Goal: Task Accomplishment & Management: Manage account settings

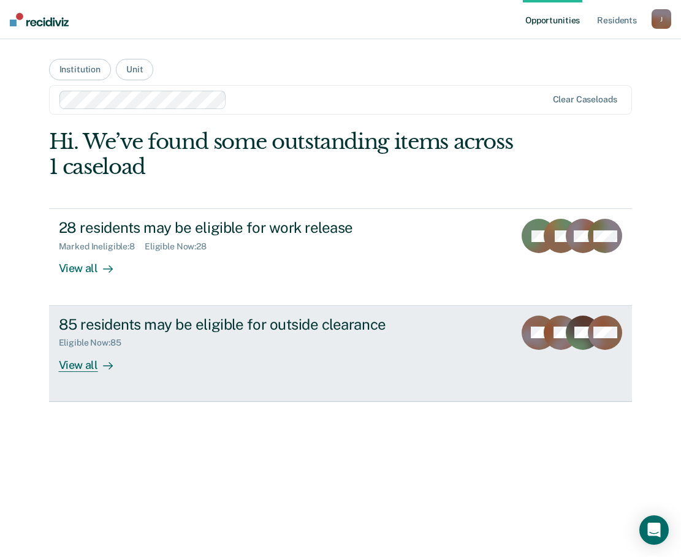
click at [75, 365] on div "View all" at bounding box center [93, 360] width 69 height 24
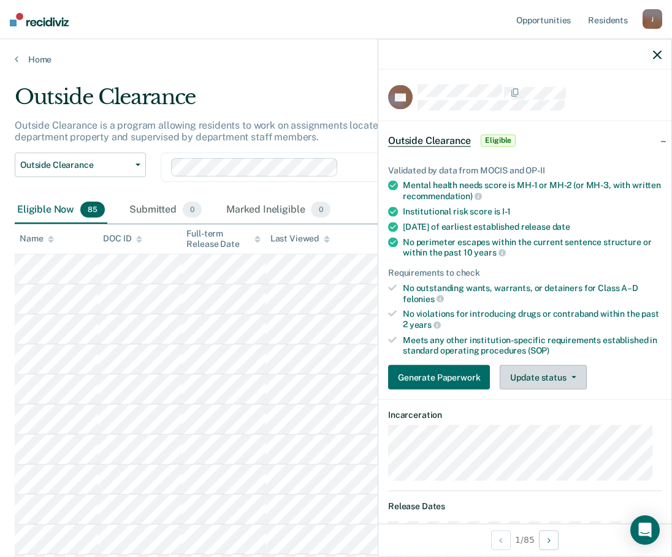
click at [534, 378] on button "Update status" at bounding box center [542, 377] width 86 height 25
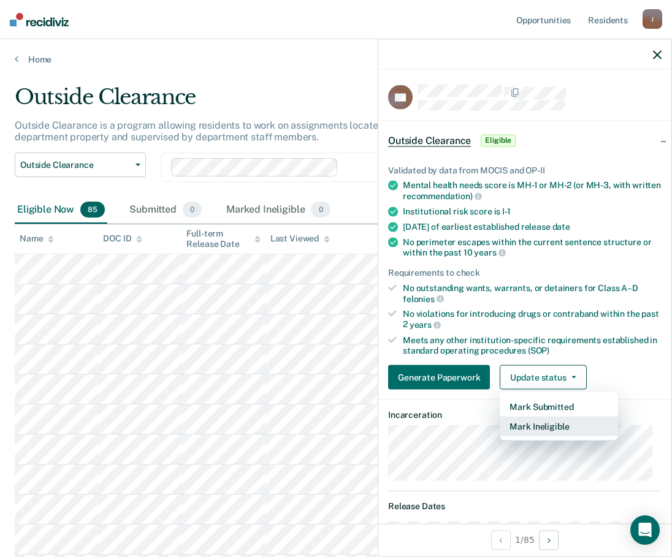
click at [533, 424] on button "Mark Ineligible" at bounding box center [558, 427] width 118 height 20
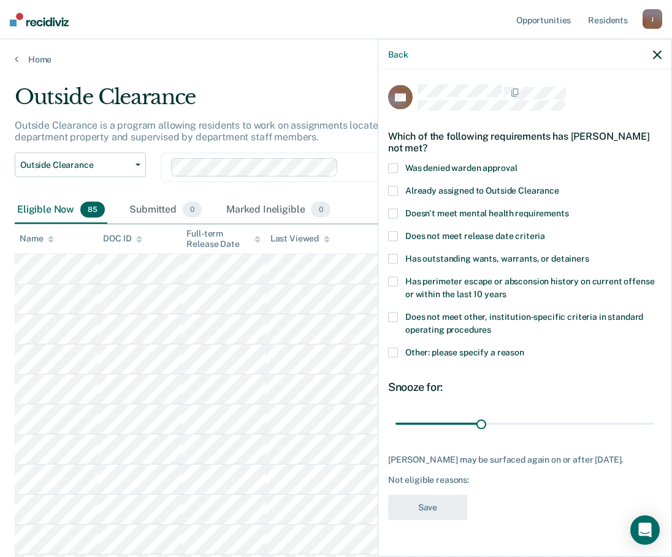
click at [393, 352] on span at bounding box center [393, 353] width 10 height 10
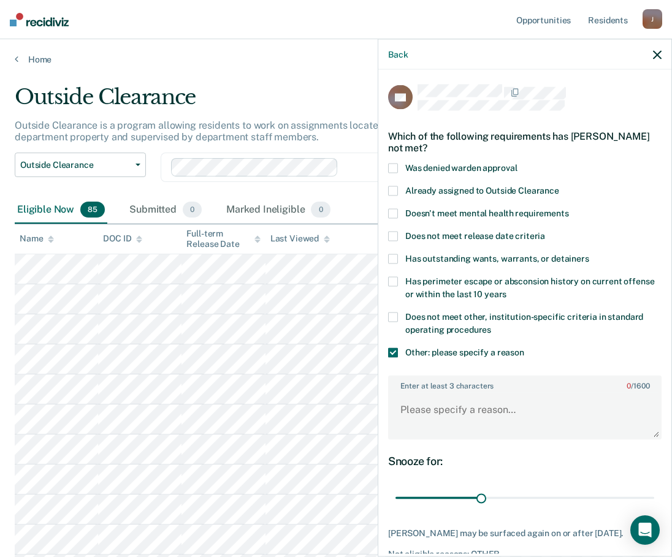
click at [387, 352] on div "RA Which of the following requirements has [PERSON_NAME] not met? Was denied wa…" at bounding box center [524, 312] width 293 height 484
click at [404, 408] on textarea "Enter at least 3 characters 0 / 1600" at bounding box center [524, 415] width 271 height 45
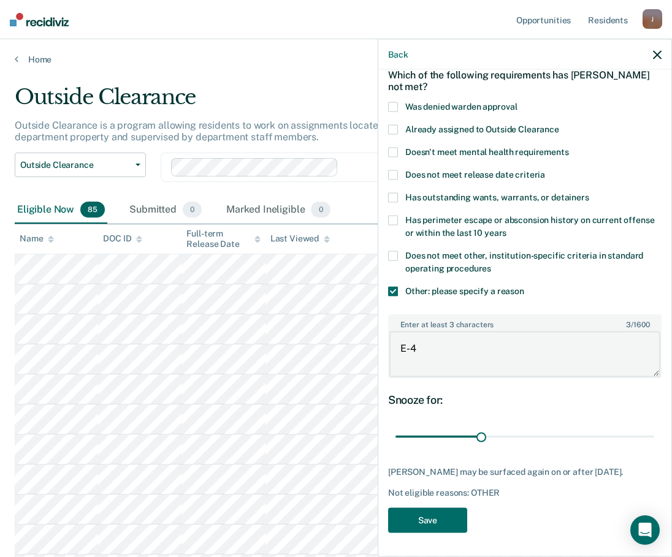
scroll to position [71, 0]
type textarea "E-4"
drag, startPoint x: 480, startPoint y: 425, endPoint x: 560, endPoint y: 430, distance: 79.8
type input "60"
click at [560, 430] on input "range" at bounding box center [524, 435] width 259 height 21
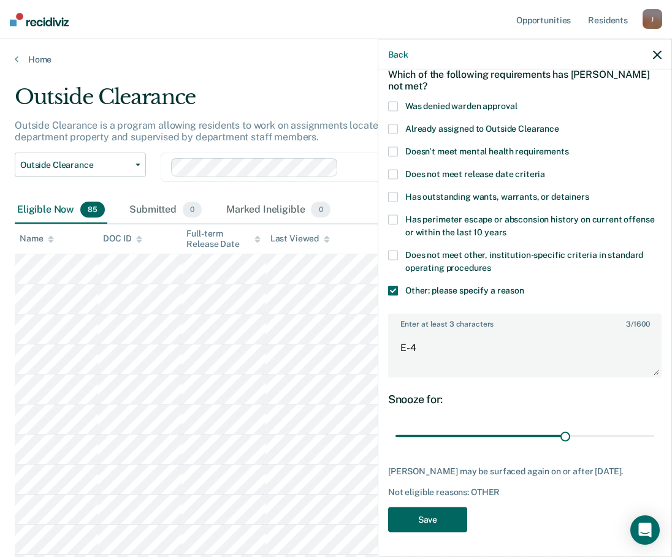
click at [423, 524] on button "Save" at bounding box center [427, 519] width 79 height 25
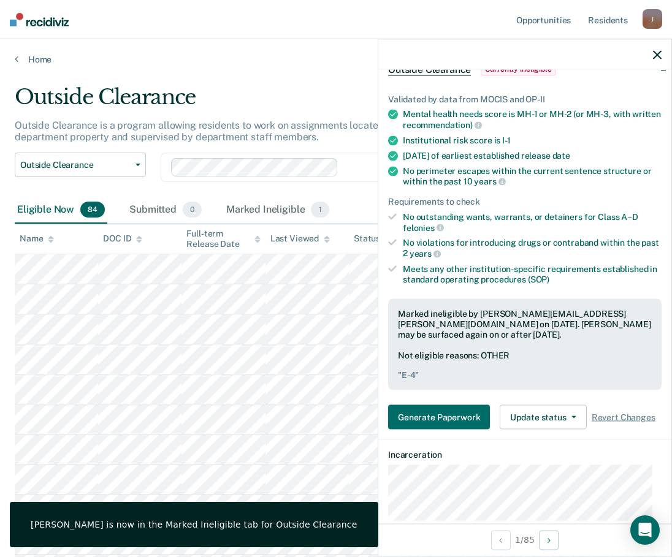
click at [659, 56] on icon "button" at bounding box center [657, 54] width 9 height 9
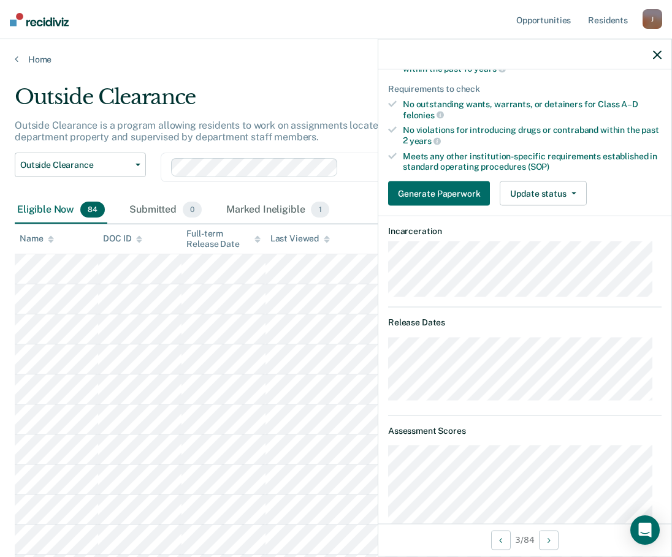
scroll to position [61, 0]
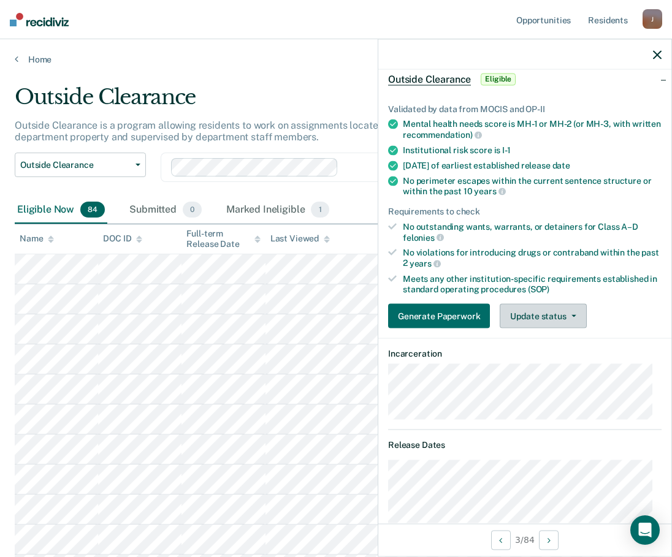
click at [560, 321] on button "Update status" at bounding box center [542, 316] width 86 height 25
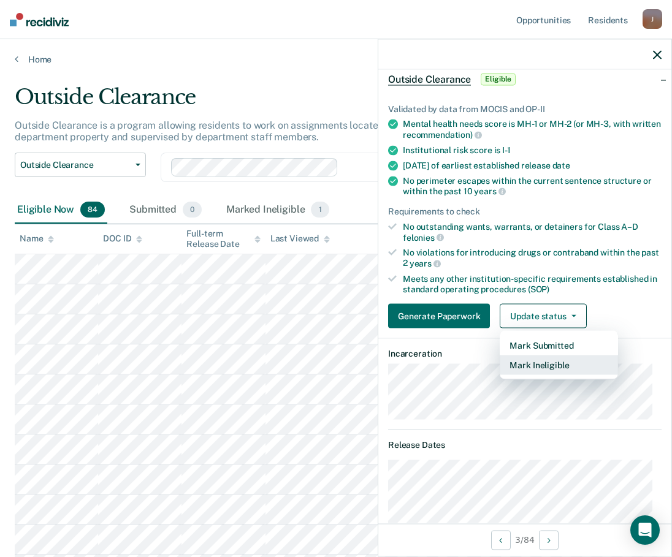
click at [535, 361] on button "Mark Ineligible" at bounding box center [558, 365] width 118 height 20
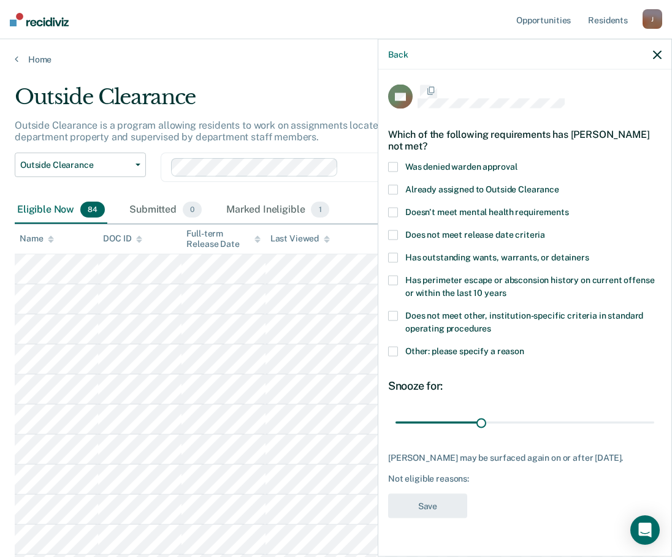
scroll to position [0, 0]
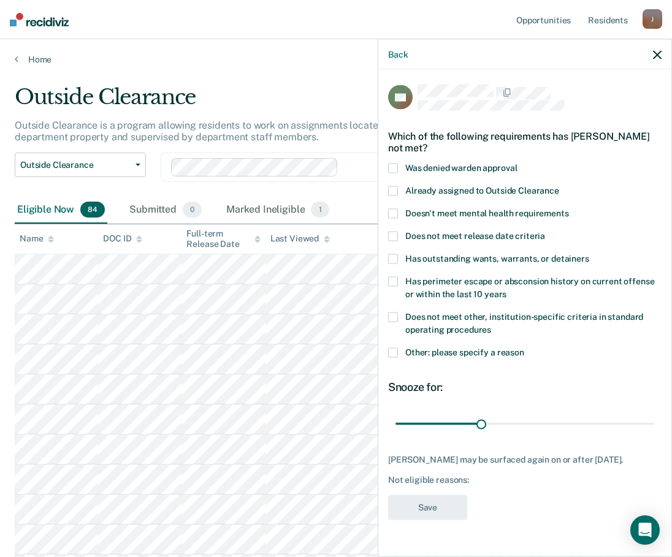
click at [392, 169] on span at bounding box center [393, 169] width 10 height 10
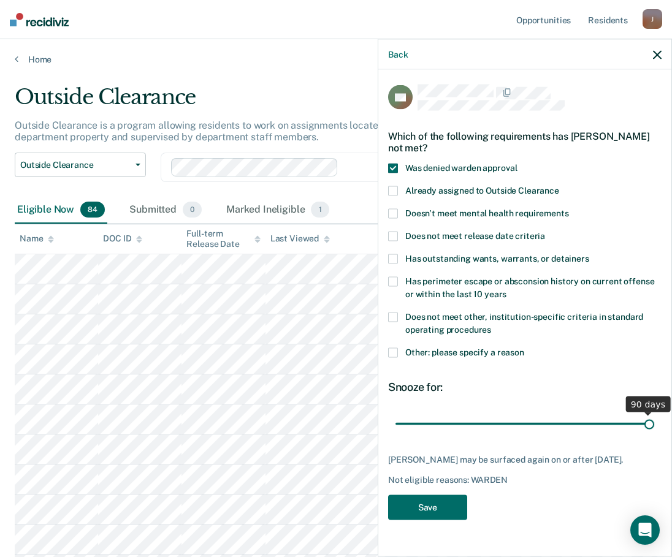
drag, startPoint x: 482, startPoint y: 424, endPoint x: 705, endPoint y: 435, distance: 223.3
type input "90"
click at [654, 435] on input "range" at bounding box center [524, 423] width 259 height 21
drag, startPoint x: 650, startPoint y: 420, endPoint x: 677, endPoint y: 420, distance: 26.4
click at [654, 420] on input "range" at bounding box center [524, 423] width 259 height 21
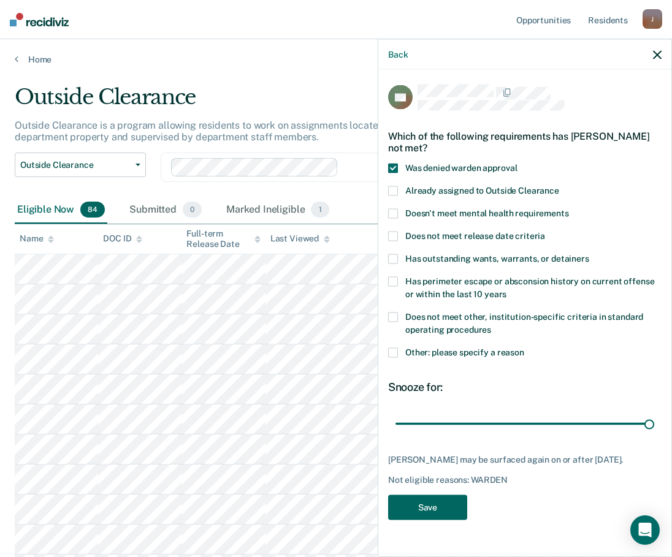
click at [422, 516] on button "Save" at bounding box center [427, 507] width 79 height 25
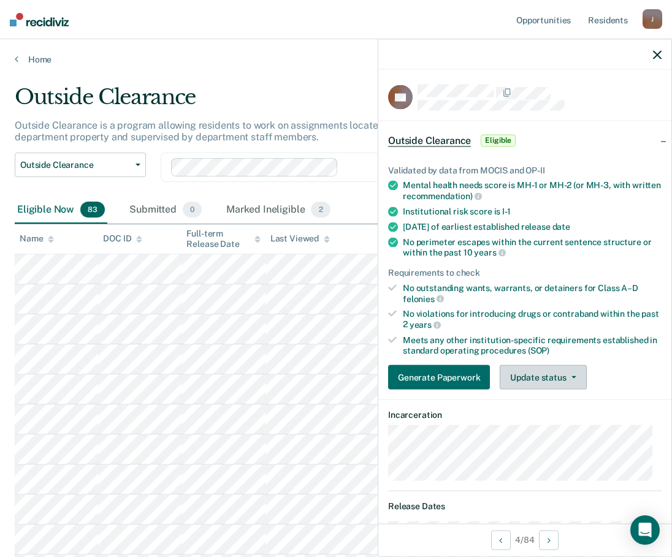
click at [555, 374] on button "Update status" at bounding box center [542, 377] width 86 height 25
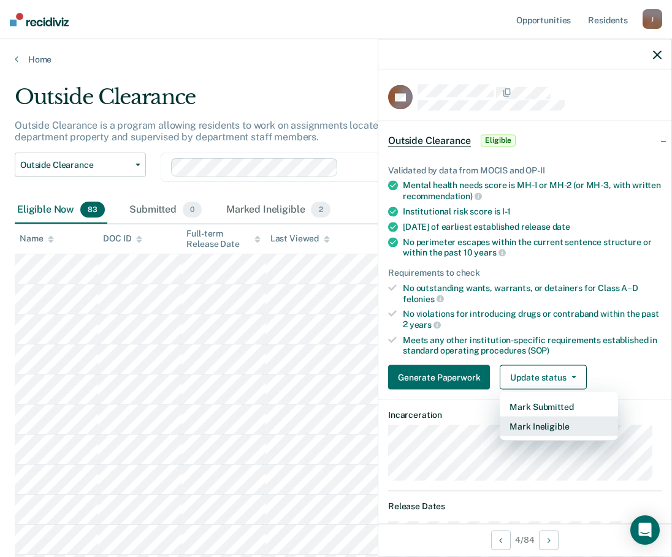
click at [526, 428] on button "Mark Ineligible" at bounding box center [558, 427] width 118 height 20
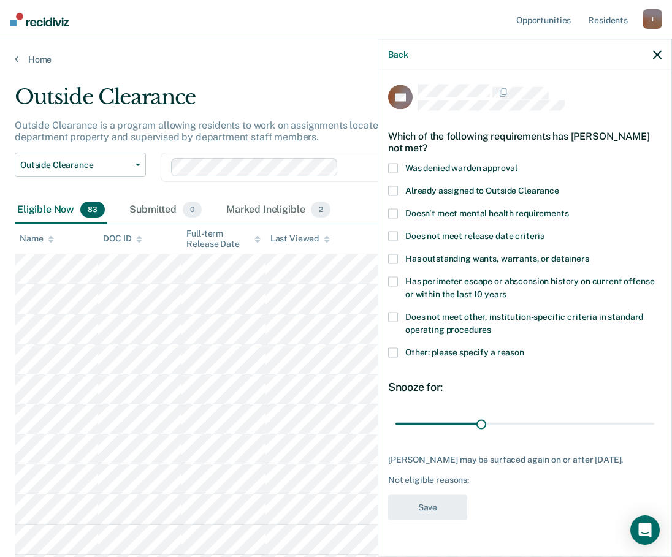
click at [389, 349] on span at bounding box center [393, 353] width 10 height 10
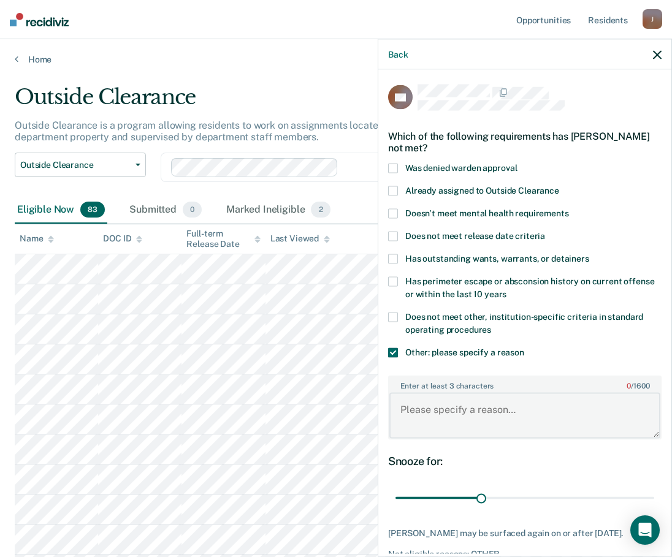
click at [469, 411] on textarea "Enter at least 3 characters 0 / 1600" at bounding box center [524, 415] width 271 height 45
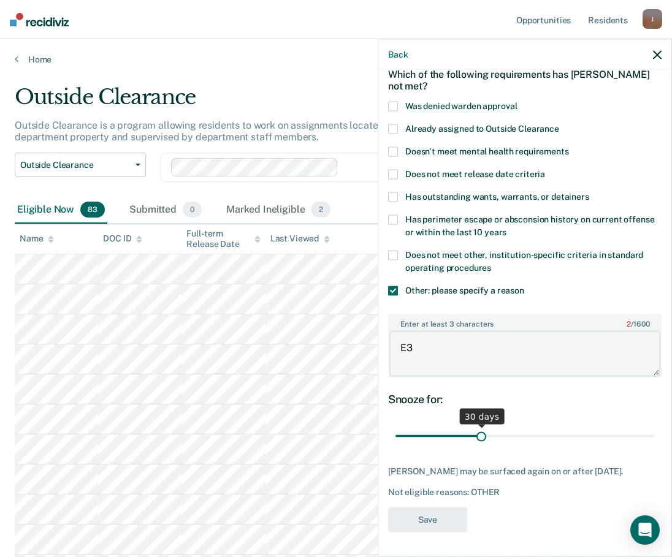
type textarea "E3"
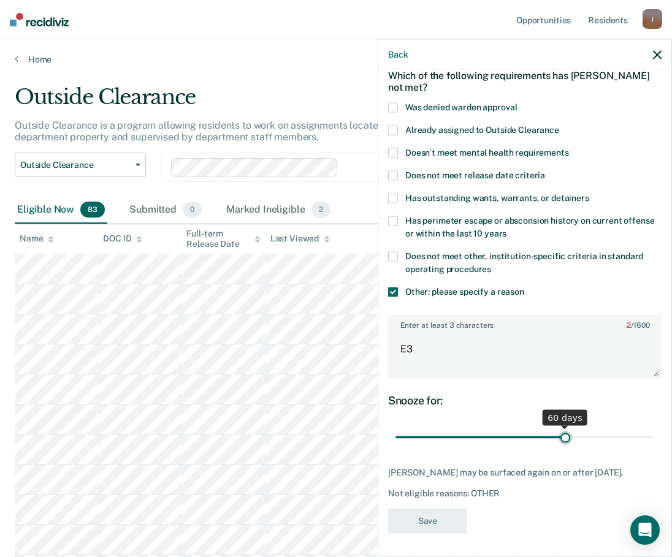
drag, startPoint x: 482, startPoint y: 426, endPoint x: 560, endPoint y: 434, distance: 77.6
type input "60"
click at [560, 434] on input "range" at bounding box center [524, 437] width 259 height 21
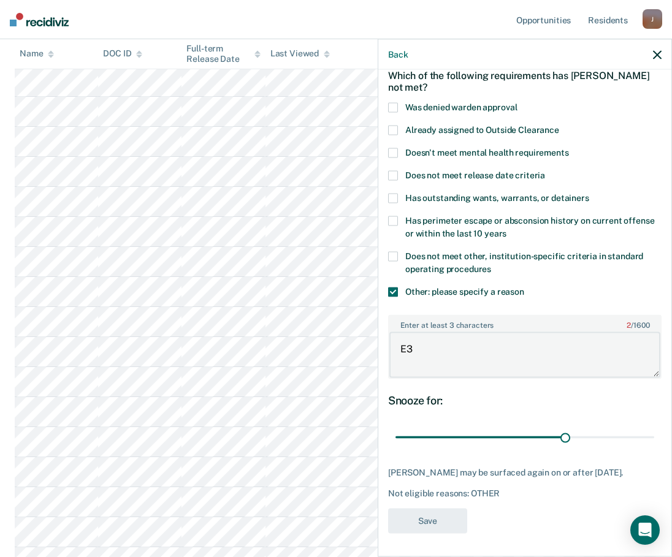
click at [406, 349] on textarea "E3" at bounding box center [524, 354] width 271 height 45
type textarea "E-3"
click at [438, 522] on button "Save" at bounding box center [427, 520] width 79 height 25
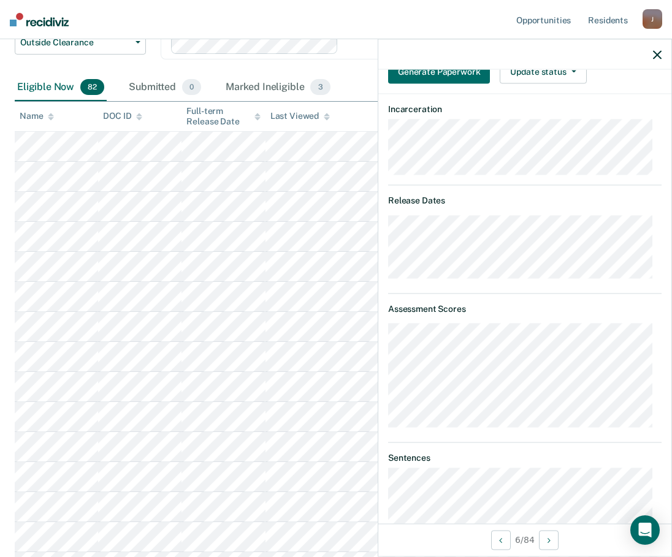
scroll to position [245, 0]
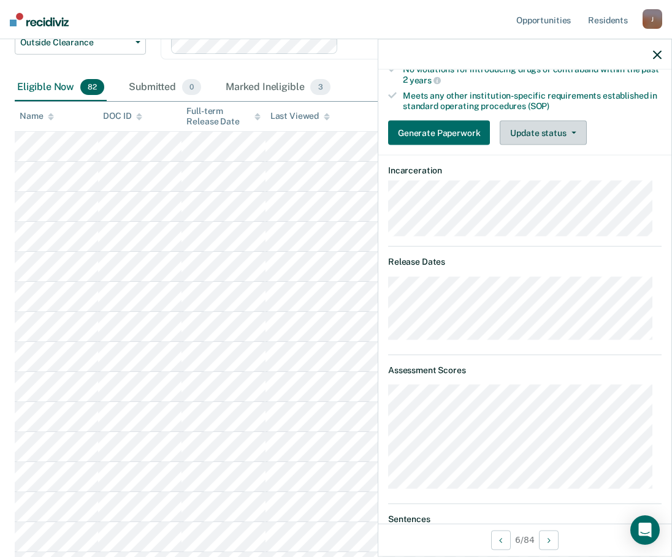
click at [568, 126] on button "Update status" at bounding box center [542, 133] width 86 height 25
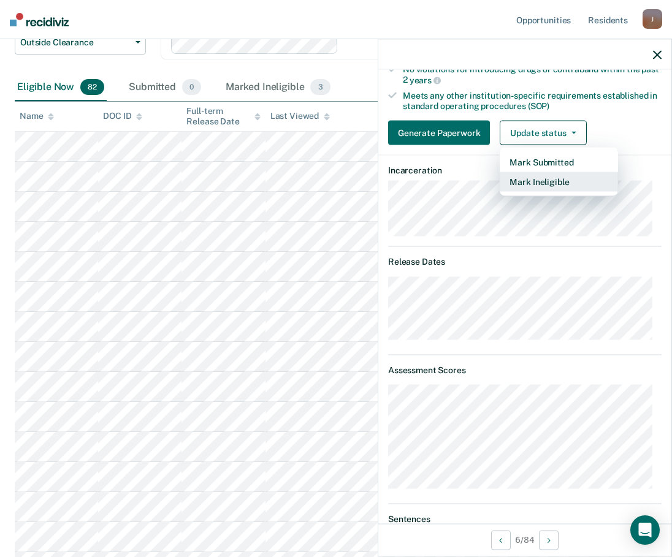
click at [533, 183] on button "Mark Ineligible" at bounding box center [558, 182] width 118 height 20
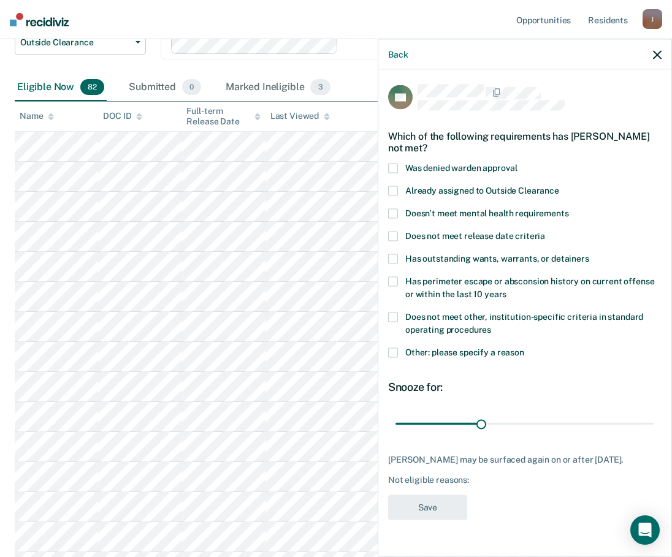
click at [391, 355] on span at bounding box center [393, 353] width 10 height 10
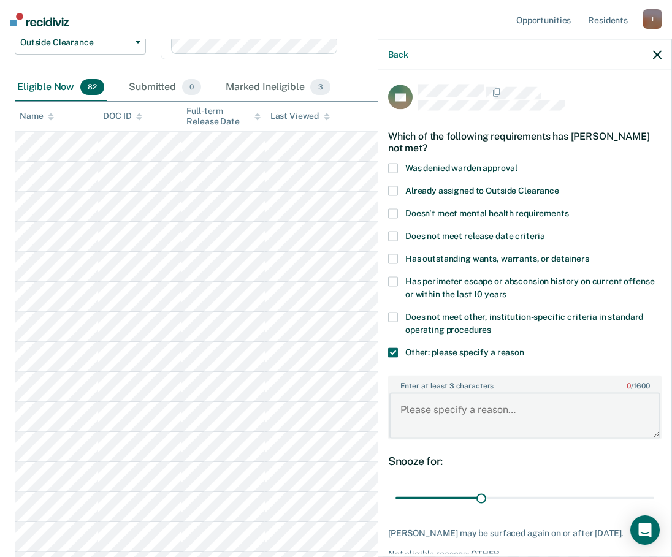
click at [469, 412] on textarea "Enter at least 3 characters 0 / 1600" at bounding box center [524, 415] width 271 height 45
type textarea "E-4"
click at [534, 498] on input "range" at bounding box center [524, 497] width 259 height 21
drag, startPoint x: 534, startPoint y: 498, endPoint x: 559, endPoint y: 501, distance: 24.7
type input "60"
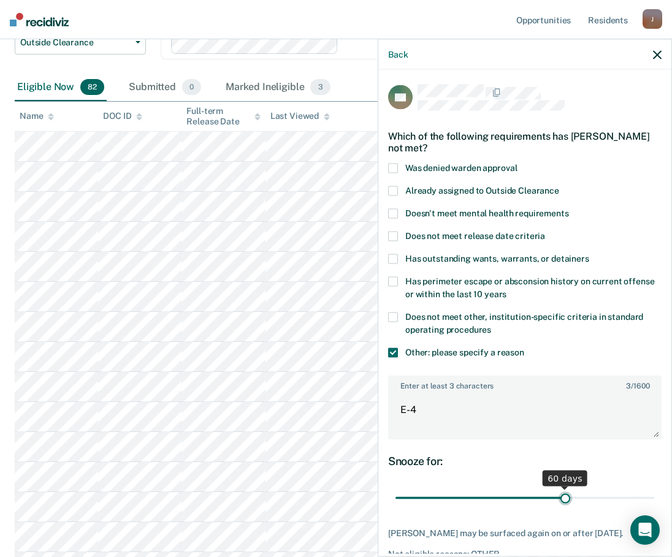
click at [559, 501] on input "range" at bounding box center [524, 497] width 259 height 21
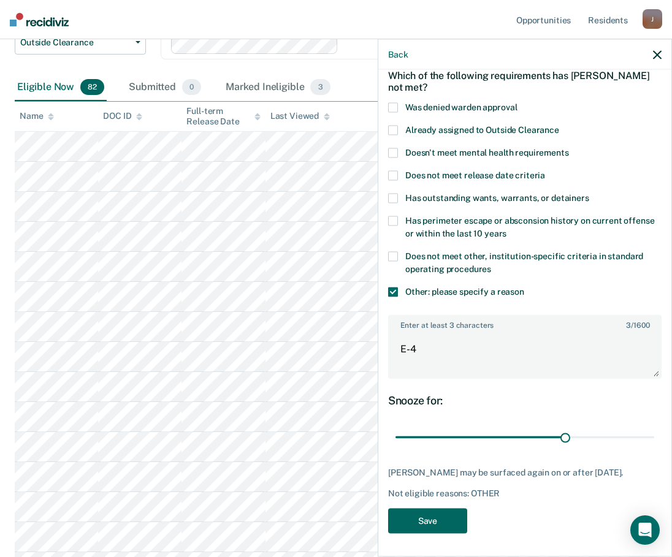
click at [446, 516] on button "Save" at bounding box center [427, 520] width 79 height 25
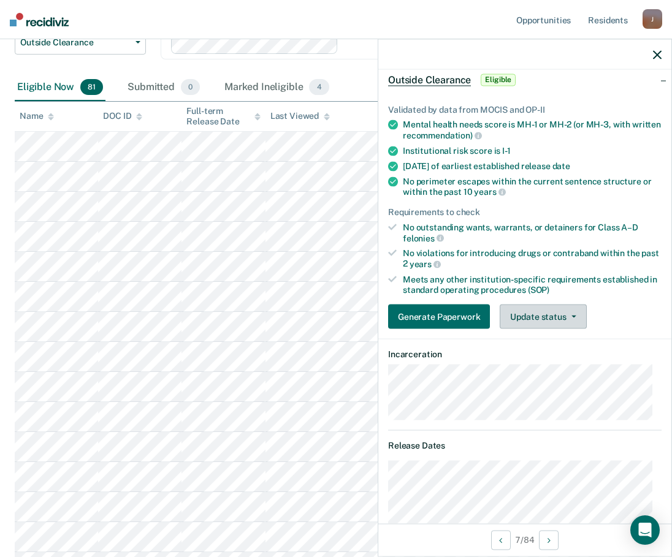
click at [541, 317] on button "Update status" at bounding box center [542, 317] width 86 height 25
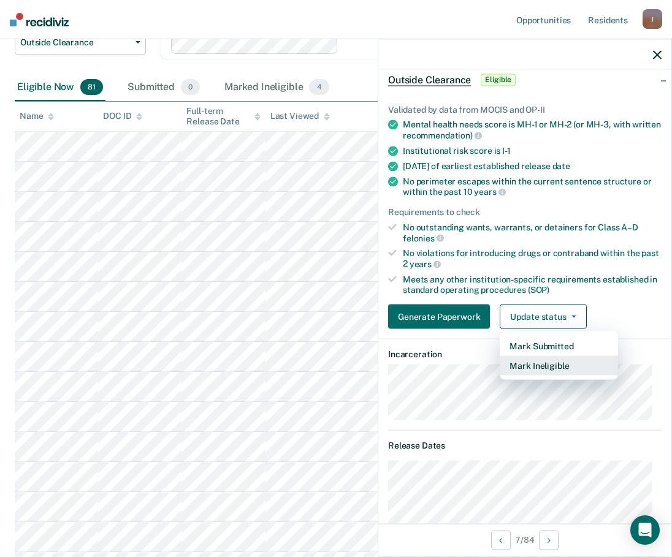
click at [553, 365] on button "Mark Ineligible" at bounding box center [558, 366] width 118 height 20
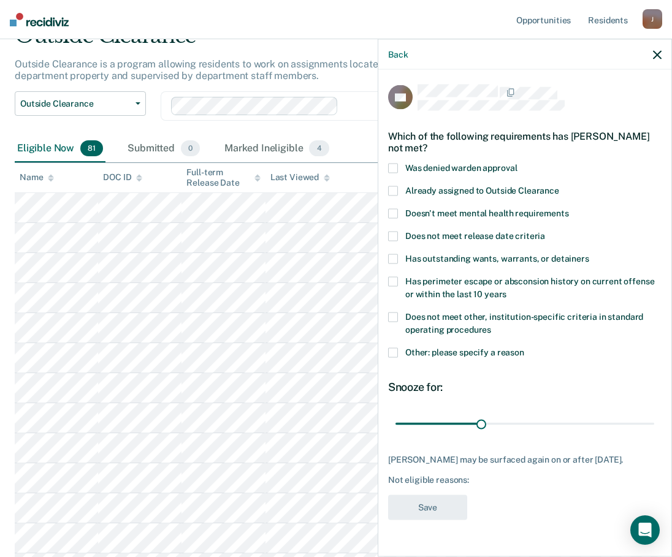
scroll to position [184, 0]
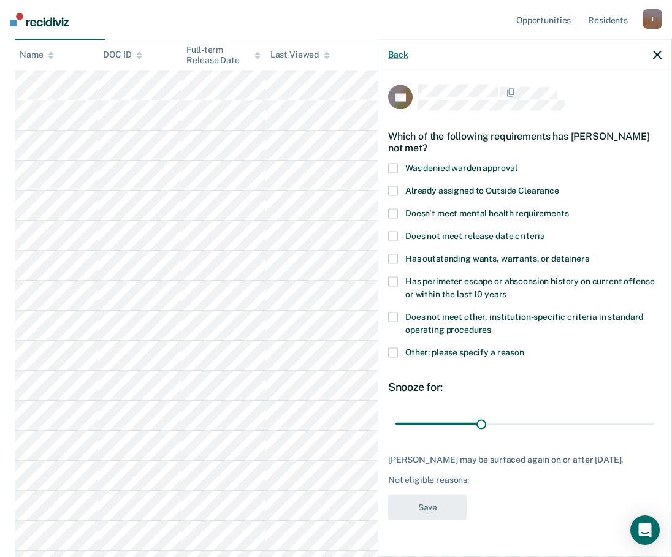
click at [405, 52] on button "Back" at bounding box center [398, 54] width 20 height 10
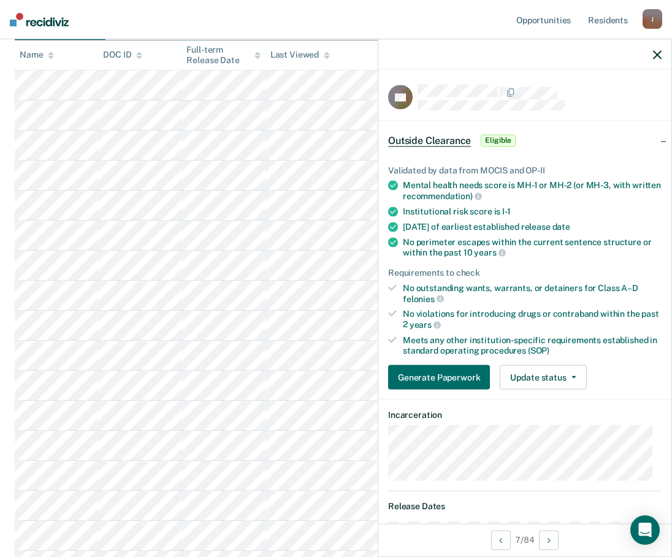
click at [659, 51] on icon "button" at bounding box center [657, 54] width 9 height 9
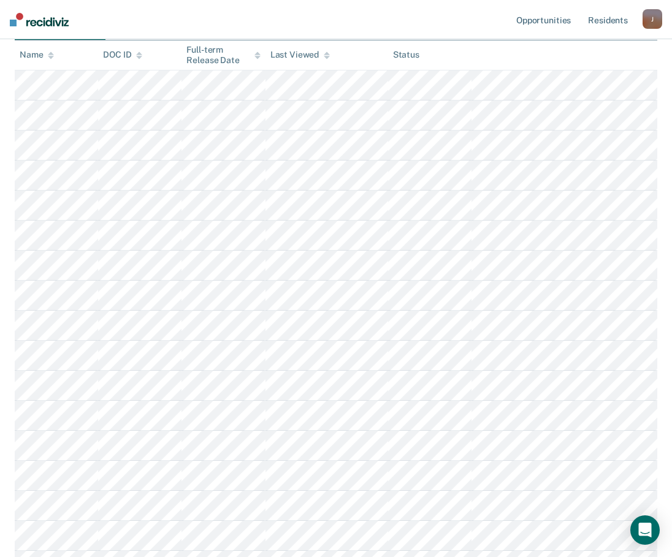
scroll to position [0, 0]
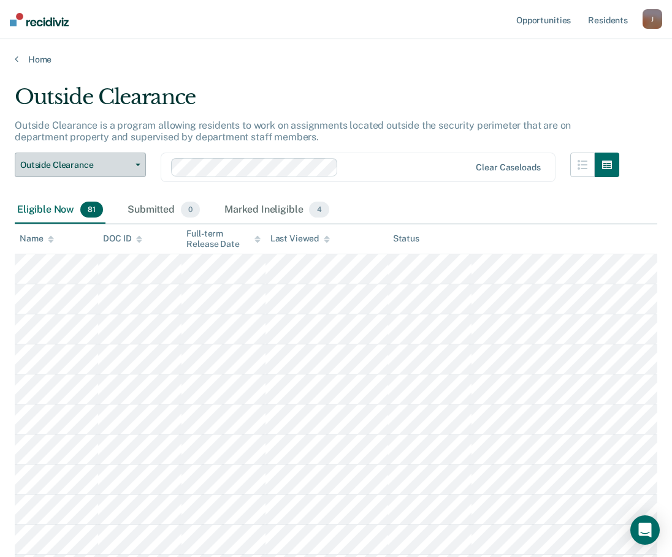
click at [108, 170] on button "Outside Clearance" at bounding box center [80, 165] width 131 height 25
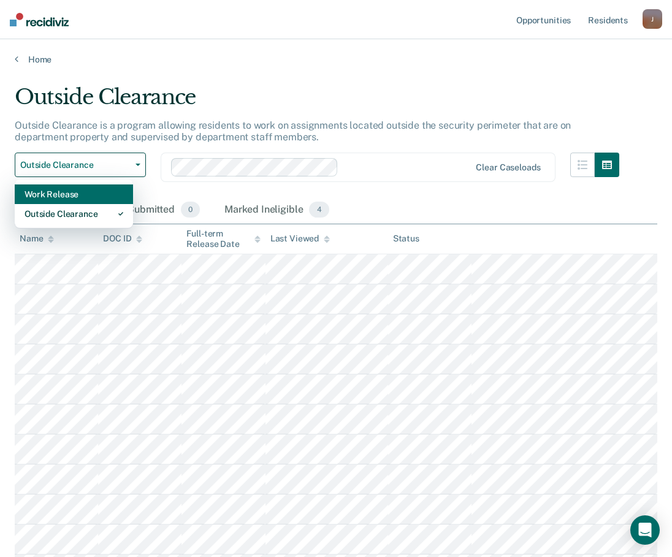
click at [51, 197] on div "Work Release" at bounding box center [74, 194] width 99 height 20
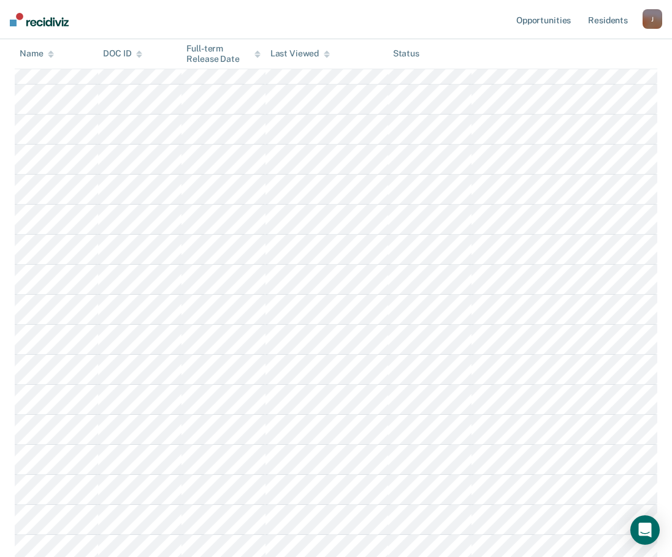
scroll to position [13, 0]
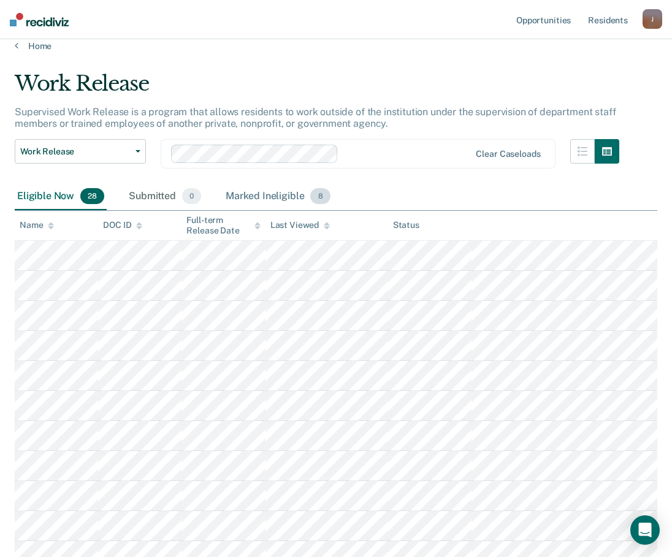
click at [249, 203] on div "Marked Ineligible 8" at bounding box center [278, 196] width 110 height 27
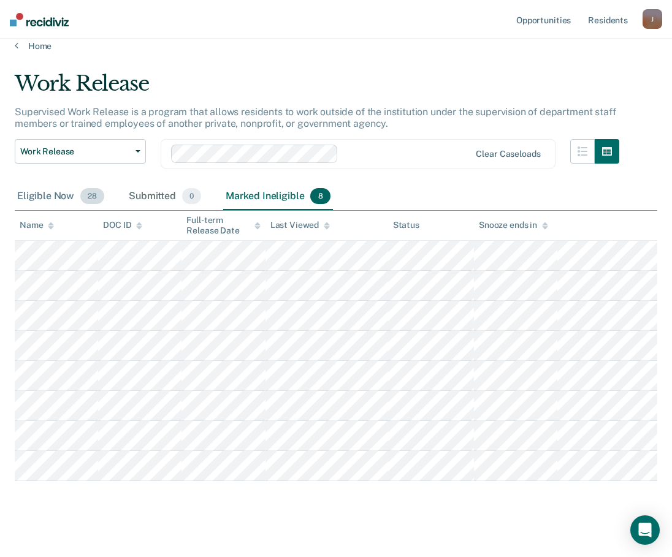
click at [51, 194] on div "Eligible Now 28" at bounding box center [61, 196] width 92 height 27
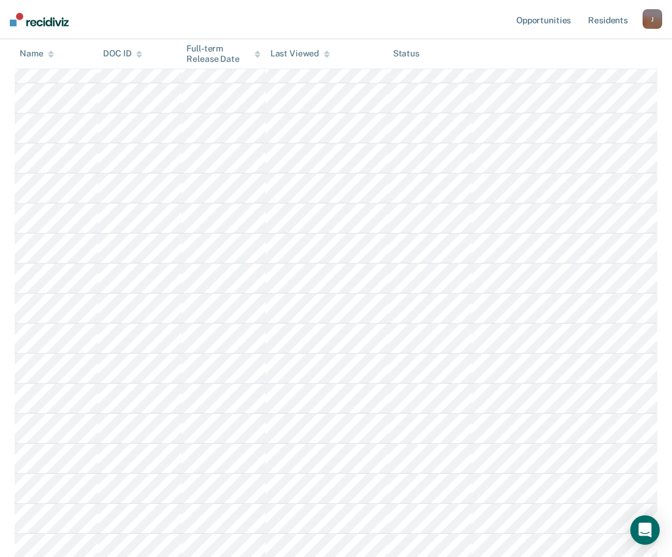
scroll to position [320, 0]
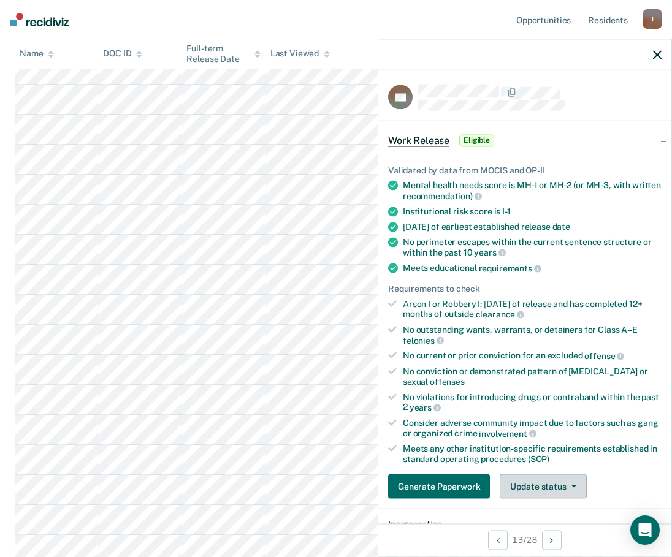
click at [534, 485] on button "Update status" at bounding box center [542, 486] width 86 height 25
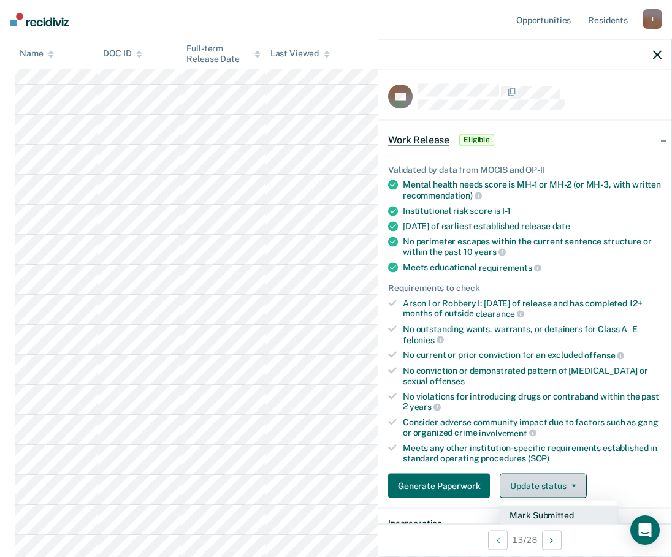
scroll to position [123, 0]
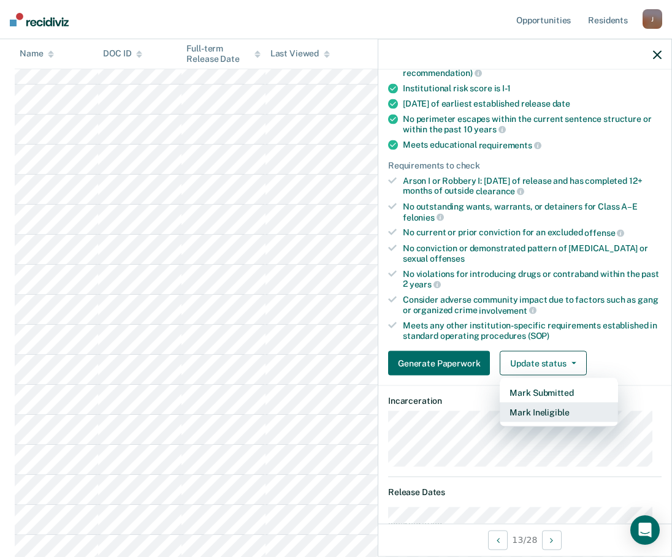
click at [552, 409] on button "Mark Ineligible" at bounding box center [558, 413] width 118 height 20
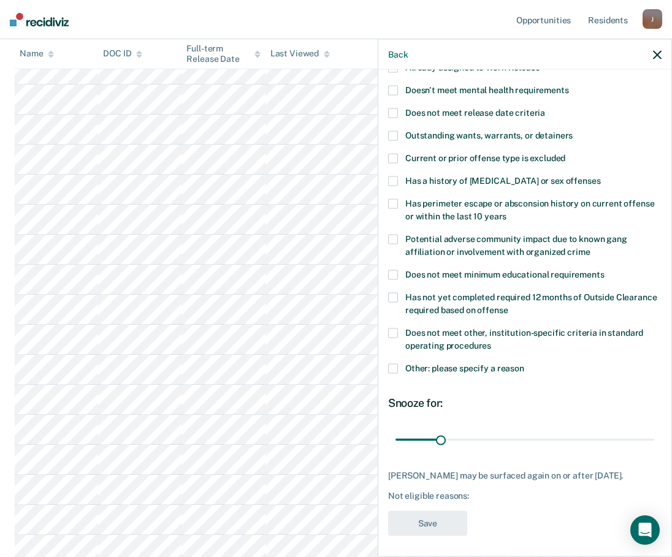
click at [396, 365] on span at bounding box center [393, 369] width 10 height 10
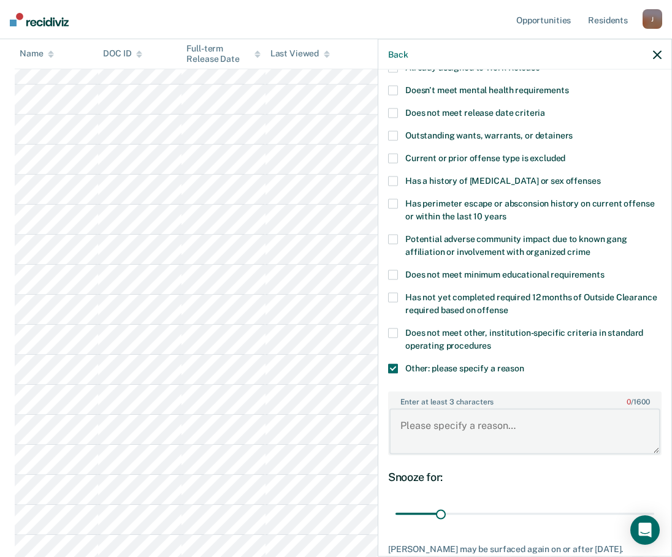
click at [452, 417] on textarea "Enter at least 3 characters 0 / 1600" at bounding box center [524, 431] width 271 height 45
type textarea "CDV in last 60 days. 11.2 x 2 in [DATE]"
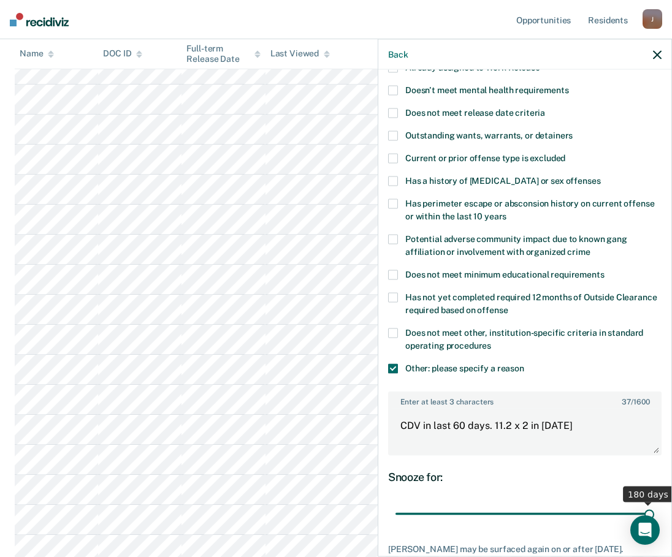
drag, startPoint x: 441, startPoint y: 514, endPoint x: 681, endPoint y: 512, distance: 239.6
type input "180"
click at [654, 512] on input "range" at bounding box center [524, 513] width 259 height 21
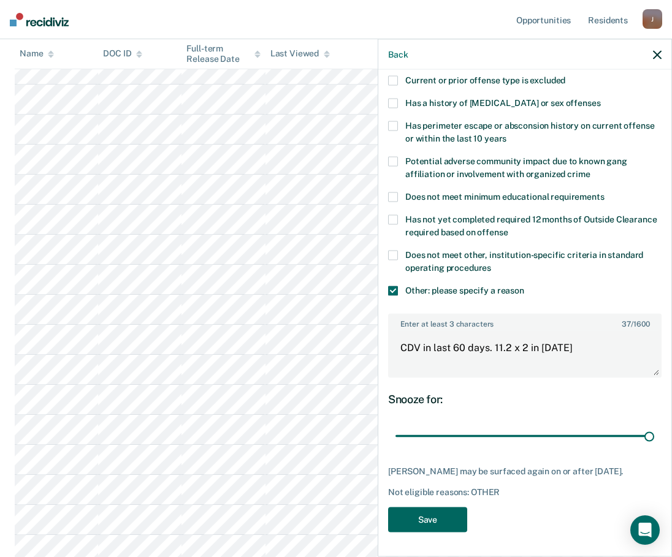
click at [428, 517] on button "Save" at bounding box center [427, 519] width 79 height 25
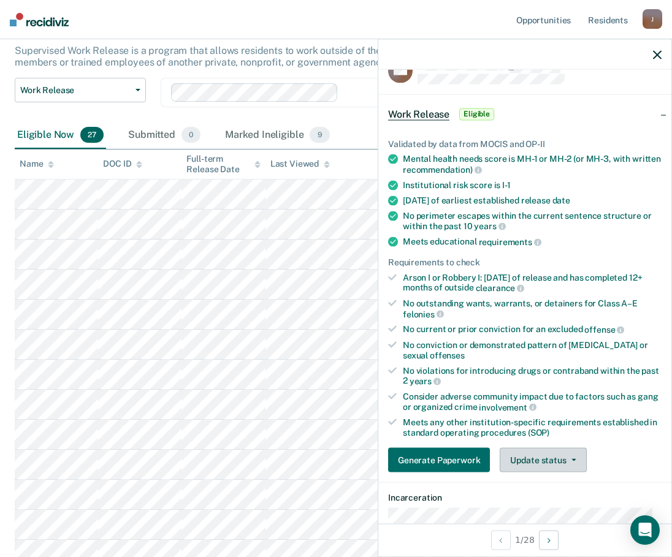
scroll to position [149, 0]
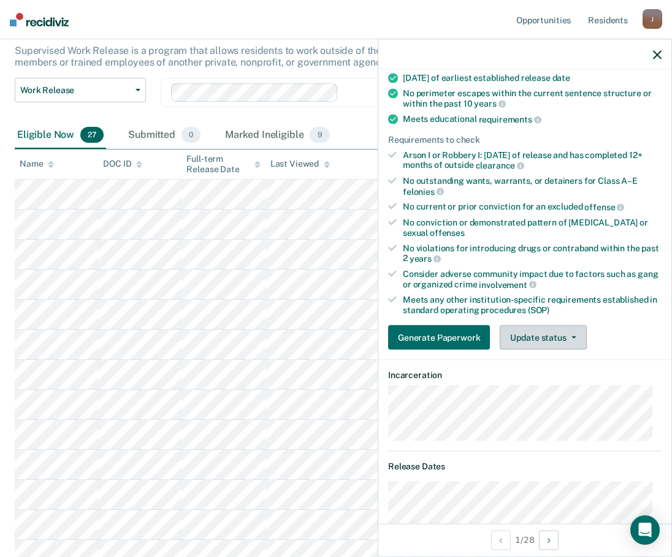
click at [571, 340] on button "Update status" at bounding box center [542, 337] width 86 height 25
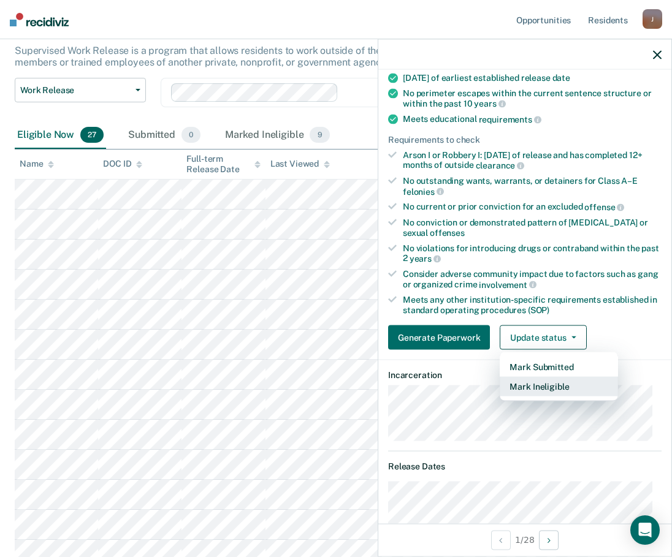
click at [549, 388] on button "Mark Ineligible" at bounding box center [558, 387] width 118 height 20
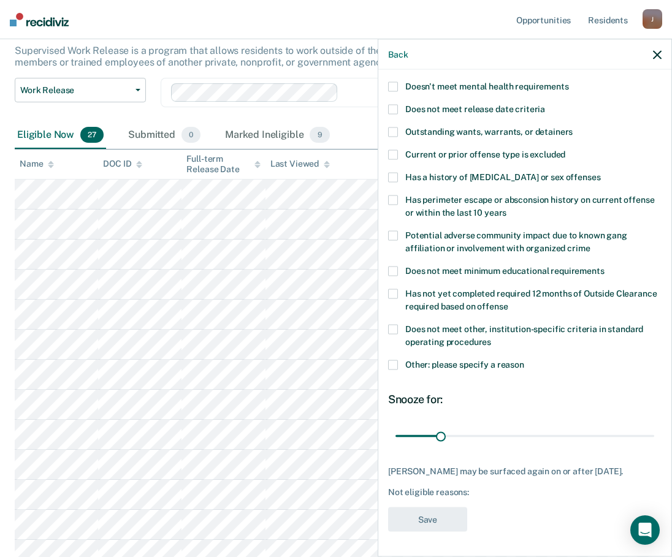
scroll to position [136, 0]
click at [392, 172] on span at bounding box center [393, 177] width 10 height 10
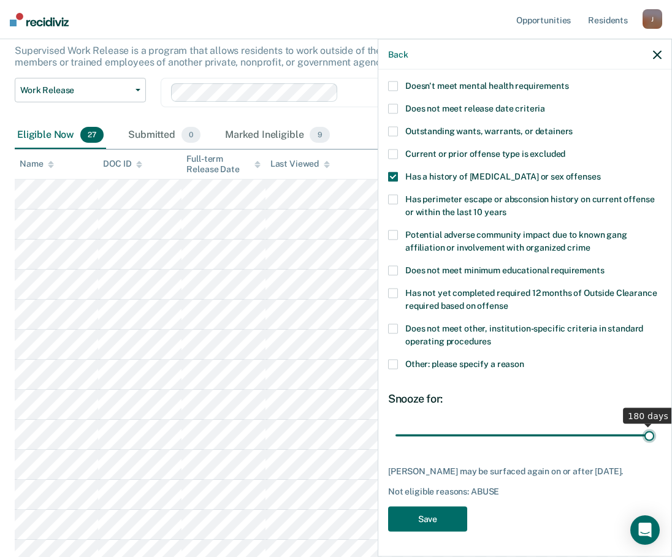
drag, startPoint x: 440, startPoint y: 427, endPoint x: 648, endPoint y: 438, distance: 208.7
type input "180"
click at [648, 438] on input "range" at bounding box center [524, 435] width 259 height 21
click at [422, 525] on button "Save" at bounding box center [427, 519] width 79 height 25
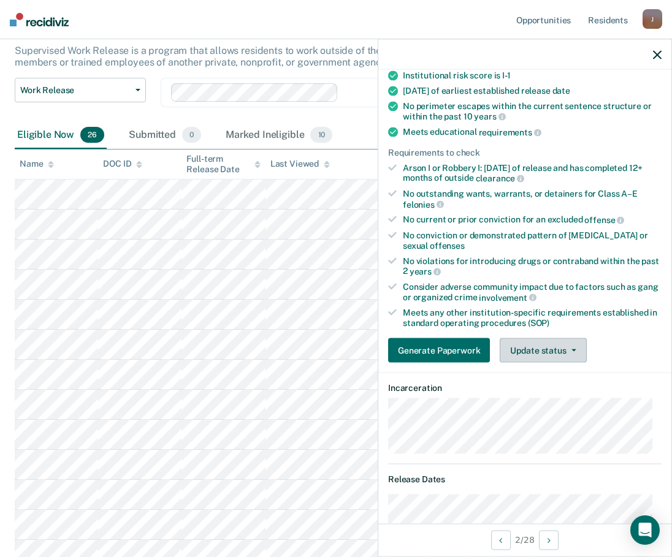
click at [548, 354] on button "Update status" at bounding box center [542, 350] width 86 height 25
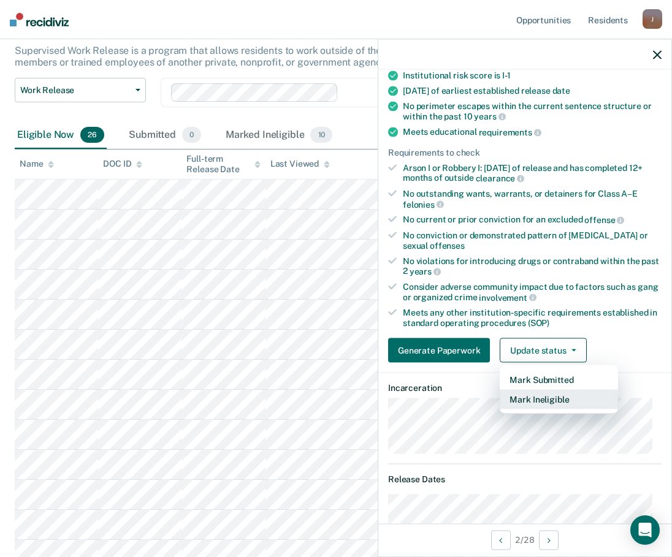
click at [534, 400] on button "Mark Ineligible" at bounding box center [558, 400] width 118 height 20
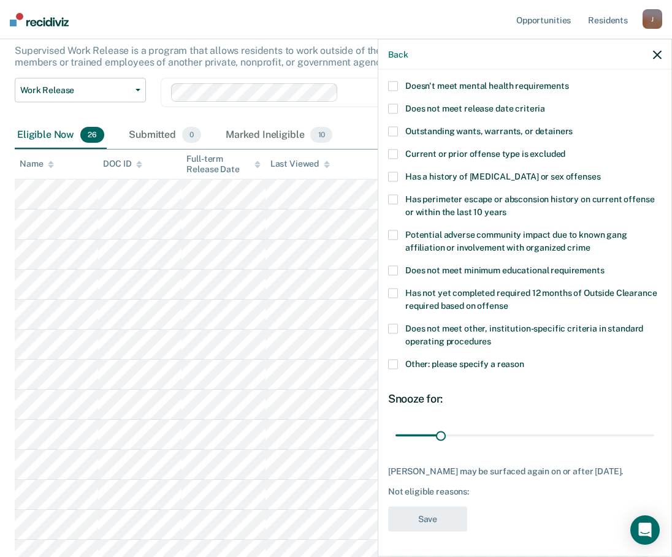
click at [395, 172] on span at bounding box center [393, 177] width 10 height 10
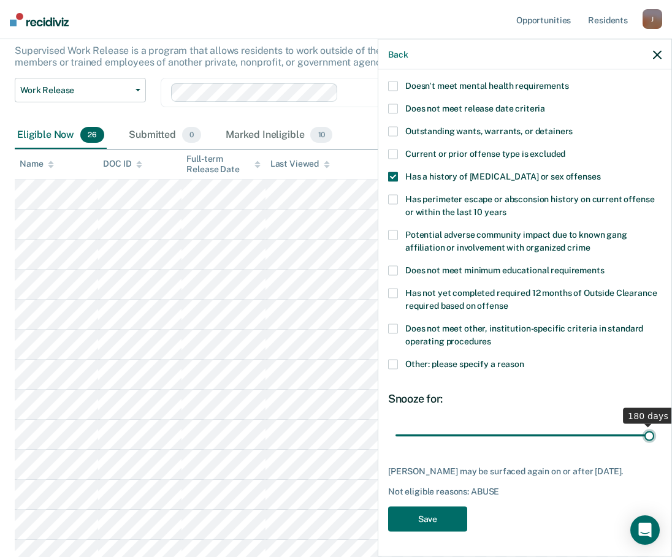
drag, startPoint x: 455, startPoint y: 427, endPoint x: 677, endPoint y: 443, distance: 221.9
type input "180"
click at [654, 443] on input "range" at bounding box center [524, 435] width 259 height 21
click at [423, 524] on button "Save" at bounding box center [427, 519] width 79 height 25
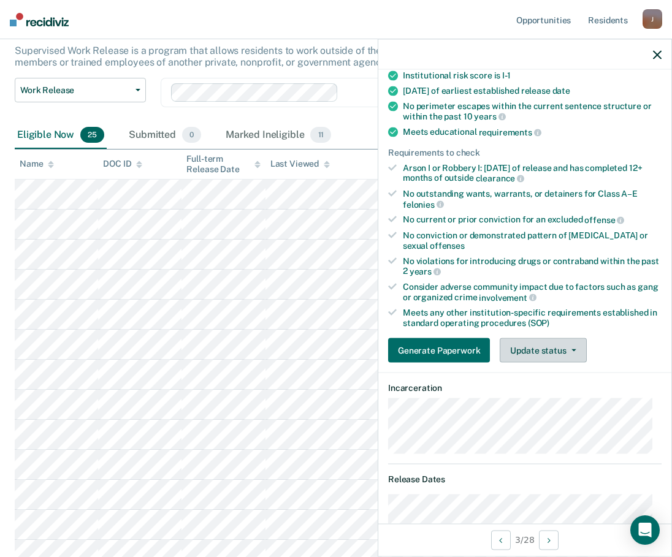
click at [549, 352] on button "Update status" at bounding box center [542, 350] width 86 height 25
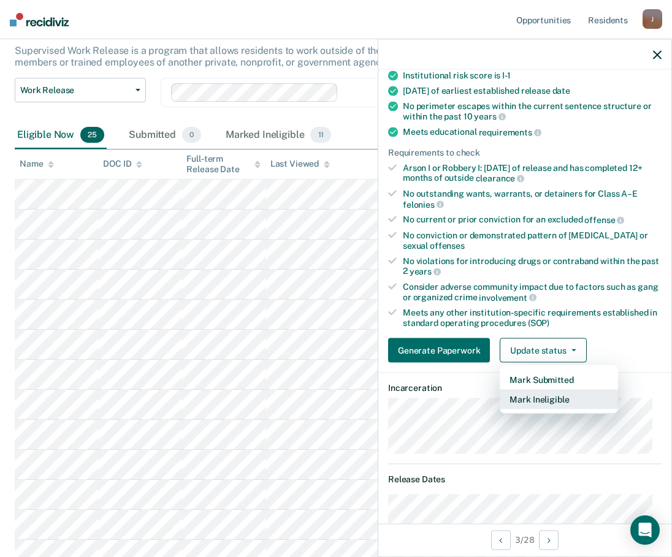
click at [545, 401] on button "Mark Ineligible" at bounding box center [558, 400] width 118 height 20
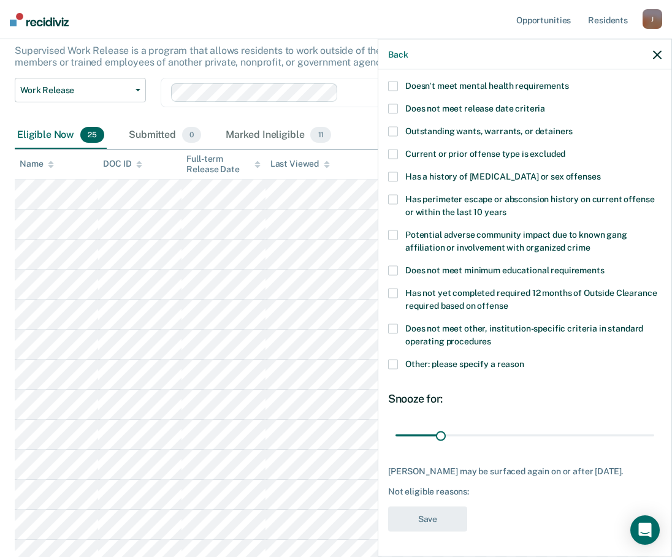
click at [392, 360] on span at bounding box center [393, 365] width 10 height 10
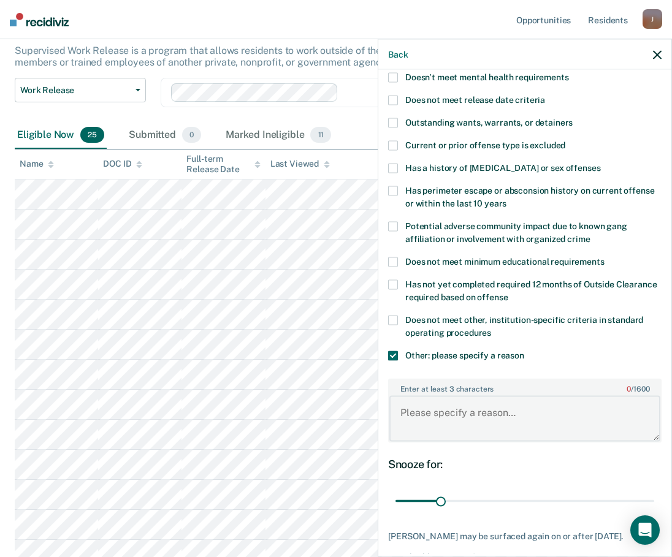
click at [439, 414] on textarea "Enter at least 3 characters 0 / 1600" at bounding box center [524, 418] width 271 height 45
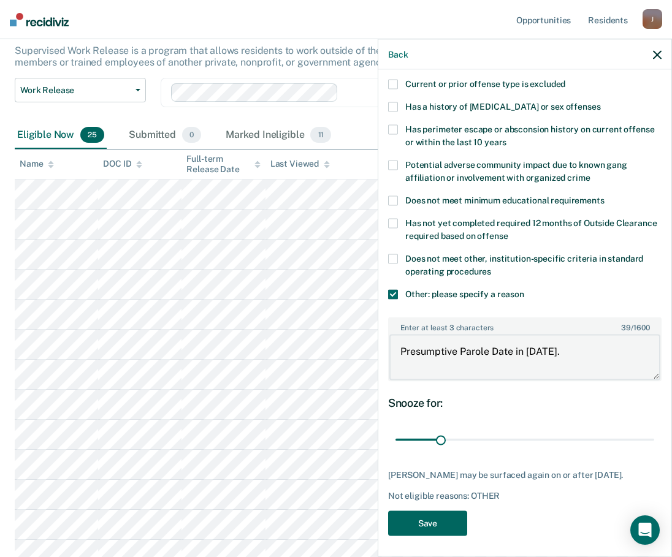
type textarea "Presumptive Parole Date in [DATE]."
click at [439, 533] on button "Save" at bounding box center [427, 523] width 79 height 25
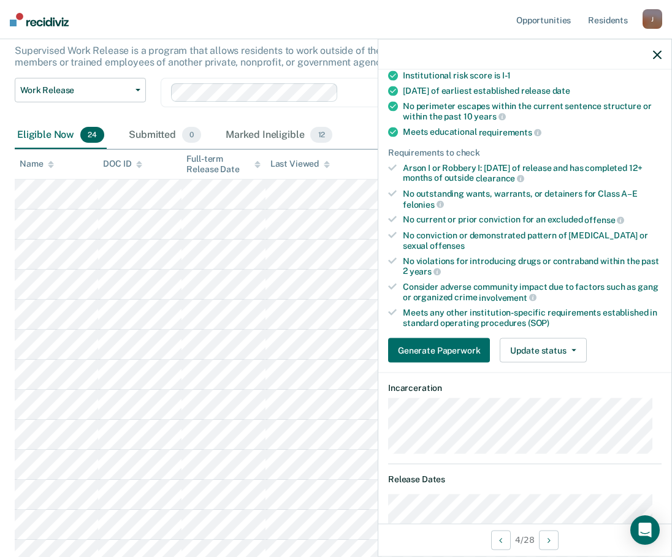
scroll to position [75, 0]
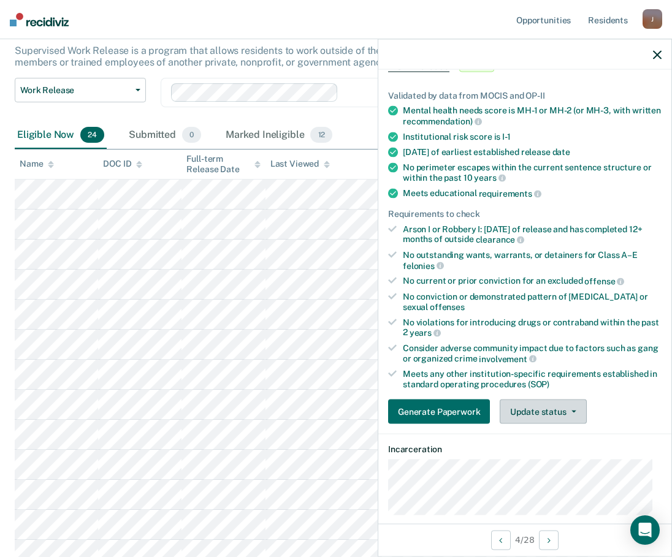
click at [538, 412] on button "Update status" at bounding box center [542, 412] width 86 height 25
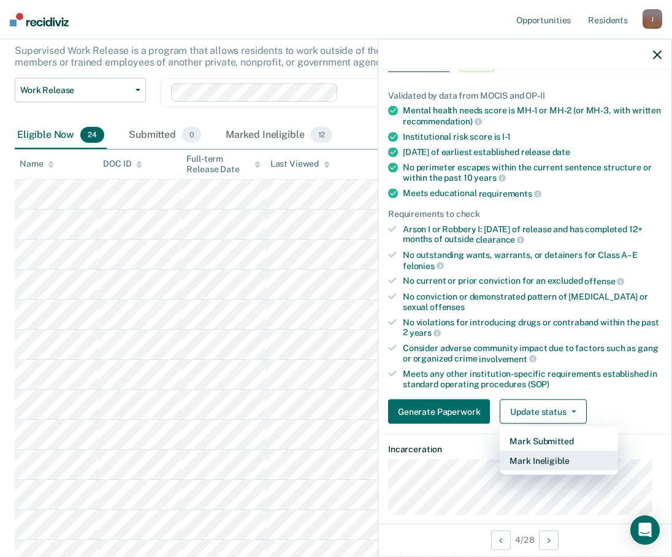
click at [540, 458] on button "Mark Ineligible" at bounding box center [558, 461] width 118 height 20
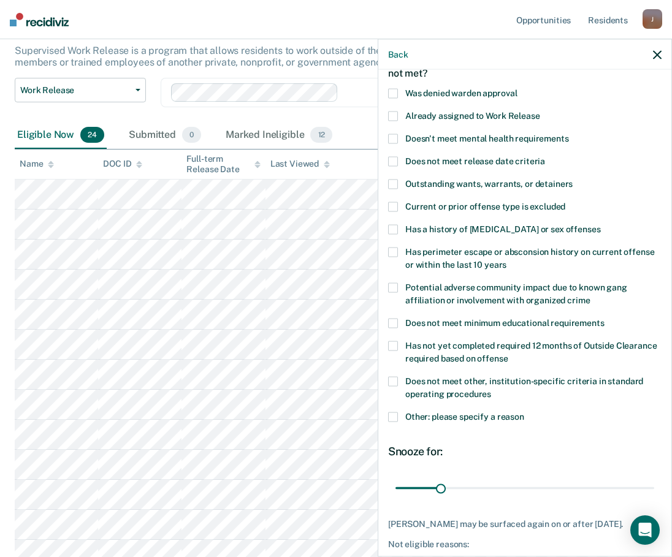
click at [393, 226] on span at bounding box center [393, 230] width 10 height 10
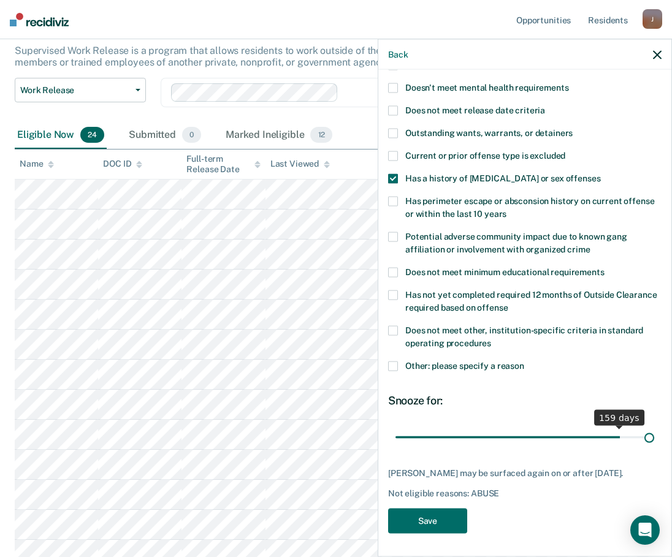
scroll to position [136, 0]
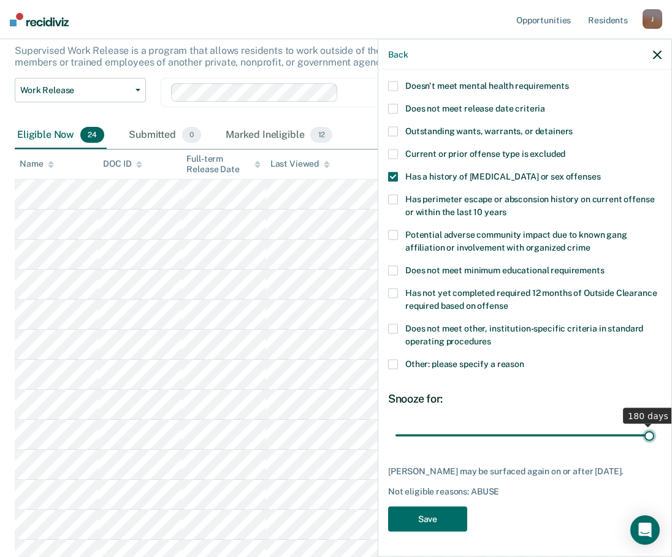
drag, startPoint x: 442, startPoint y: 425, endPoint x: 667, endPoint y: 438, distance: 225.3
type input "180"
click at [654, 438] on input "range" at bounding box center [524, 435] width 259 height 21
click at [420, 517] on button "Save" at bounding box center [427, 519] width 79 height 25
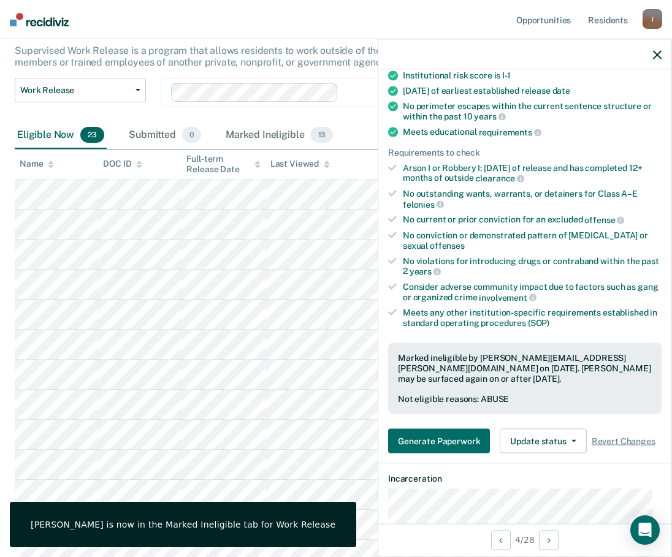
click at [653, 54] on icon "button" at bounding box center [657, 54] width 9 height 9
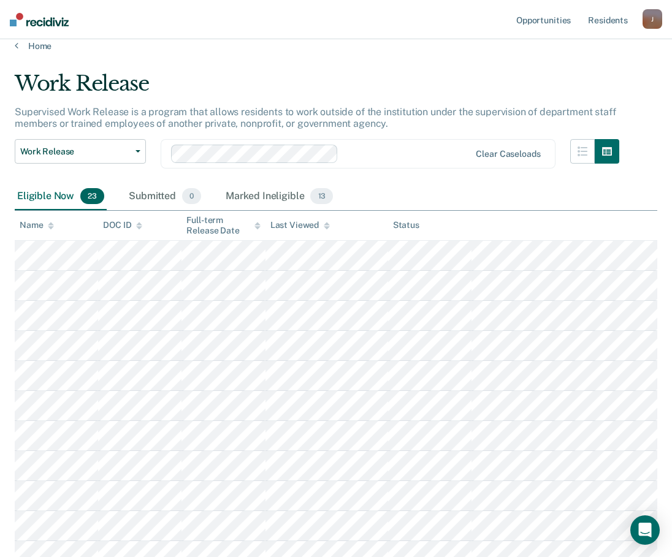
scroll to position [0, 0]
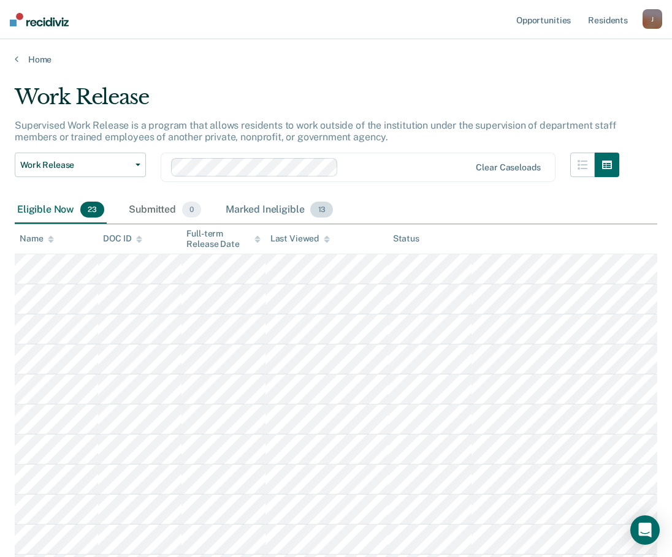
click at [267, 206] on div "Marked Ineligible 13" at bounding box center [279, 210] width 112 height 27
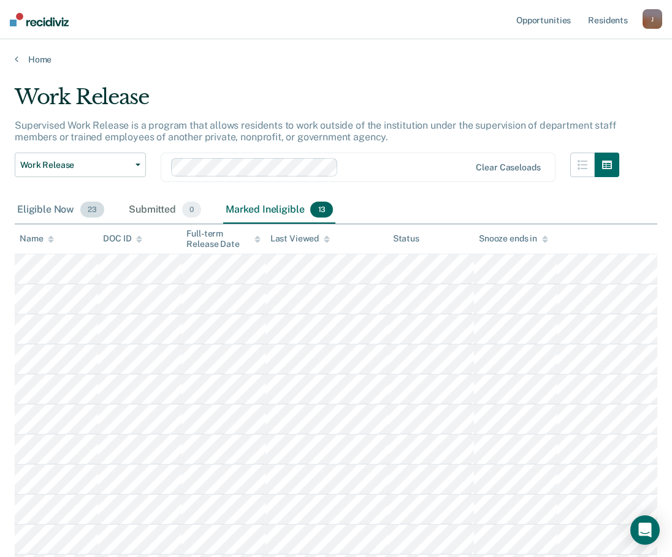
click at [37, 211] on div "Eligible Now 23" at bounding box center [61, 210] width 92 height 27
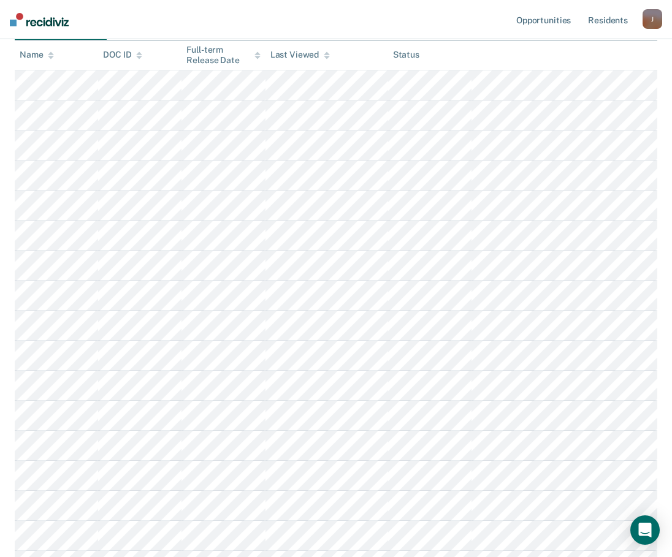
scroll to position [476, 0]
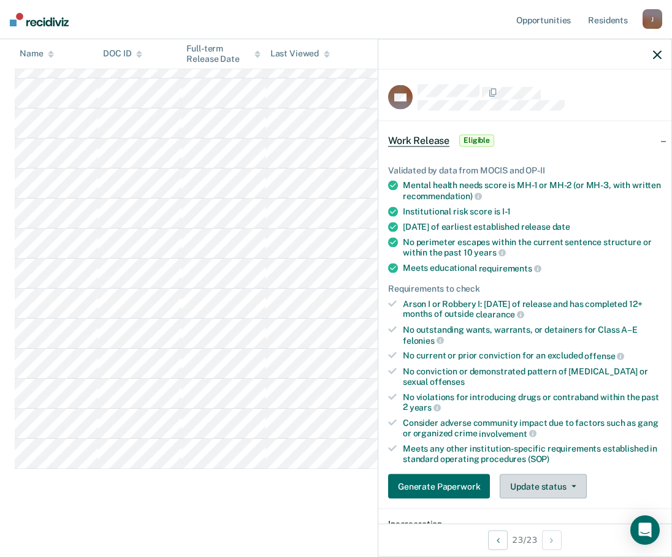
click at [557, 490] on button "Update status" at bounding box center [542, 486] width 86 height 25
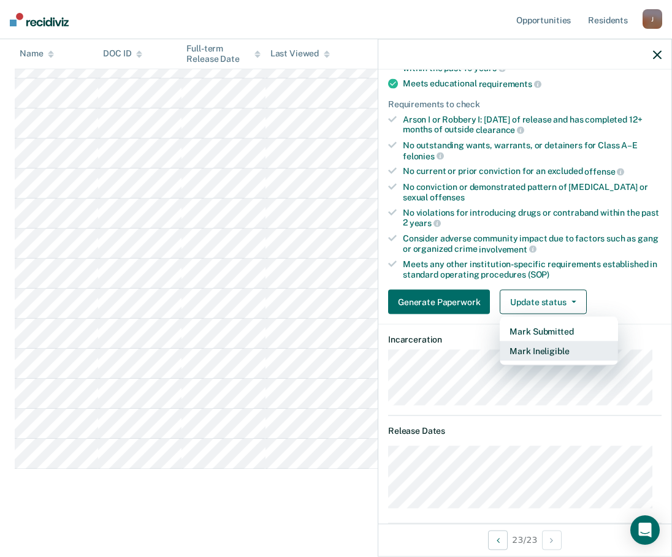
click at [536, 352] on button "Mark Ineligible" at bounding box center [558, 351] width 118 height 20
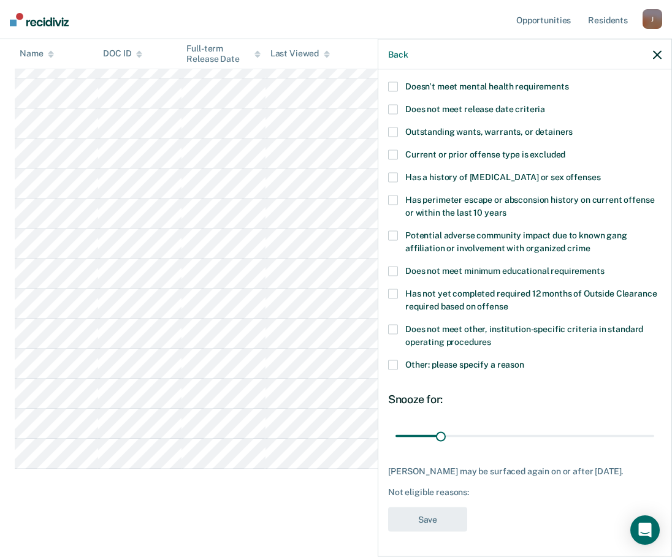
scroll to position [136, 0]
click at [391, 360] on span at bounding box center [393, 365] width 10 height 10
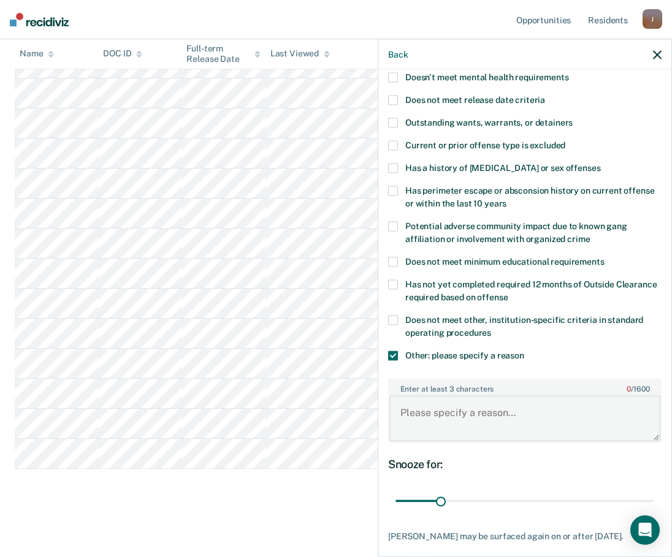
click at [436, 415] on textarea "Enter at least 3 characters 0 / 1600" at bounding box center [524, 418] width 271 height 45
type textarea "CDV in August, snooze for 60 days."
drag, startPoint x: 440, startPoint y: 500, endPoint x: 479, endPoint y: 507, distance: 39.3
type input "60"
click at [479, 507] on input "range" at bounding box center [524, 500] width 259 height 21
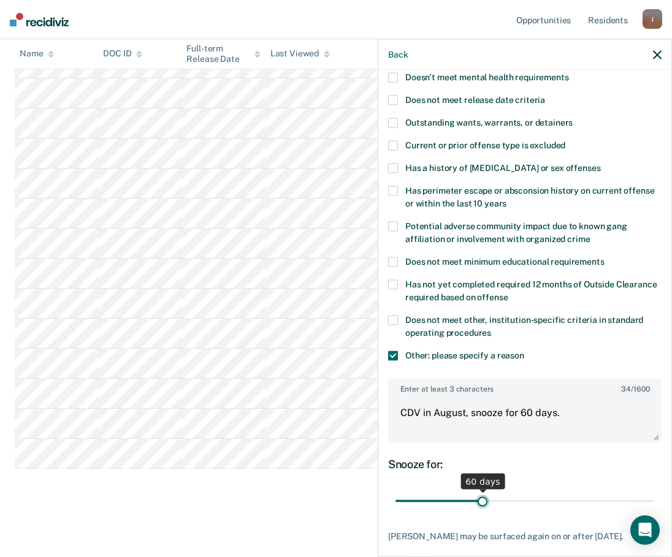
scroll to position [200, 0]
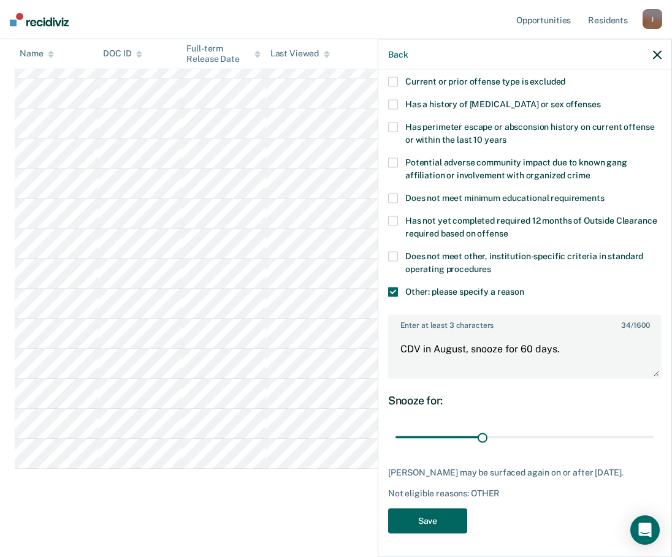
click at [433, 516] on button "Save" at bounding box center [427, 520] width 79 height 25
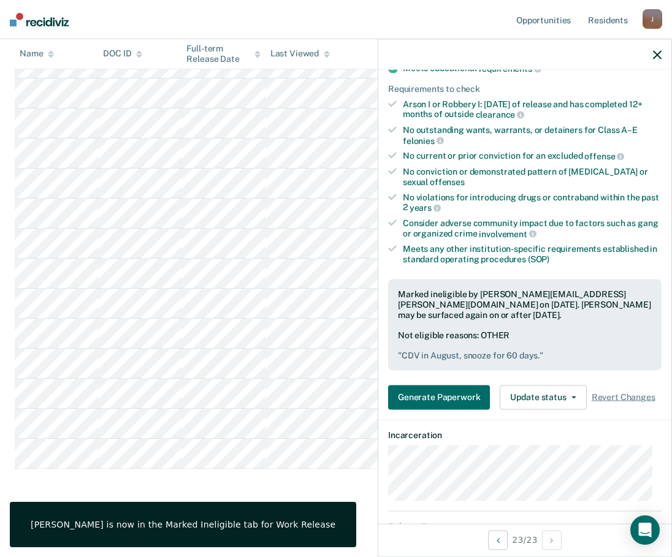
click at [659, 55] on icon "button" at bounding box center [657, 54] width 9 height 9
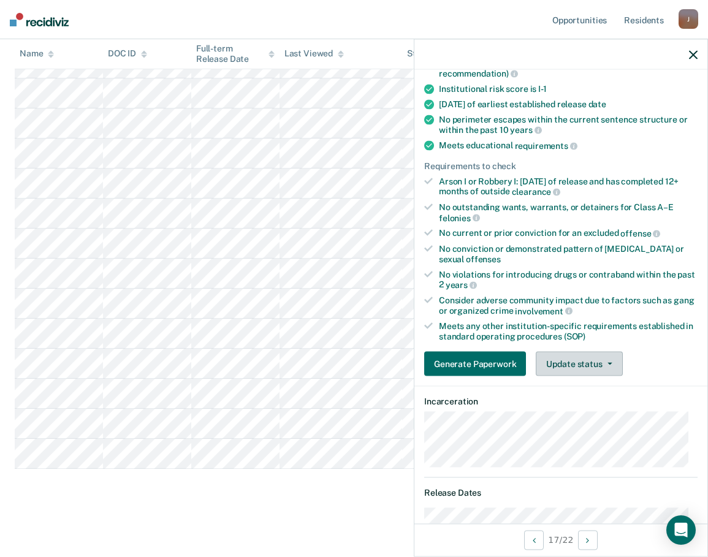
scroll to position [61, 0]
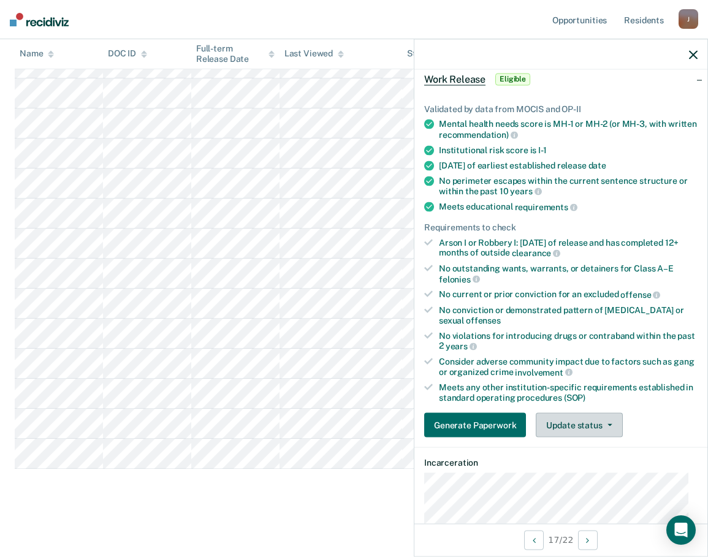
click at [587, 430] on button "Update status" at bounding box center [579, 425] width 86 height 25
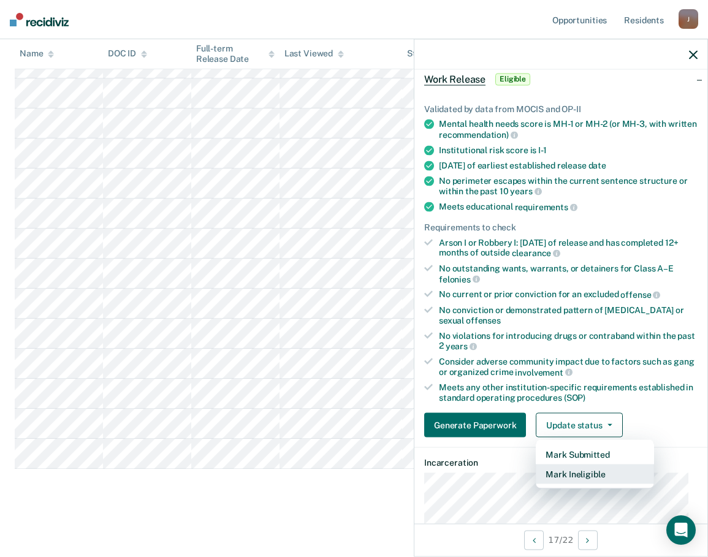
click at [575, 470] on button "Mark Ineligible" at bounding box center [595, 475] width 118 height 20
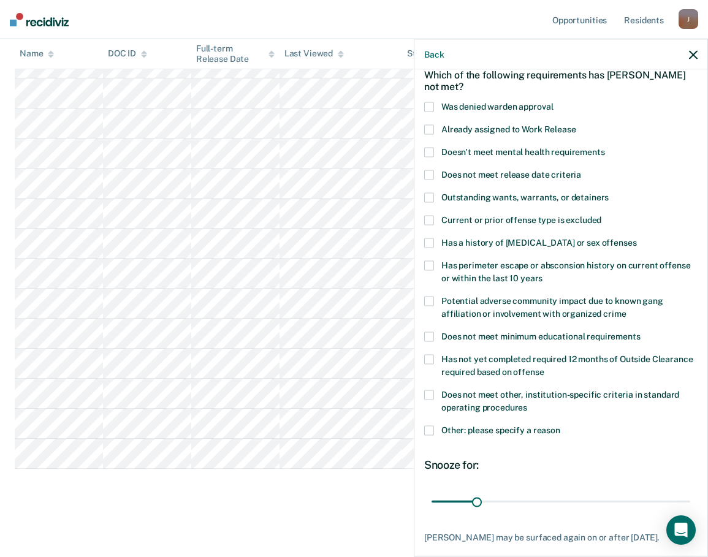
click at [431, 427] on span at bounding box center [429, 431] width 10 height 10
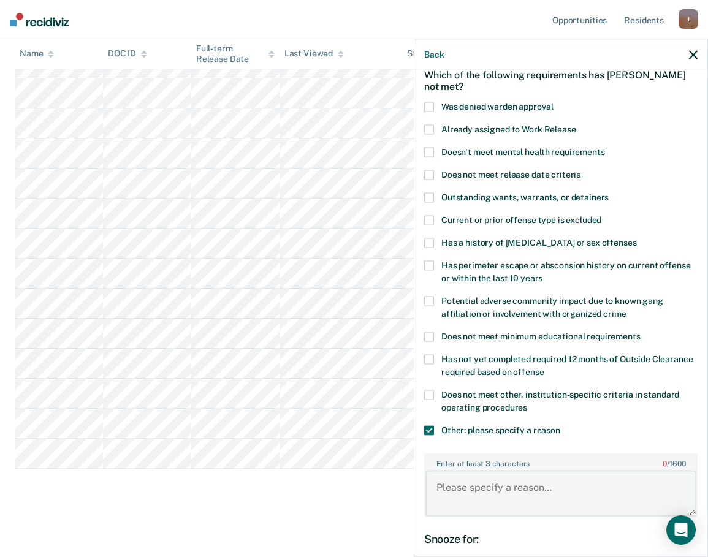
click at [501, 490] on textarea "Enter at least 3 characters 0 / 1600" at bounding box center [560, 493] width 271 height 45
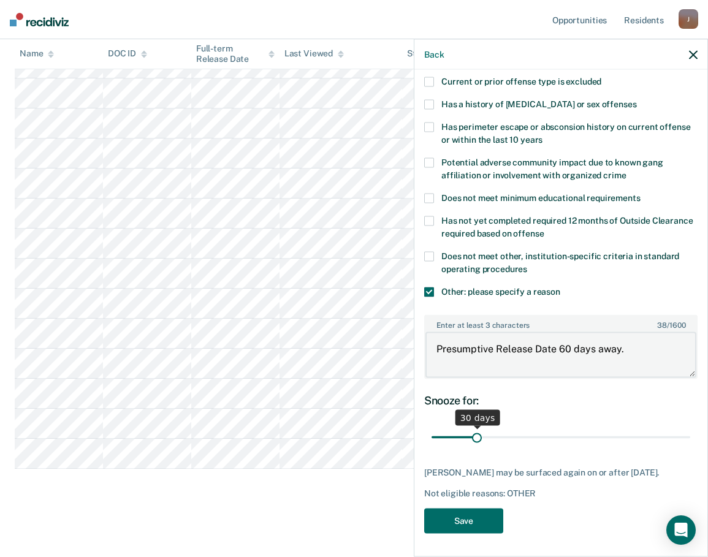
type textarea "Presumptive Release Date 60 days away."
drag, startPoint x: 476, startPoint y: 436, endPoint x: 515, endPoint y: 443, distance: 39.8
type input "60"
click at [515, 443] on input "range" at bounding box center [560, 437] width 259 height 21
click at [473, 518] on button "Save" at bounding box center [463, 520] width 79 height 25
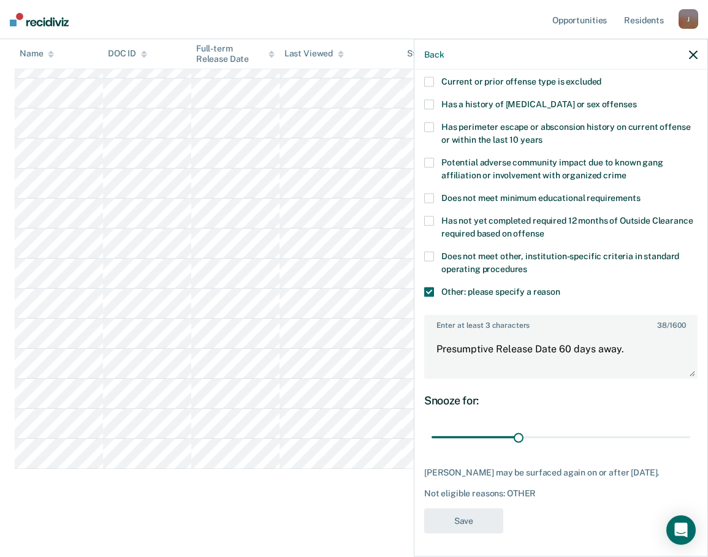
scroll to position [416, 0]
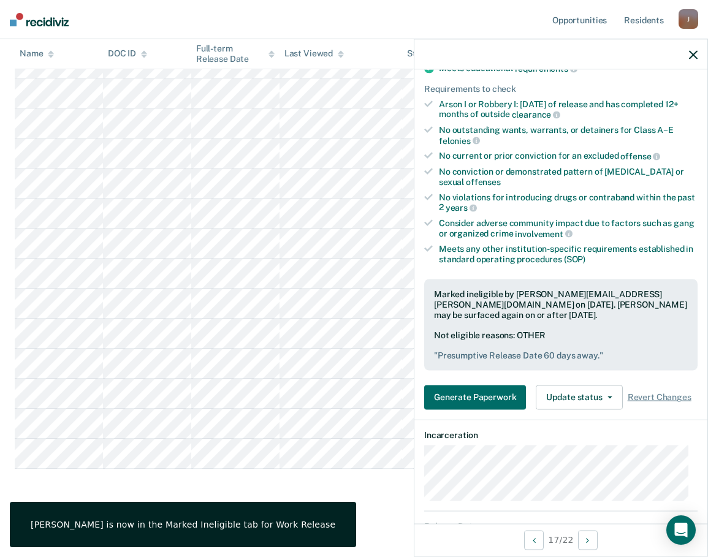
click at [680, 56] on icon "button" at bounding box center [693, 54] width 9 height 9
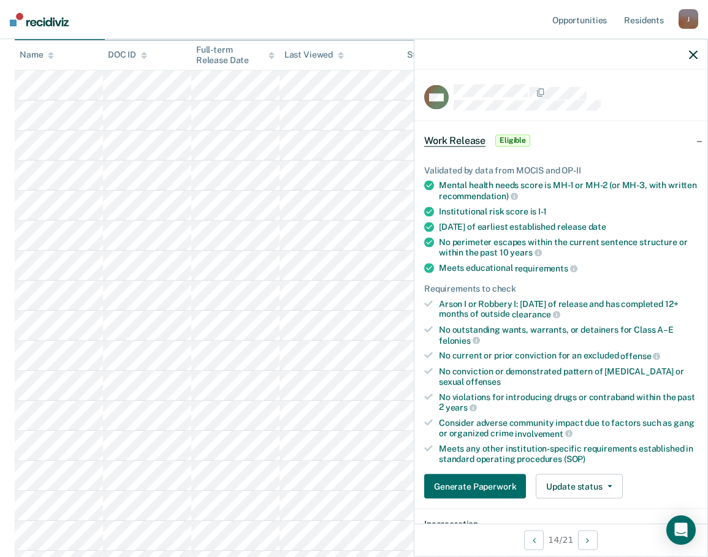
scroll to position [123, 0]
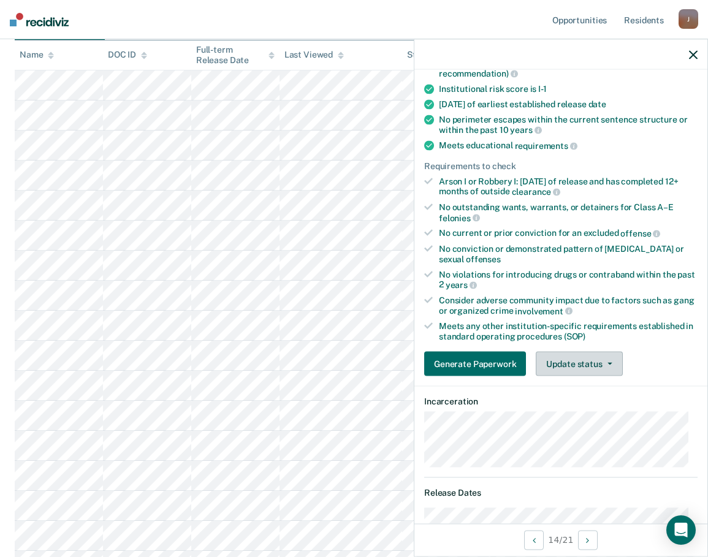
click at [588, 361] on button "Update status" at bounding box center [579, 364] width 86 height 25
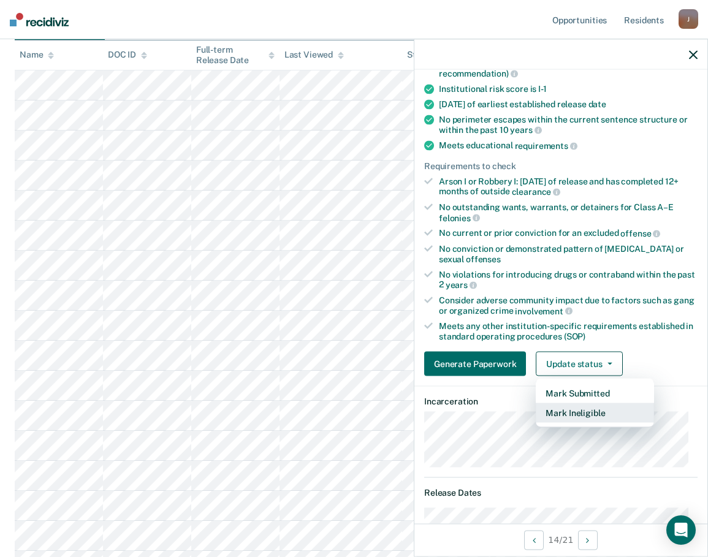
click at [569, 411] on button "Mark Ineligible" at bounding box center [595, 413] width 118 height 20
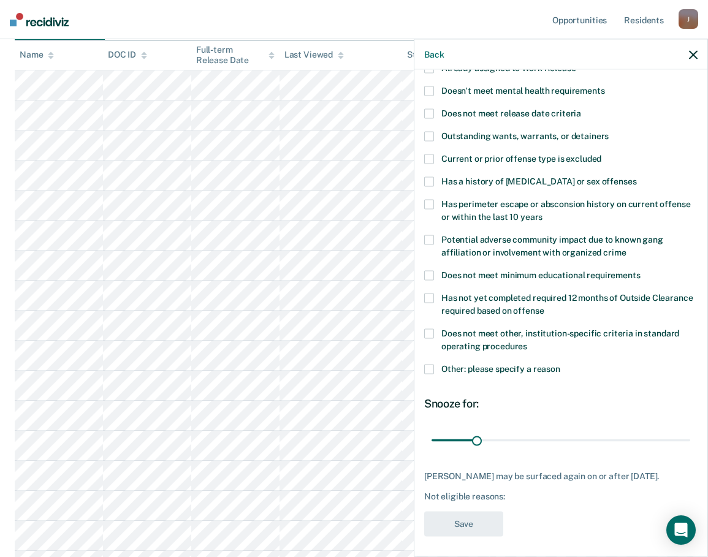
click at [431, 366] on span at bounding box center [429, 370] width 10 height 10
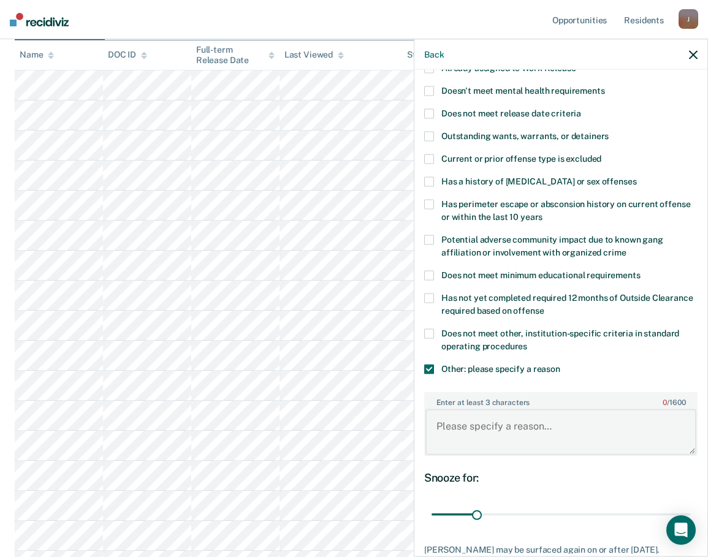
click at [492, 424] on textarea "Enter at least 3 characters 0 / 1600" at bounding box center [560, 431] width 271 height 45
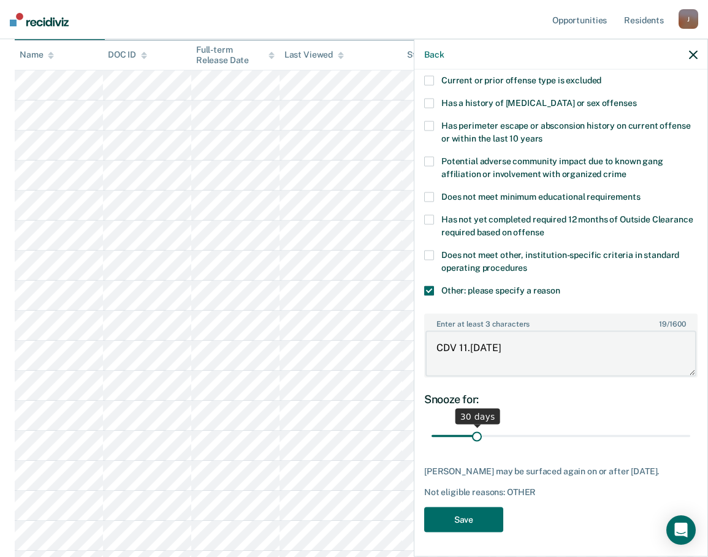
type textarea "CDV 11.[DATE]"
drag, startPoint x: 477, startPoint y: 426, endPoint x: 701, endPoint y: 425, distance: 224.3
type input "180"
click at [680, 425] on input "range" at bounding box center [560, 435] width 259 height 21
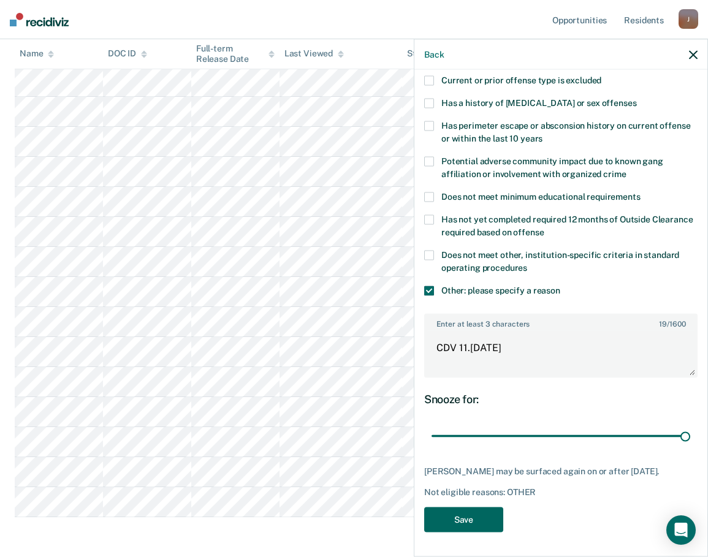
click at [479, 518] on button "Save" at bounding box center [463, 519] width 79 height 25
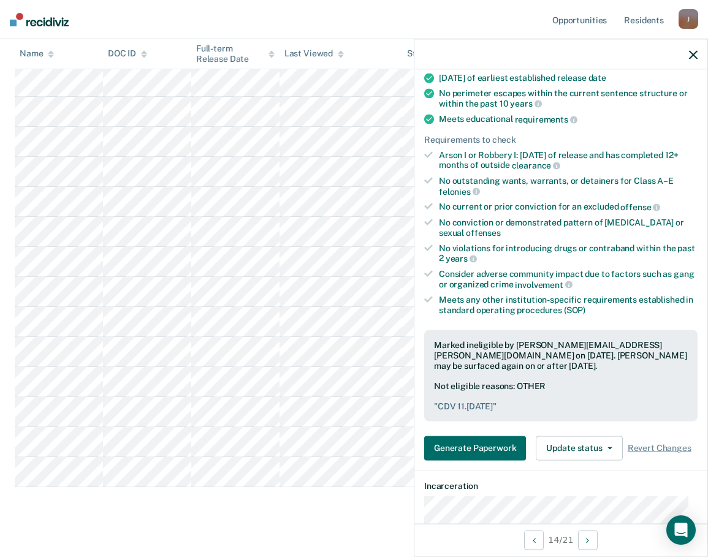
scroll to position [0, 0]
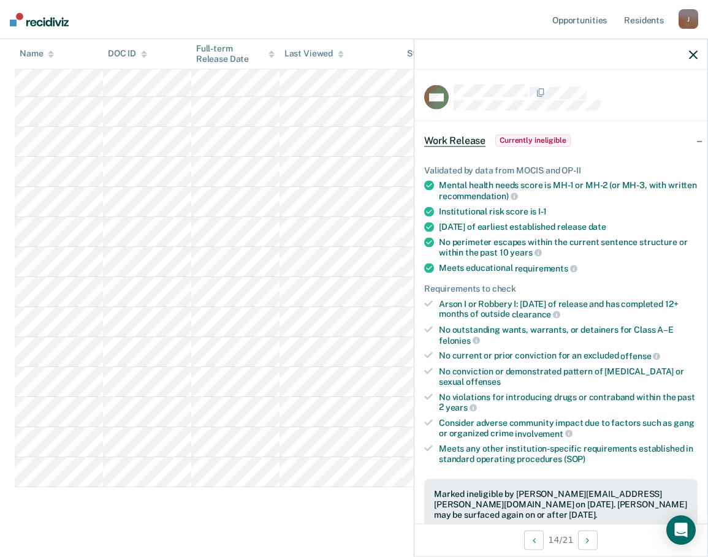
click at [680, 53] on icon "button" at bounding box center [693, 54] width 9 height 9
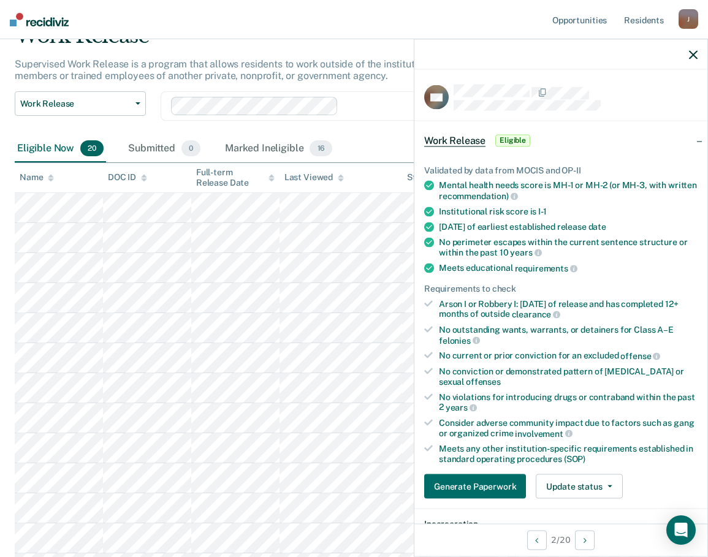
scroll to position [123, 0]
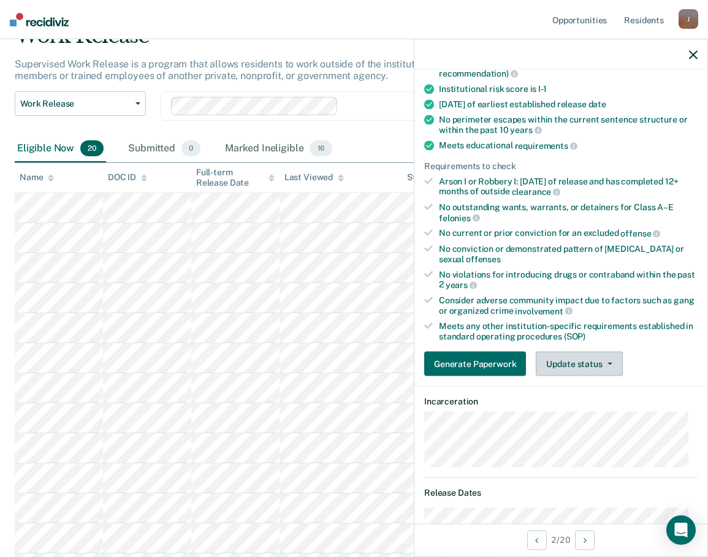
click at [606, 365] on button "Update status" at bounding box center [579, 364] width 86 height 25
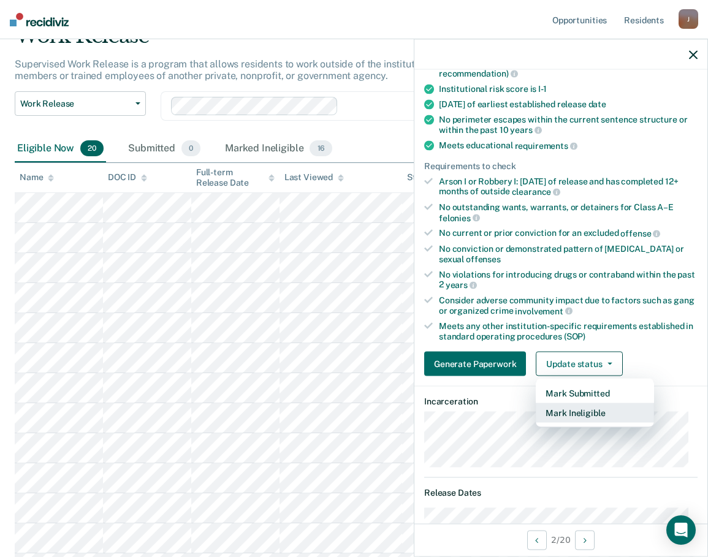
click at [562, 414] on button "Mark Ineligible" at bounding box center [595, 413] width 118 height 20
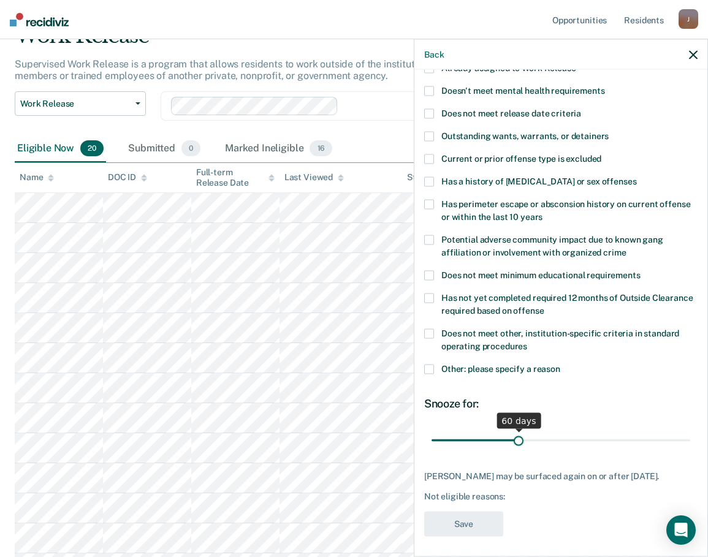
drag, startPoint x: 477, startPoint y: 442, endPoint x: 515, endPoint y: 446, distance: 38.7
click at [515, 446] on input "range" at bounding box center [560, 440] width 259 height 21
drag, startPoint x: 516, startPoint y: 441, endPoint x: 475, endPoint y: 443, distance: 41.1
type input "30"
click at [475, 443] on input "range" at bounding box center [560, 440] width 259 height 21
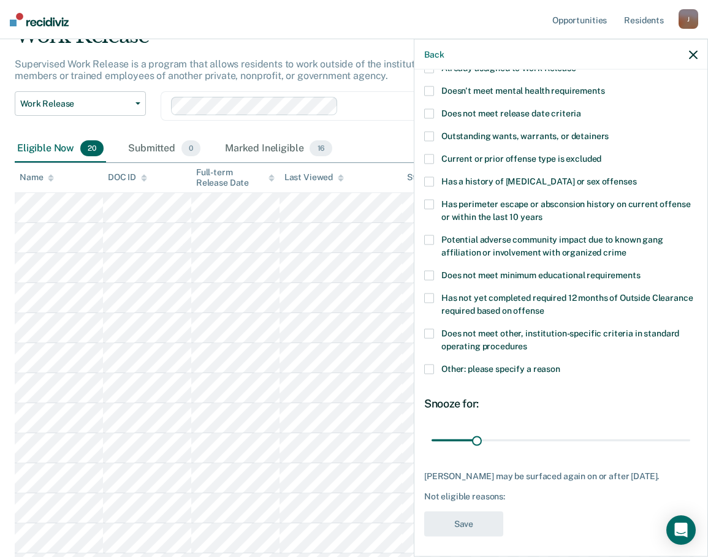
click at [426, 367] on span at bounding box center [429, 370] width 10 height 10
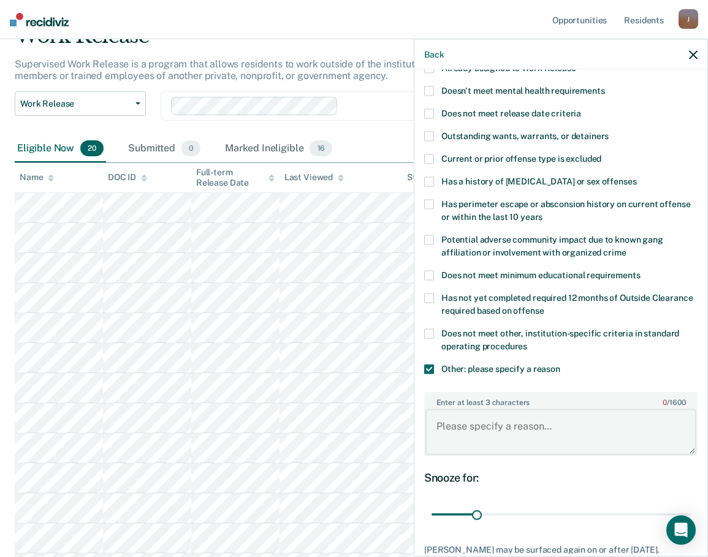
click at [496, 433] on textarea "Enter at least 3 characters 0 / 1600" at bounding box center [560, 431] width 271 height 45
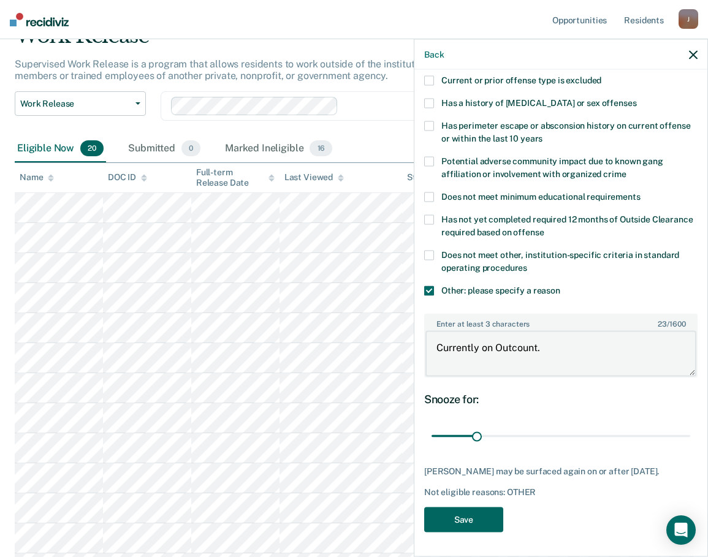
type textarea "Currently on Outcount."
click at [466, 516] on button "Save" at bounding box center [463, 519] width 79 height 25
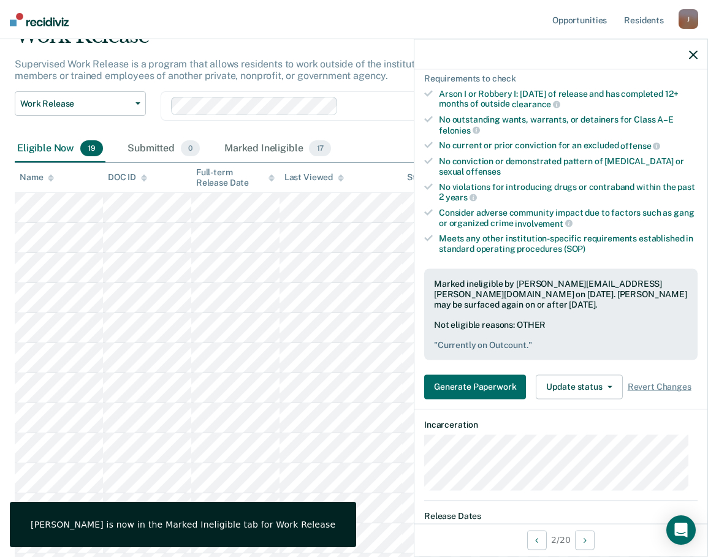
click at [680, 53] on icon "button" at bounding box center [693, 54] width 9 height 9
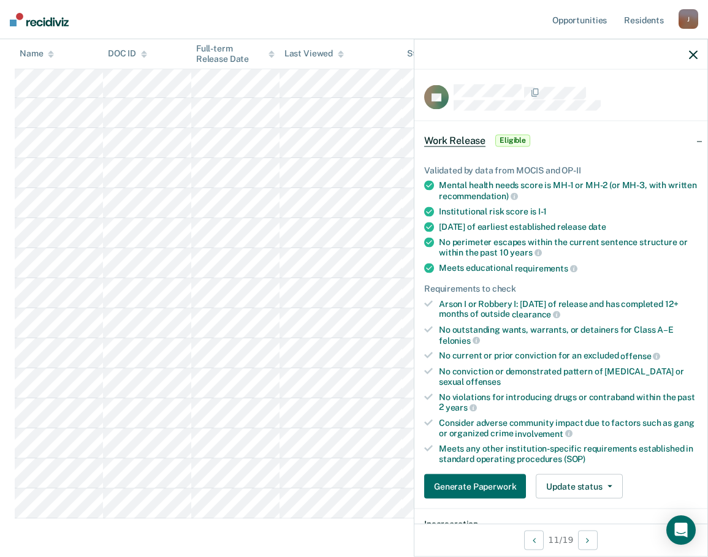
scroll to position [61, 0]
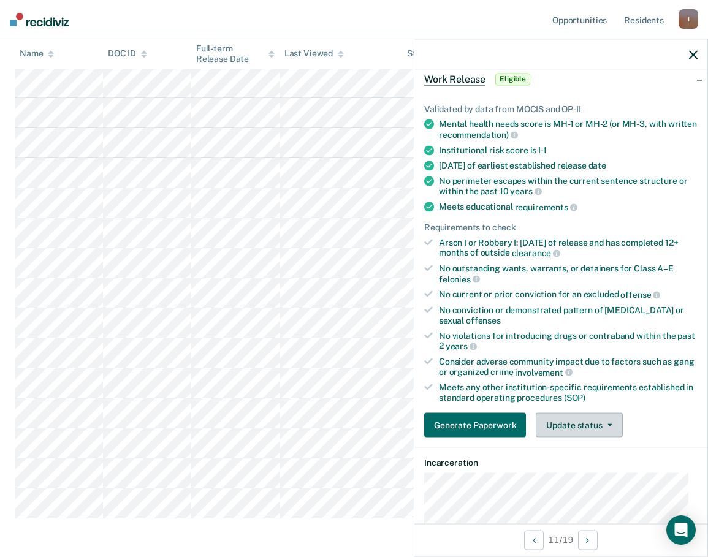
click at [604, 426] on button "Update status" at bounding box center [579, 425] width 86 height 25
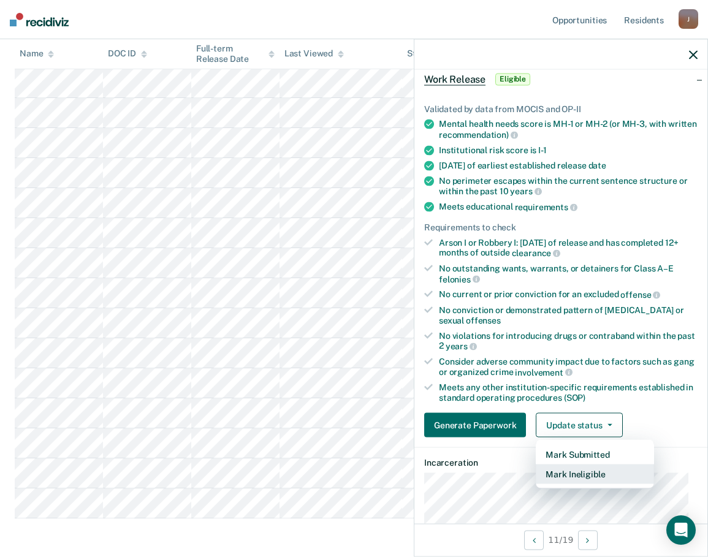
click at [595, 475] on button "Mark Ineligible" at bounding box center [595, 475] width 118 height 20
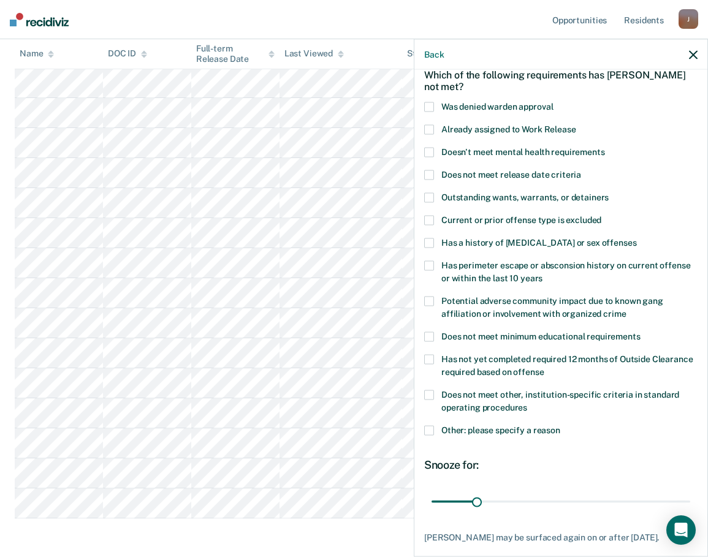
click at [430, 430] on span at bounding box center [429, 431] width 10 height 10
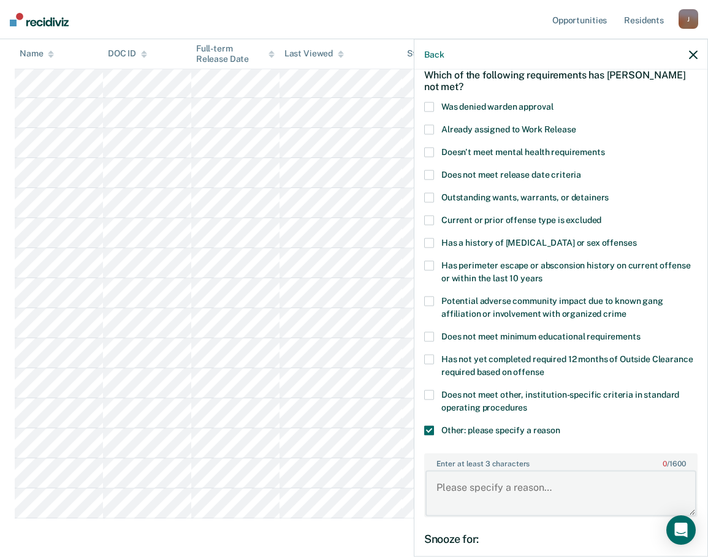
click at [516, 481] on textarea "Enter at least 3 characters 0 / 1600" at bounding box center [560, 493] width 271 height 45
type textarea "Not at BCC 60 days."
click at [428, 395] on span at bounding box center [429, 395] width 10 height 10
click at [425, 431] on span at bounding box center [429, 431] width 10 height 10
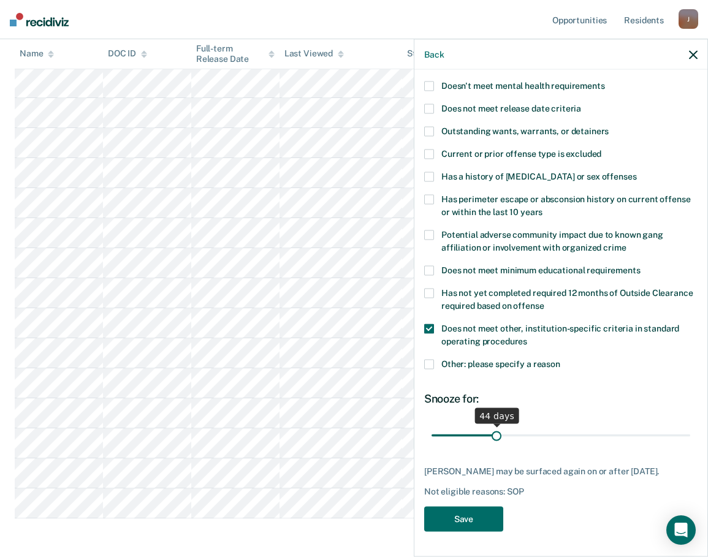
scroll to position [126, 0]
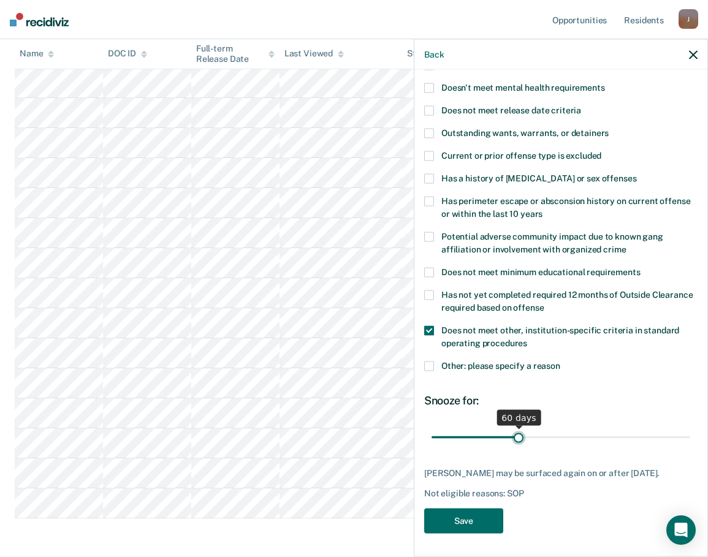
drag, startPoint x: 476, startPoint y: 427, endPoint x: 515, endPoint y: 433, distance: 40.4
type input "60"
click at [515, 433] on input "range" at bounding box center [560, 437] width 259 height 21
click at [476, 524] on button "Save" at bounding box center [463, 521] width 79 height 25
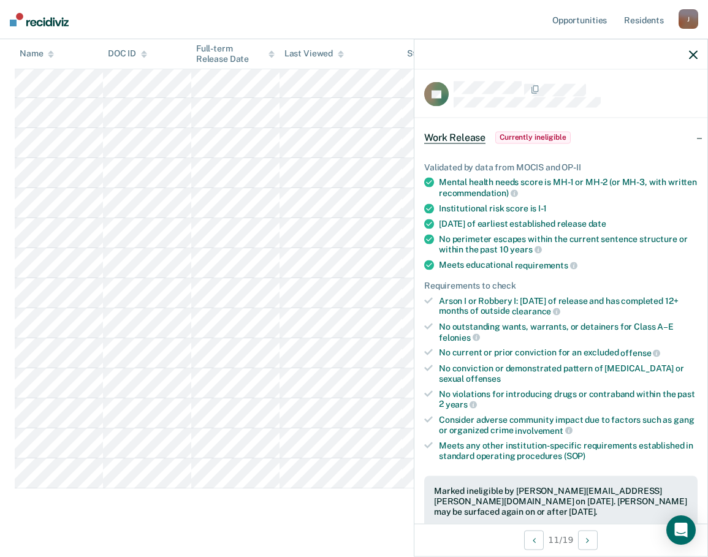
scroll to position [0, 0]
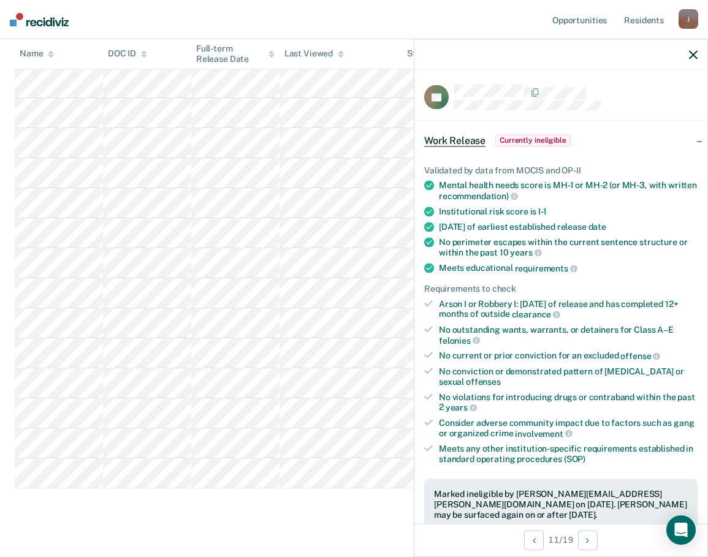
click at [680, 53] on icon "button" at bounding box center [693, 54] width 9 height 9
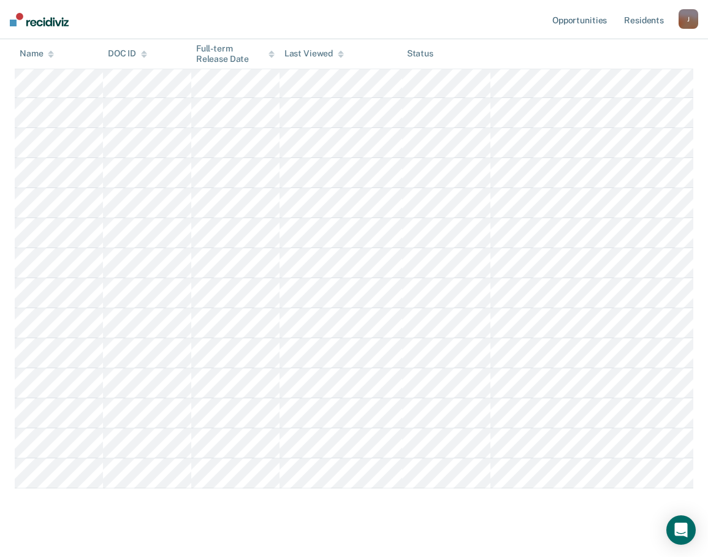
scroll to position [184, 0]
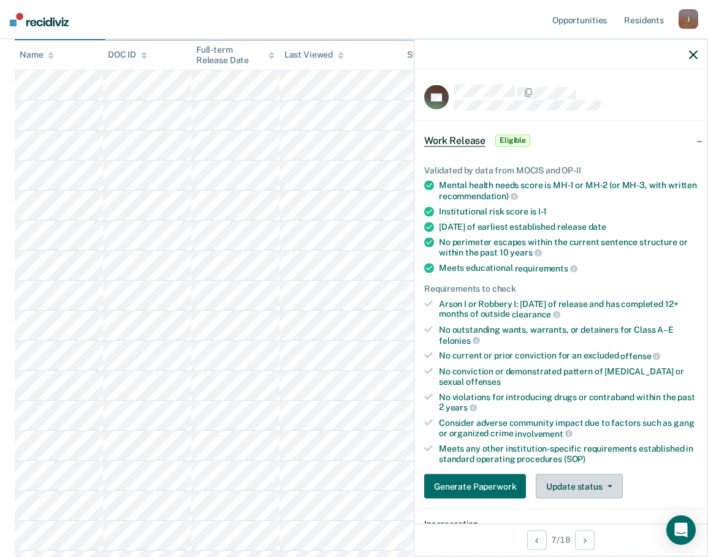
click at [591, 486] on button "Update status" at bounding box center [579, 486] width 86 height 25
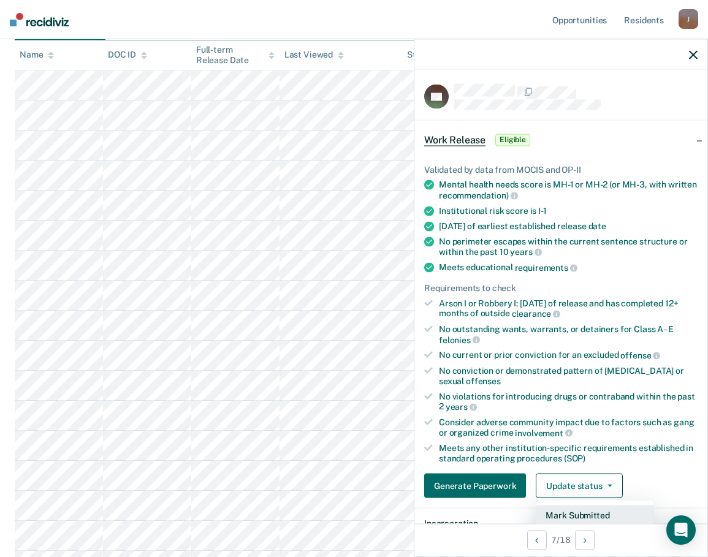
scroll to position [184, 0]
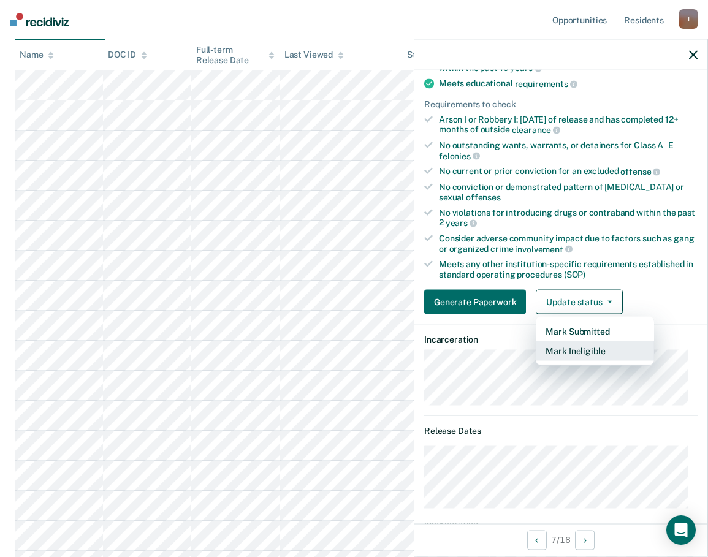
click at [576, 349] on button "Mark Ineligible" at bounding box center [595, 351] width 118 height 20
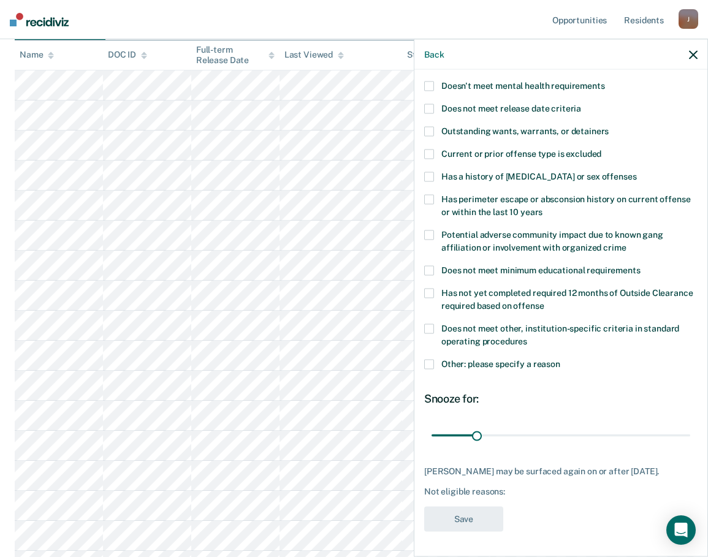
click at [432, 360] on span at bounding box center [429, 365] width 10 height 10
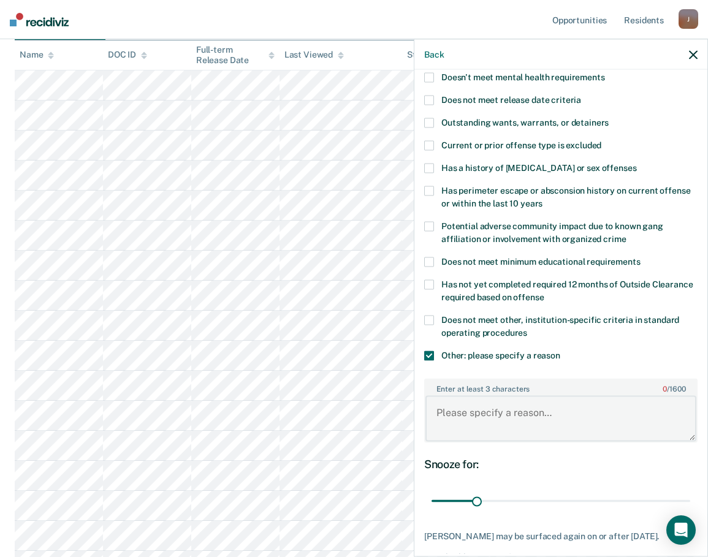
click at [478, 414] on textarea "Enter at least 3 characters 0 / 1600" at bounding box center [560, 418] width 271 height 45
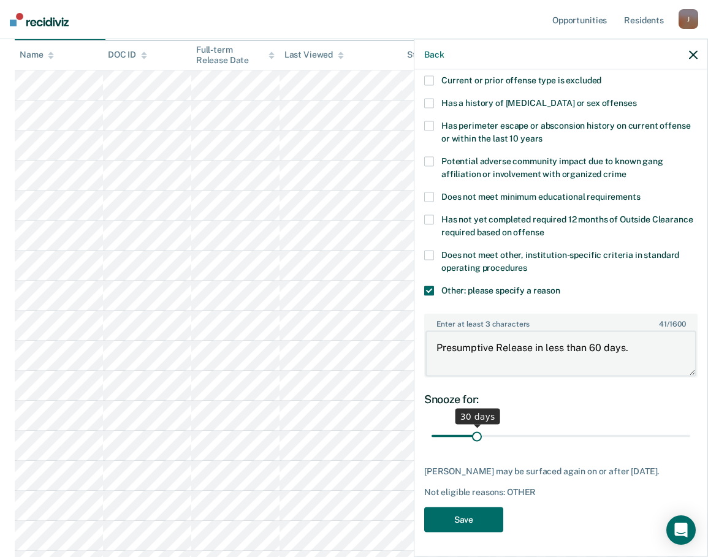
type textarea "Presumptive Release in less than 60 days."
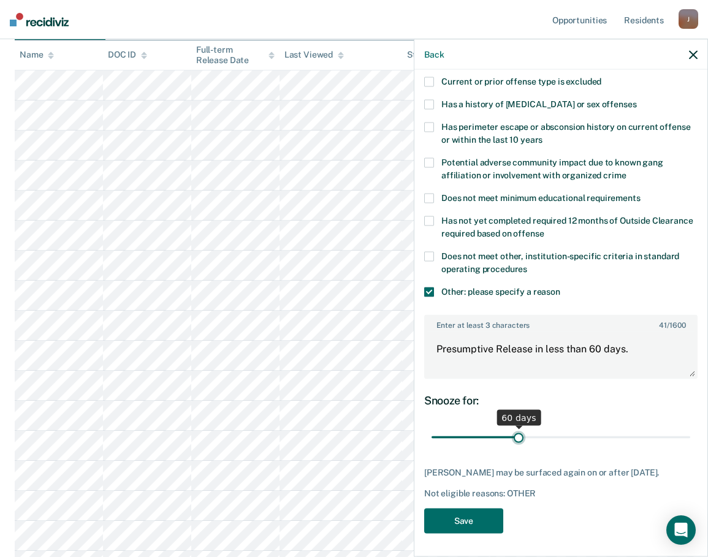
drag, startPoint x: 478, startPoint y: 427, endPoint x: 515, endPoint y: 435, distance: 38.2
type input "60"
click at [515, 435] on input "range" at bounding box center [560, 437] width 259 height 21
click at [457, 517] on button "Save" at bounding box center [463, 520] width 79 height 25
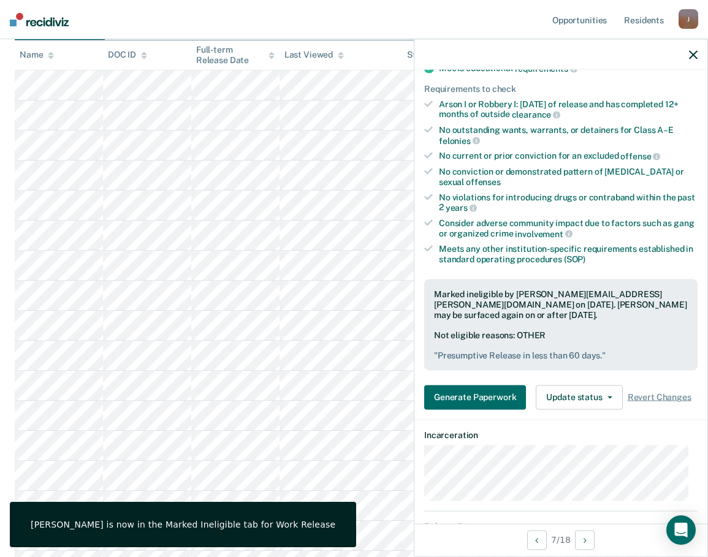
click at [680, 51] on icon "button" at bounding box center [693, 54] width 9 height 9
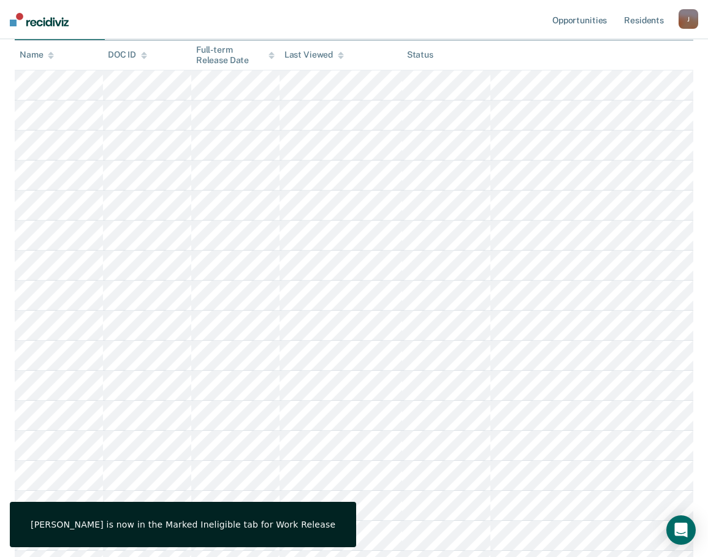
scroll to position [0, 0]
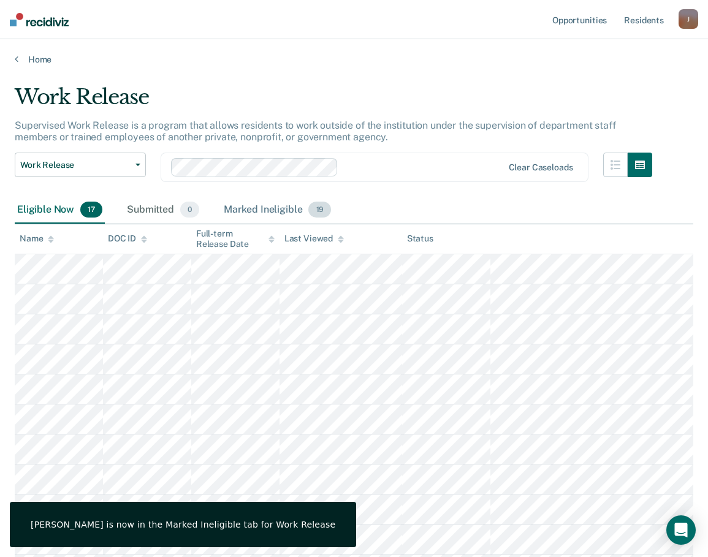
click at [270, 210] on div "Marked Ineligible 19" at bounding box center [277, 210] width 112 height 27
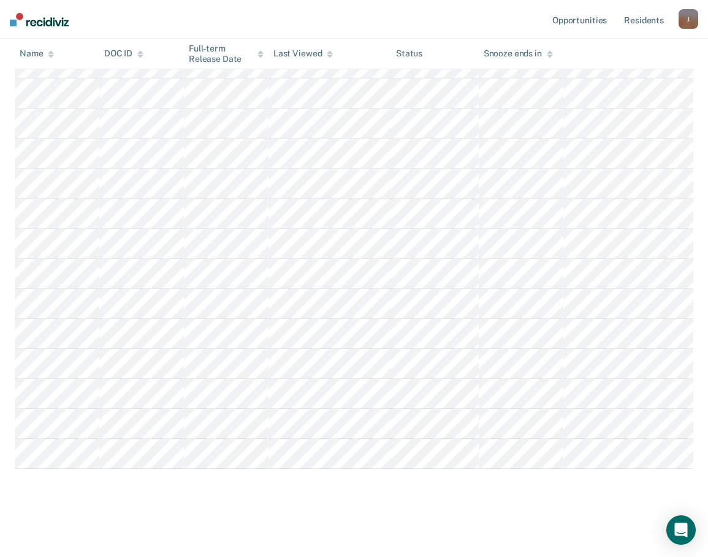
scroll to position [50, 0]
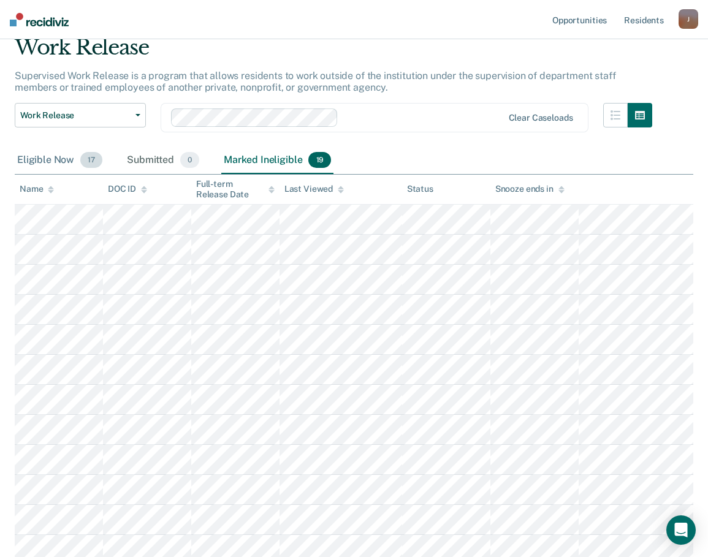
click at [55, 160] on div "Eligible Now 17" at bounding box center [60, 160] width 90 height 27
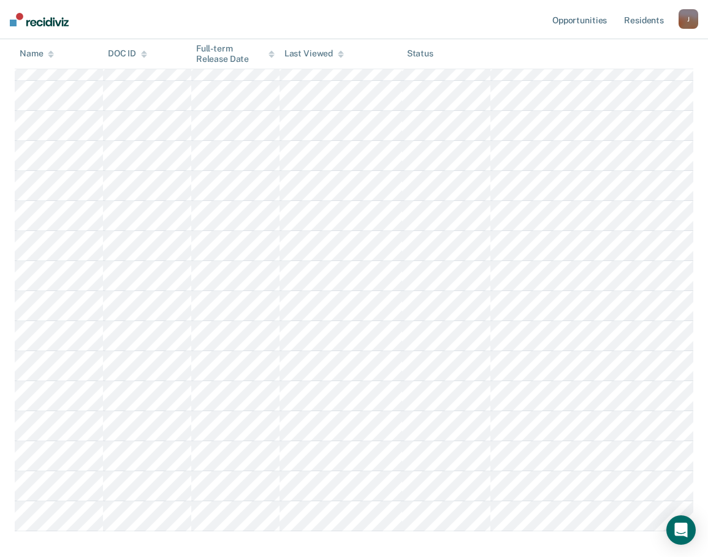
scroll to position [172, 0]
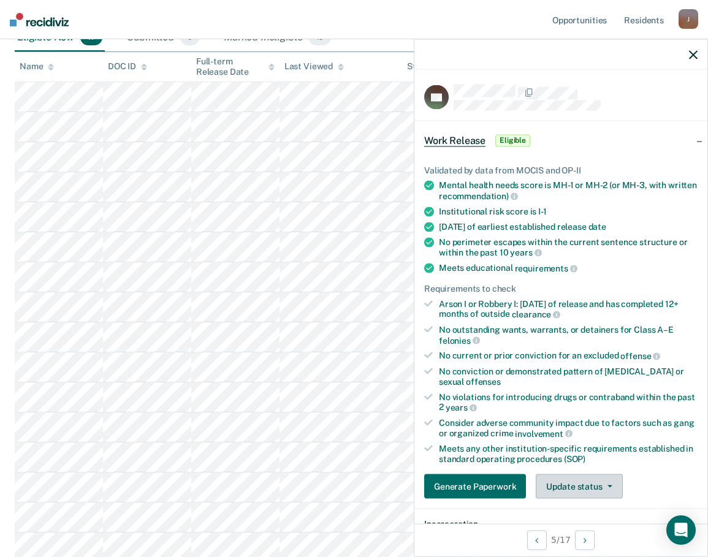
click at [610, 483] on button "Update status" at bounding box center [579, 486] width 86 height 25
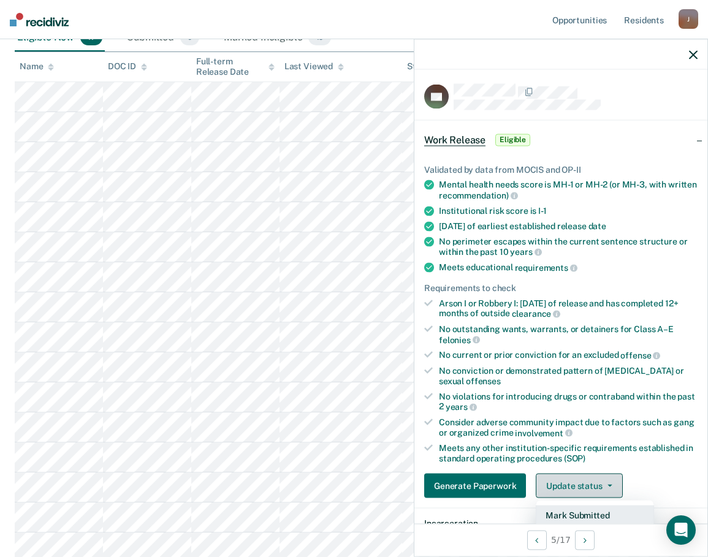
scroll to position [123, 0]
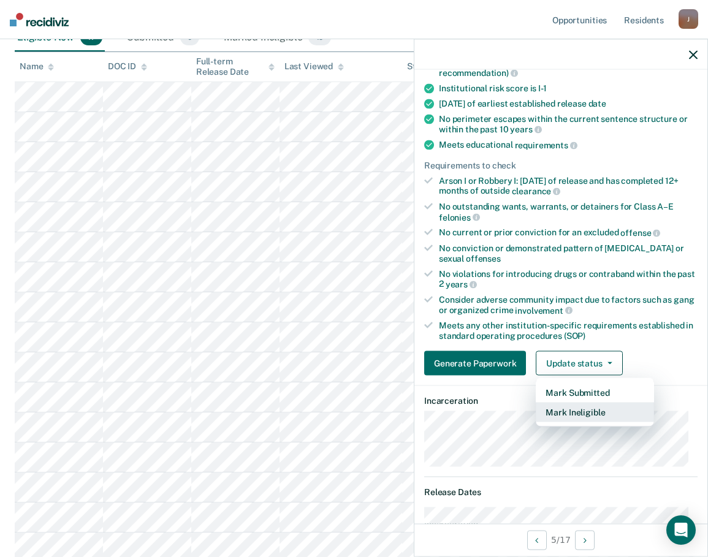
click at [574, 414] on button "Mark Ineligible" at bounding box center [595, 413] width 118 height 20
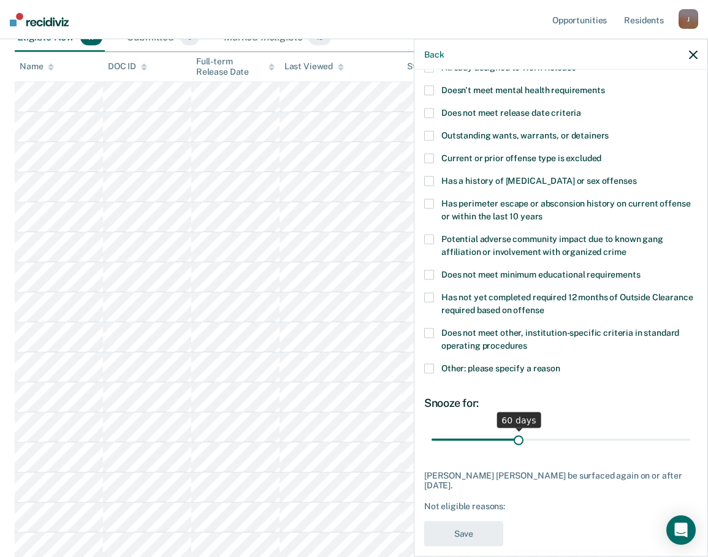
drag, startPoint x: 477, startPoint y: 438, endPoint x: 515, endPoint y: 443, distance: 38.3
type input "60"
click at [515, 443] on input "range" at bounding box center [560, 439] width 259 height 21
click at [430, 366] on span at bounding box center [429, 369] width 10 height 10
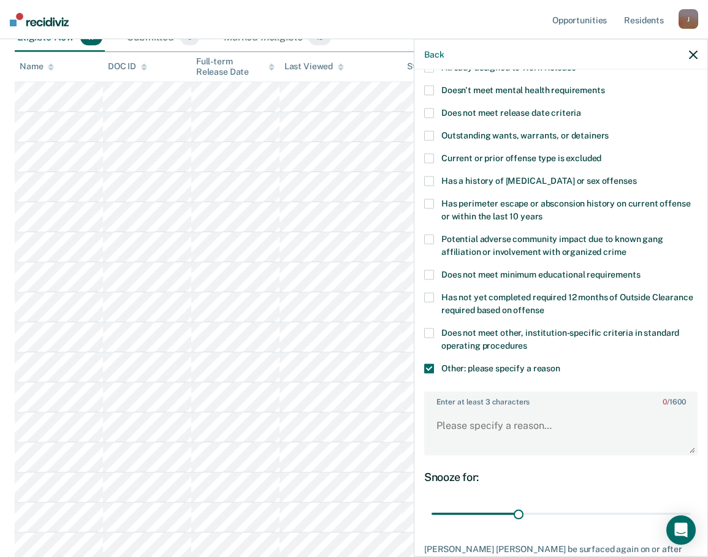
click at [427, 335] on span at bounding box center [429, 333] width 10 height 10
click at [454, 425] on textarea "Enter at least 3 characters 0 / 1600" at bounding box center [560, 431] width 271 height 45
type textarea "NOT At [GEOGRAPHIC_DATA] 60 days. LAST CDV [DATE]."
click at [428, 367] on span at bounding box center [429, 369] width 10 height 10
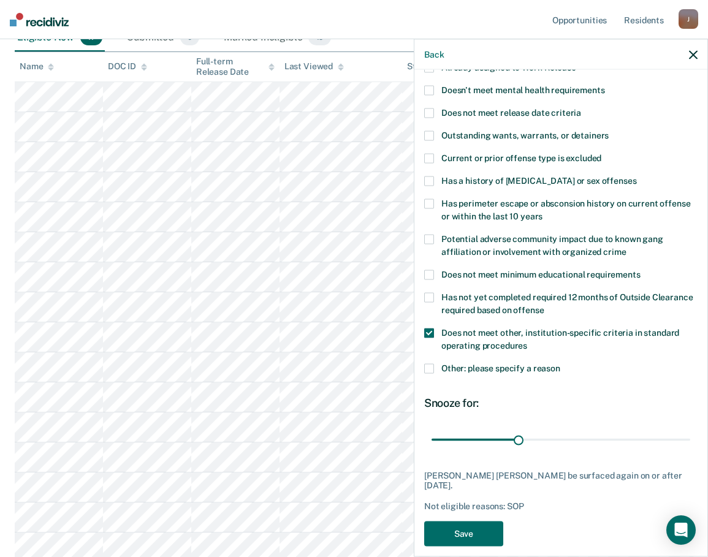
scroll to position [126, 0]
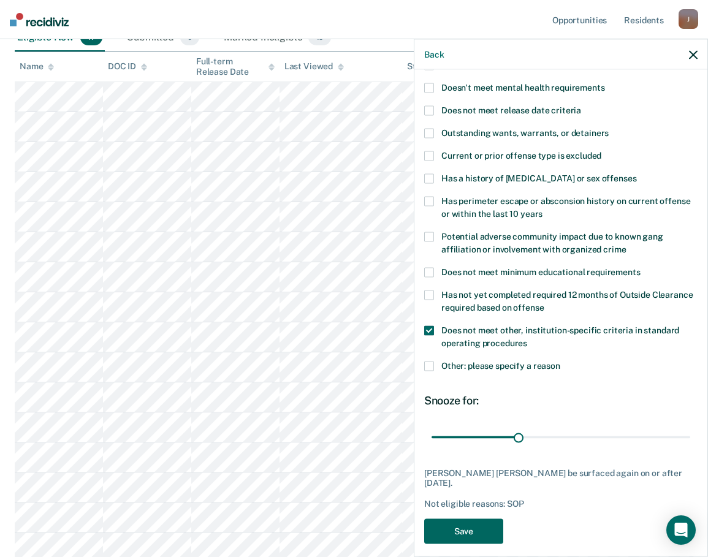
click at [478, 518] on button "Save" at bounding box center [463, 530] width 79 height 25
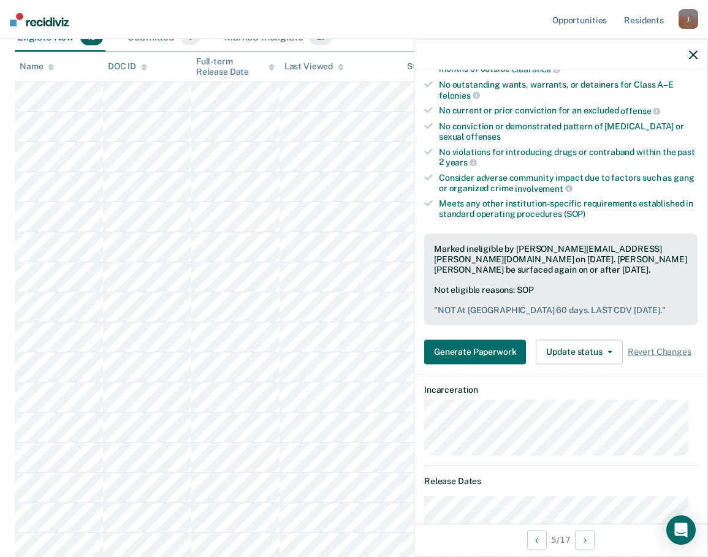
scroll to position [0, 0]
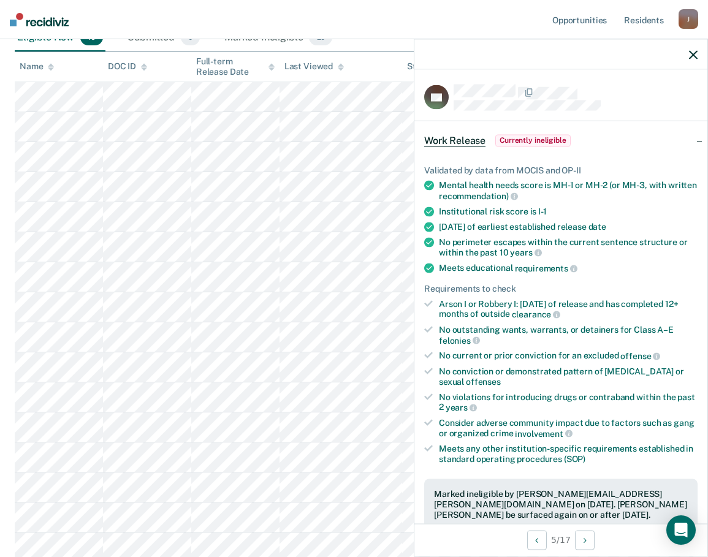
click at [680, 58] on icon "button" at bounding box center [693, 54] width 9 height 9
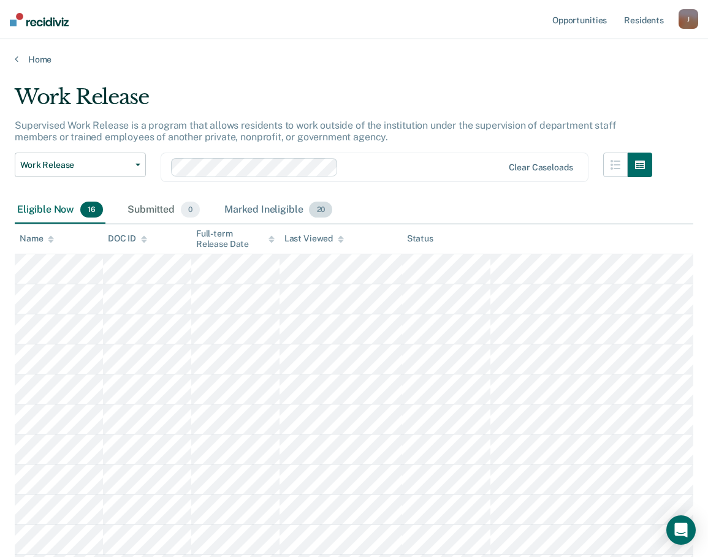
click at [267, 209] on div "Marked Ineligible 20" at bounding box center [278, 210] width 113 height 27
click at [53, 212] on div "Eligible Now 16" at bounding box center [60, 210] width 91 height 27
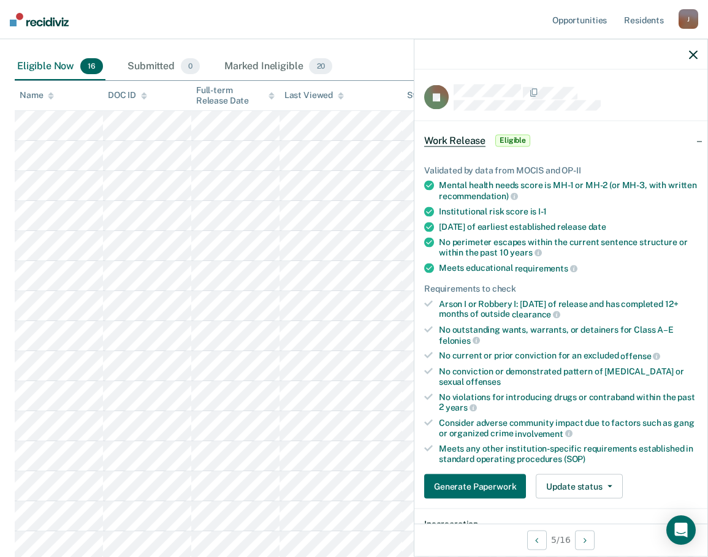
scroll to position [184, 0]
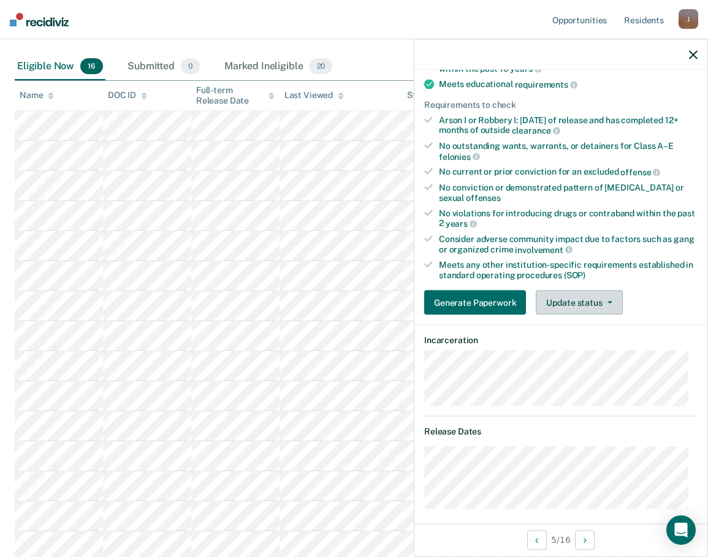
click at [609, 296] on button "Update status" at bounding box center [579, 302] width 86 height 25
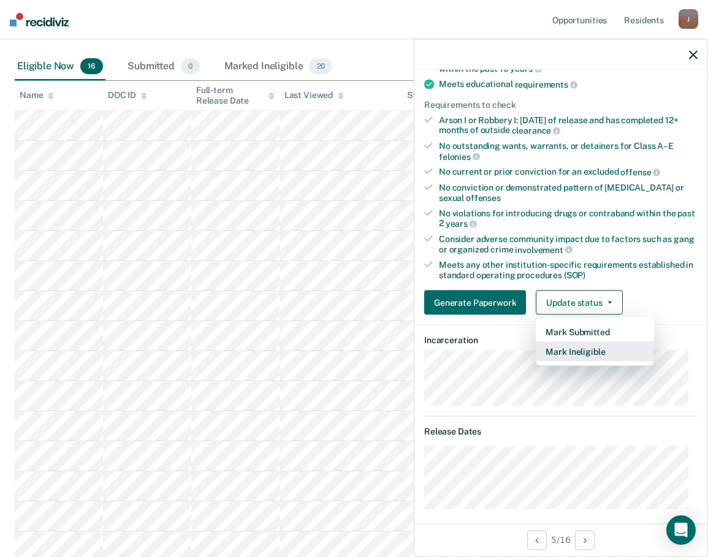
click at [566, 349] on button "Mark Ineligible" at bounding box center [595, 352] width 118 height 20
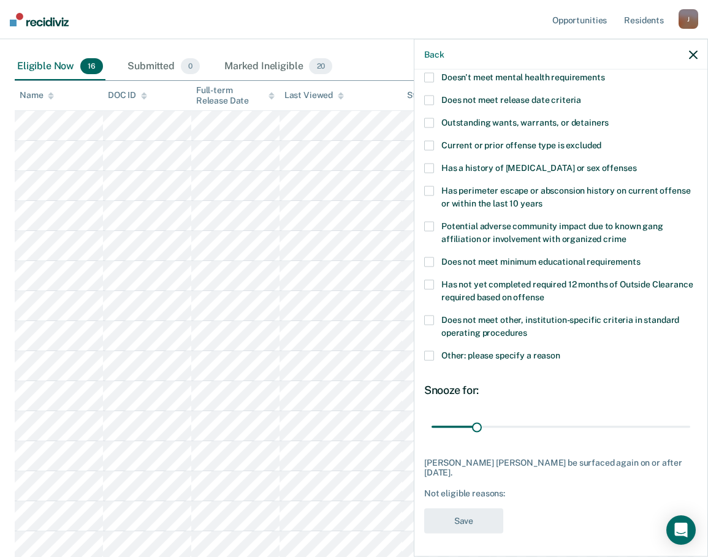
scroll to position [205, 0]
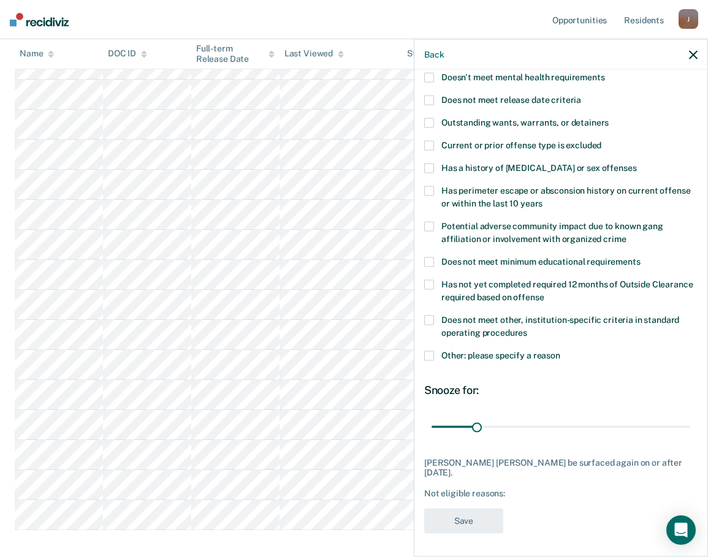
click at [429, 321] on span at bounding box center [429, 321] width 10 height 10
click at [435, 351] on label "Other: please specify a reason" at bounding box center [560, 357] width 273 height 13
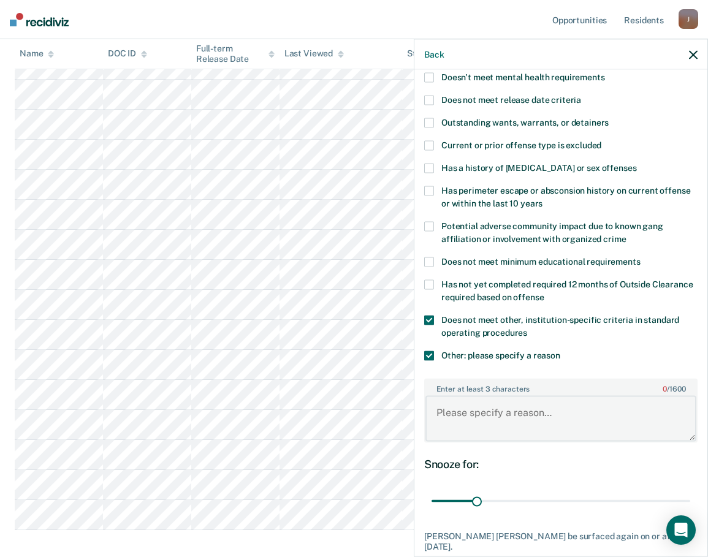
click at [496, 418] on textarea "Enter at least 3 characters 0 / 1600" at bounding box center [560, 418] width 271 height 45
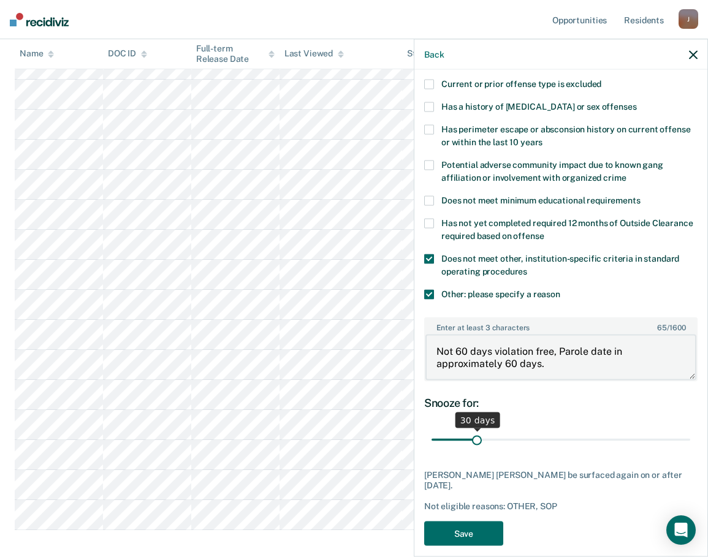
type textarea "Not 60 days violation free, Parole date in approximately 60 days."
drag, startPoint x: 474, startPoint y: 438, endPoint x: 515, endPoint y: 444, distance: 40.8
type input "60"
click at [515, 444] on input "range" at bounding box center [560, 439] width 259 height 21
click at [469, 521] on button "Save" at bounding box center [463, 533] width 79 height 25
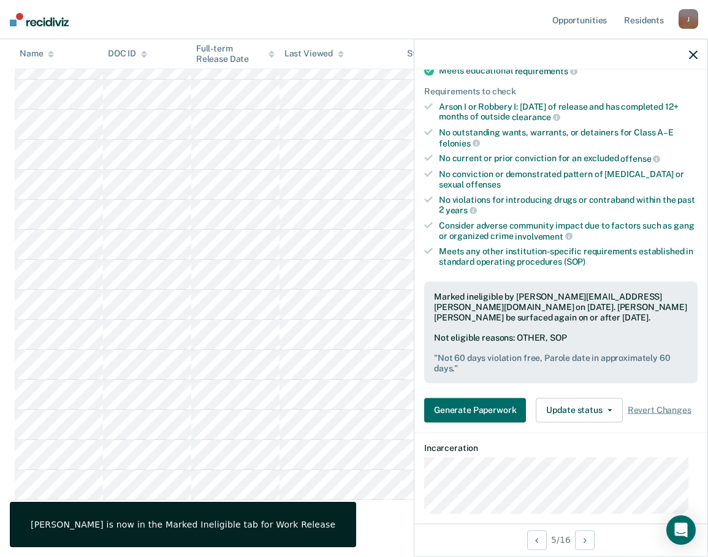
click at [680, 53] on icon "button" at bounding box center [693, 54] width 9 height 9
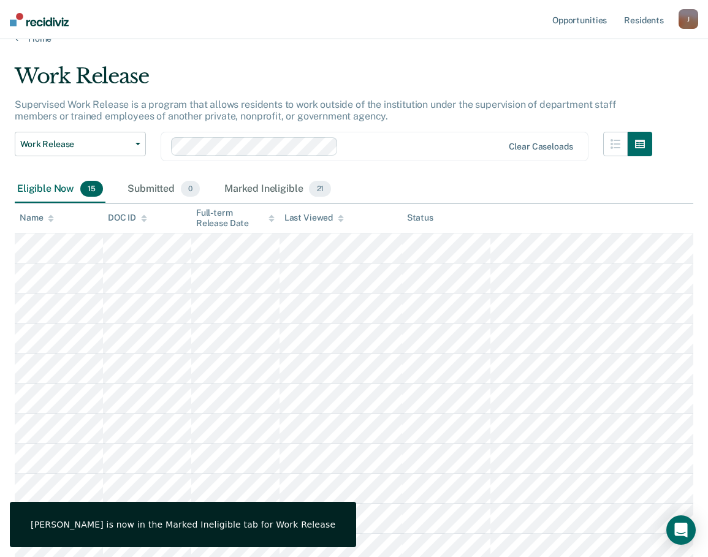
scroll to position [0, 0]
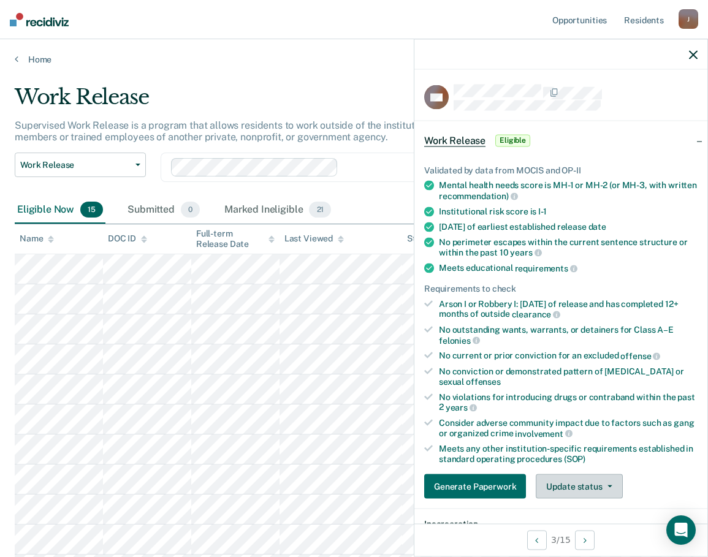
click at [613, 482] on button "Update status" at bounding box center [579, 486] width 86 height 25
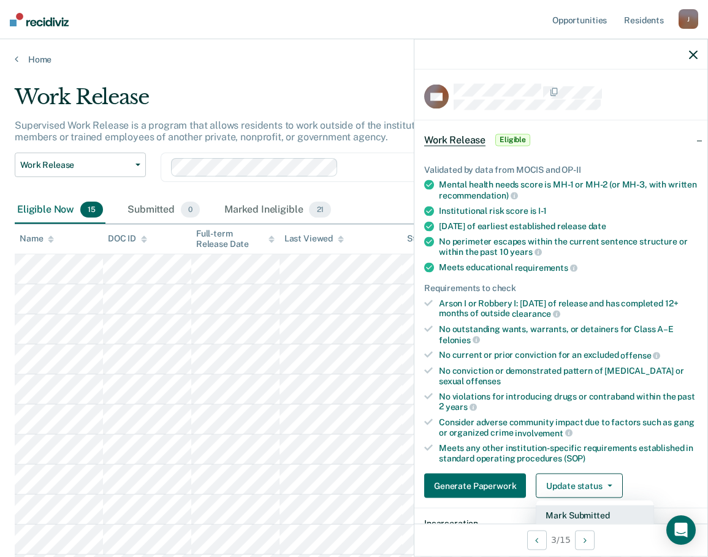
scroll to position [123, 0]
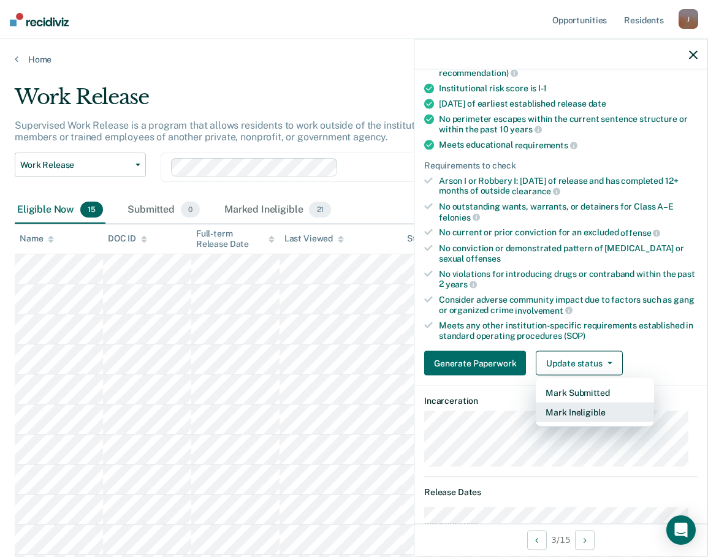
click at [587, 411] on button "Mark Ineligible" at bounding box center [595, 413] width 118 height 20
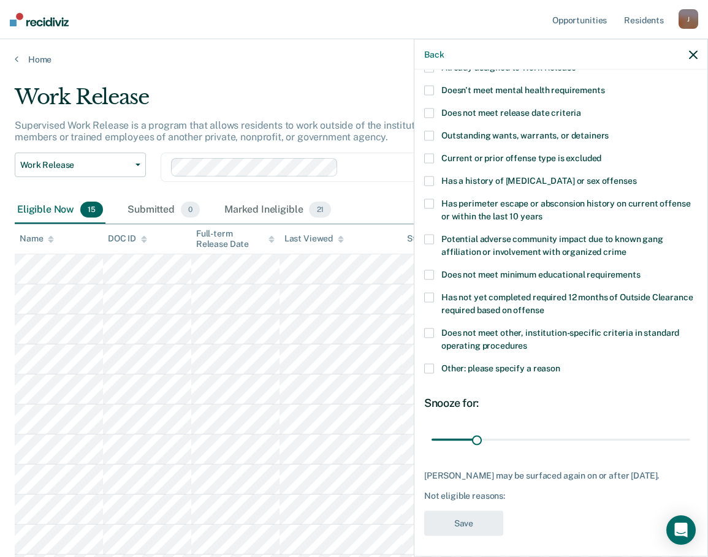
click at [430, 132] on span at bounding box center [429, 136] width 10 height 10
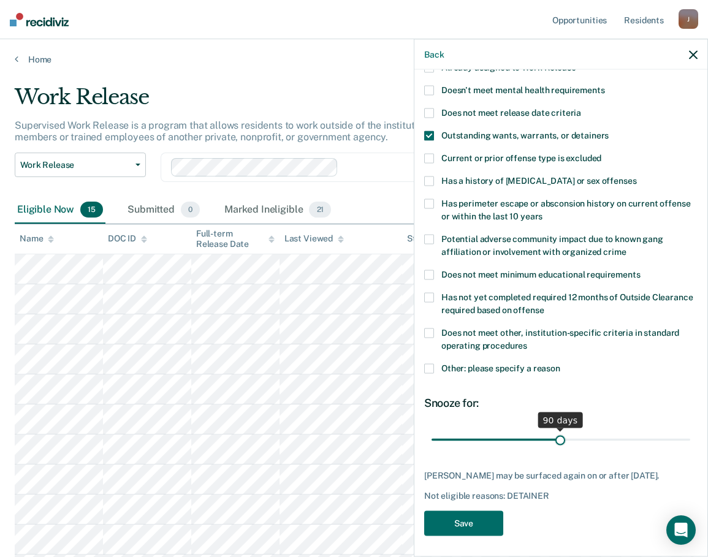
drag, startPoint x: 477, startPoint y: 440, endPoint x: 556, endPoint y: 434, distance: 78.7
type input "90"
click at [556, 434] on input "range" at bounding box center [560, 439] width 259 height 21
click at [459, 530] on button "Save" at bounding box center [463, 523] width 79 height 25
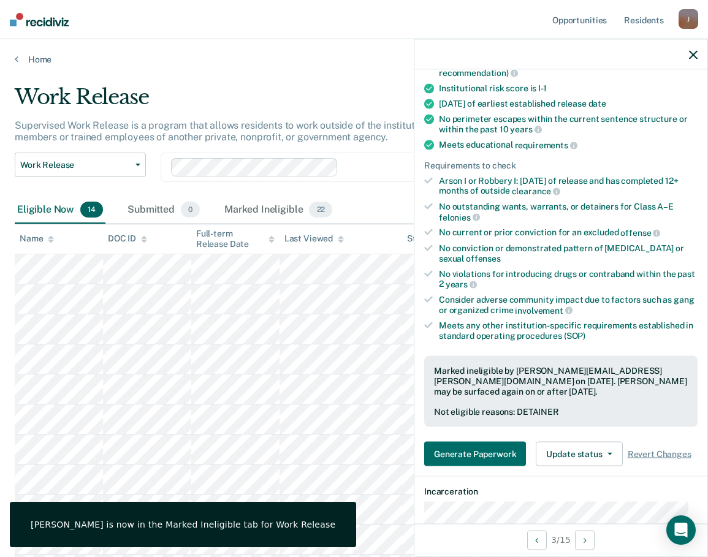
click at [680, 53] on icon "button" at bounding box center [693, 54] width 9 height 9
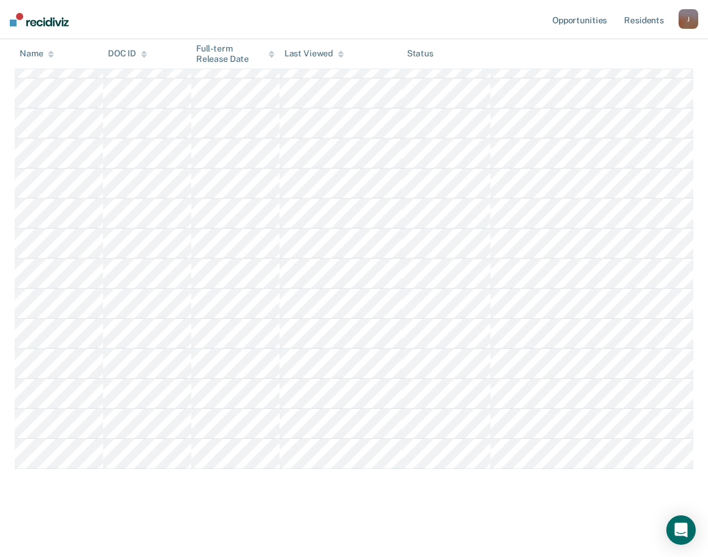
scroll to position [83, 0]
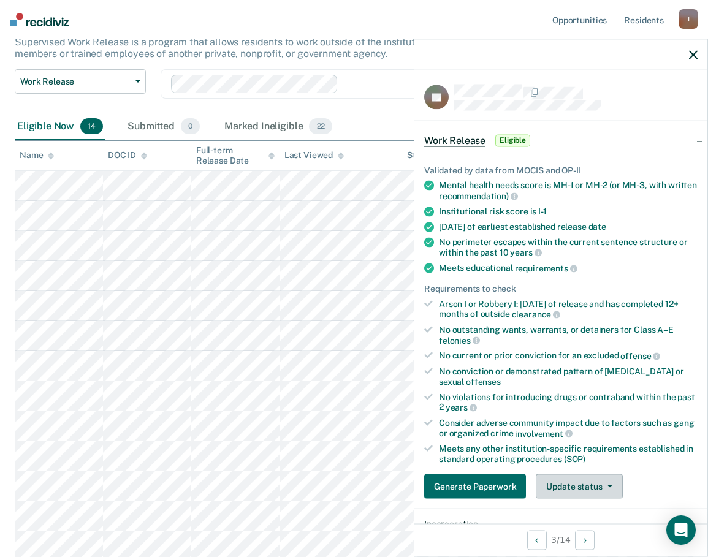
click at [590, 488] on button "Update status" at bounding box center [579, 486] width 86 height 25
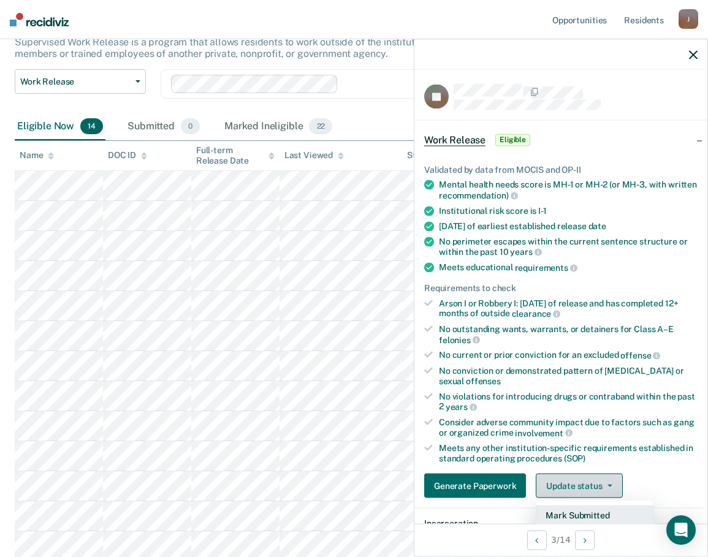
scroll to position [123, 0]
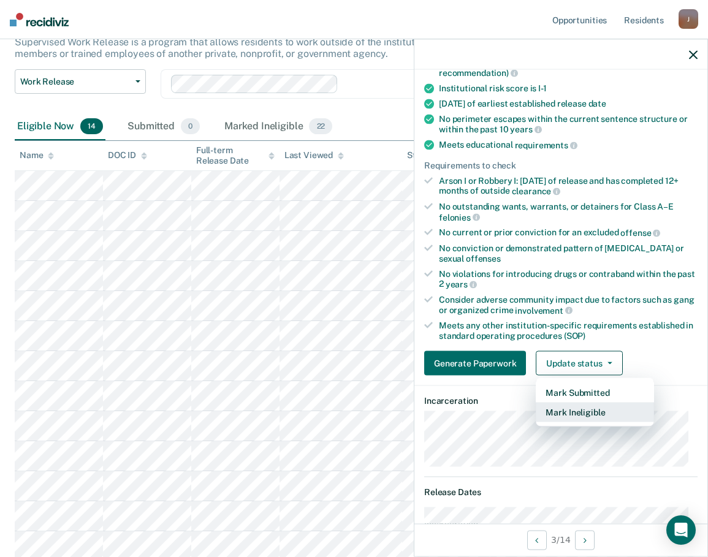
click at [587, 410] on button "Mark Ineligible" at bounding box center [595, 413] width 118 height 20
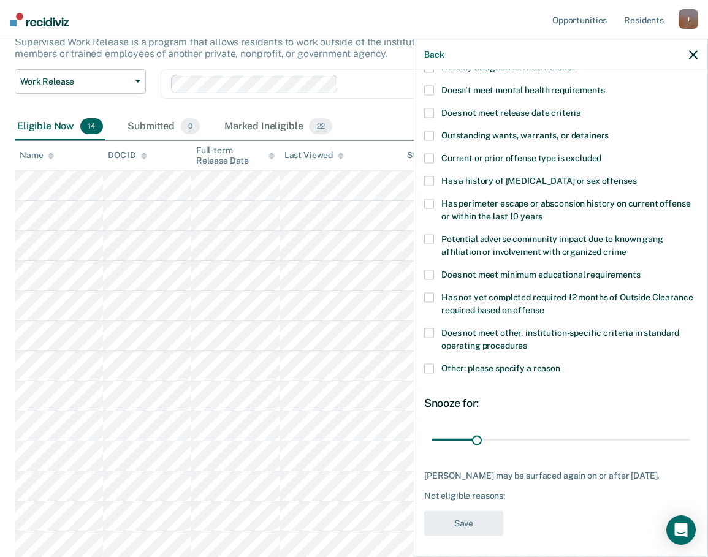
click at [430, 365] on span at bounding box center [429, 369] width 10 height 10
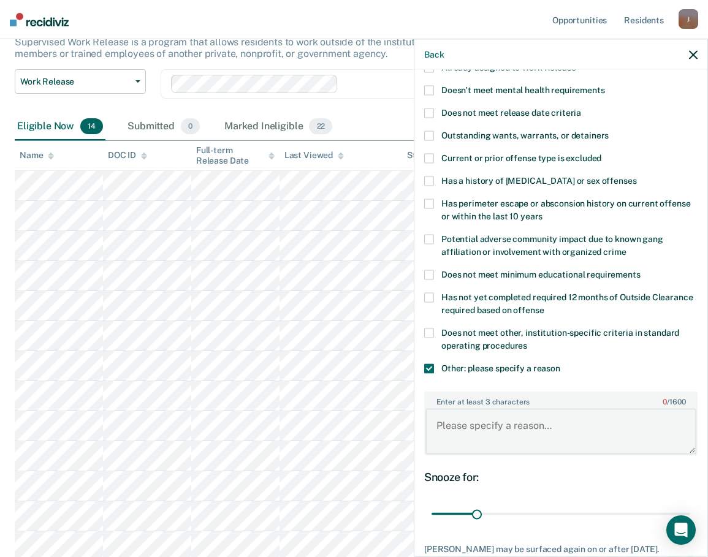
click at [482, 420] on textarea "Enter at least 3 characters 0 / 1600" at bounding box center [560, 431] width 271 height 45
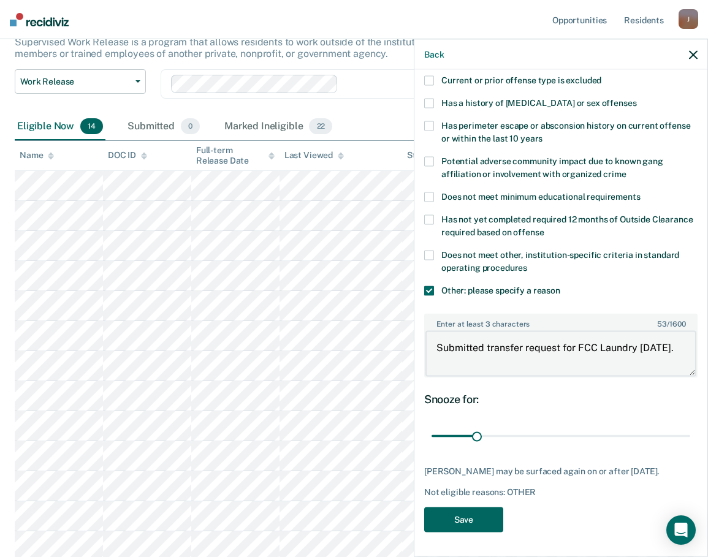
type textarea "Submitted transfer request for FCC Laundry [DATE]."
click at [461, 517] on button "Save" at bounding box center [463, 519] width 79 height 25
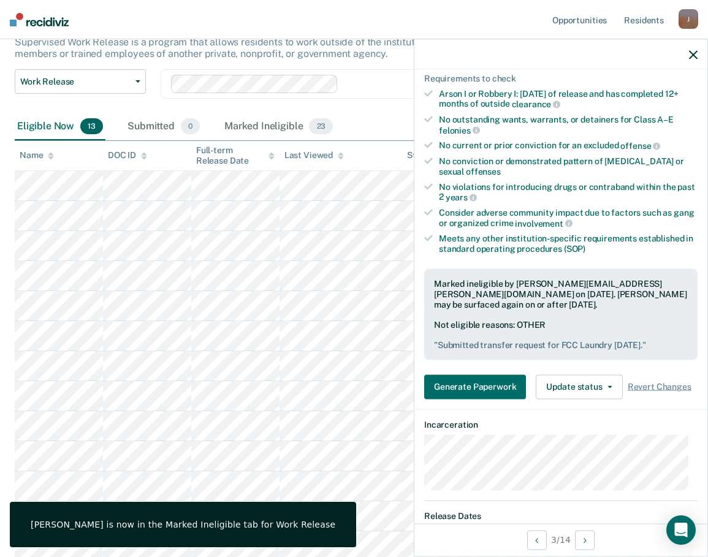
click at [680, 53] on icon "button" at bounding box center [693, 54] width 9 height 9
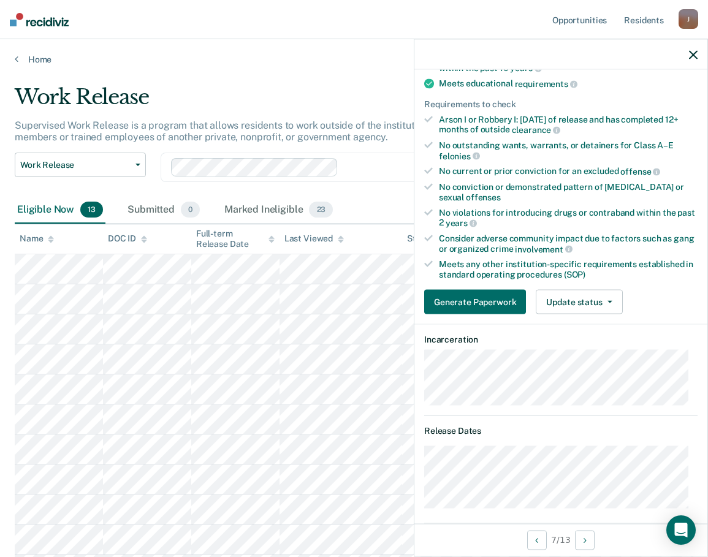
scroll to position [176, 0]
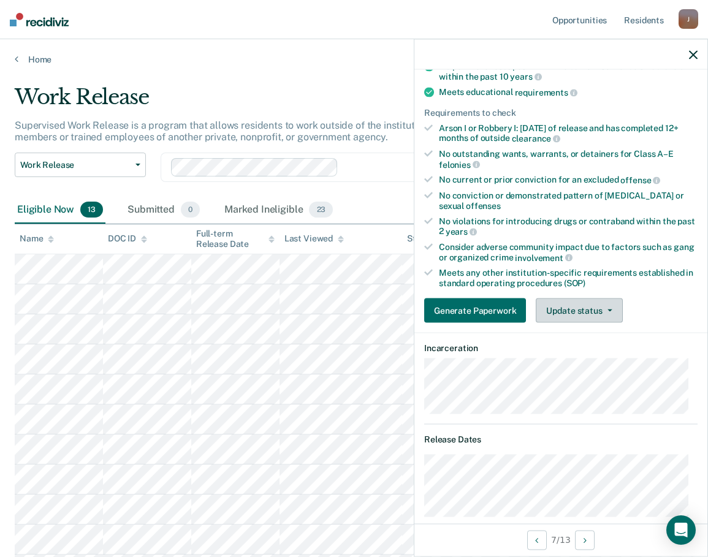
click at [584, 309] on button "Update status" at bounding box center [579, 310] width 86 height 25
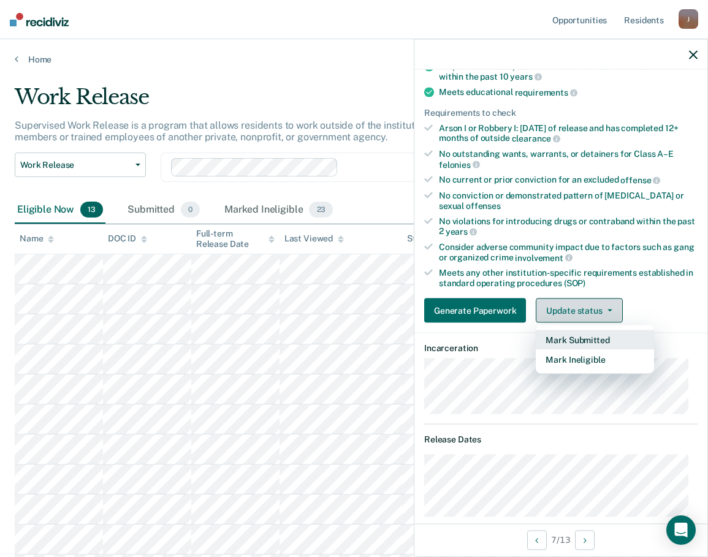
scroll to position [0, 0]
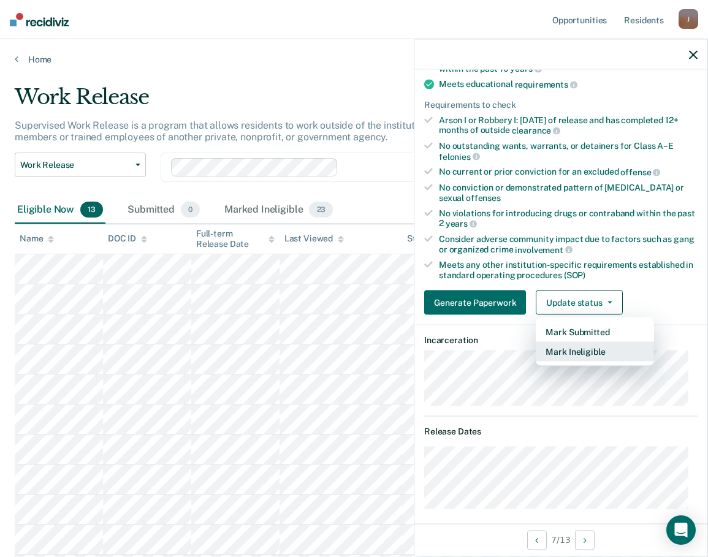
click at [565, 351] on button "Mark Ineligible" at bounding box center [595, 352] width 118 height 20
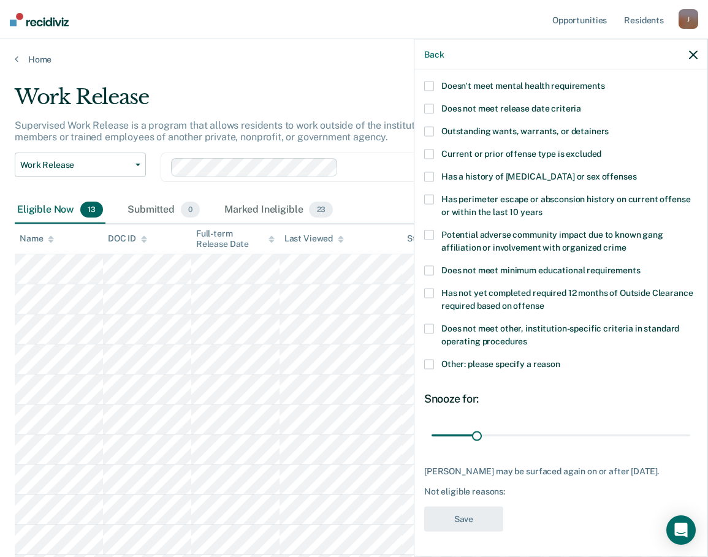
click at [427, 360] on span at bounding box center [429, 365] width 10 height 10
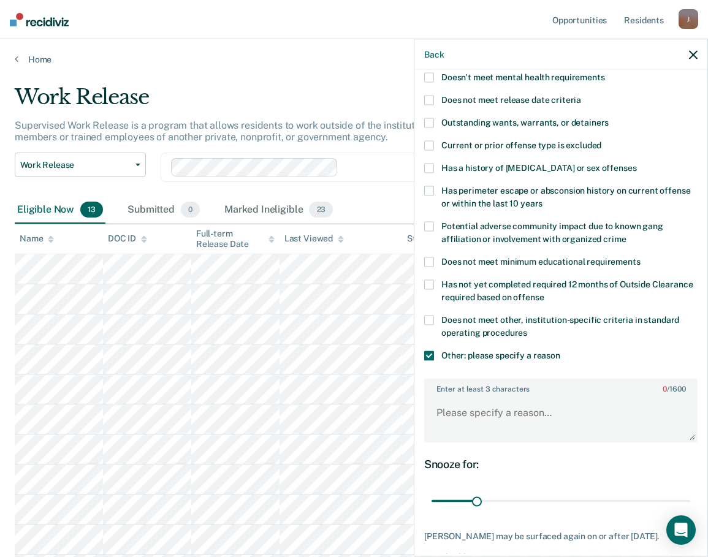
click at [432, 355] on span at bounding box center [429, 356] width 10 height 10
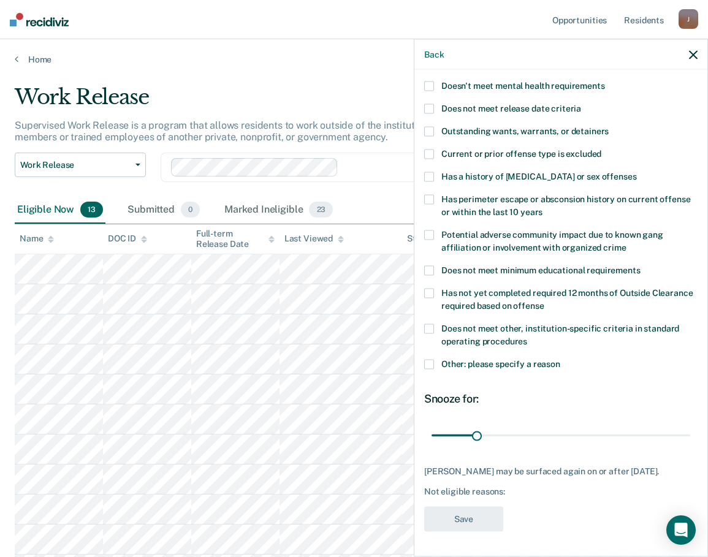
click at [431, 324] on span at bounding box center [429, 329] width 10 height 10
click at [430, 360] on span at bounding box center [429, 365] width 10 height 10
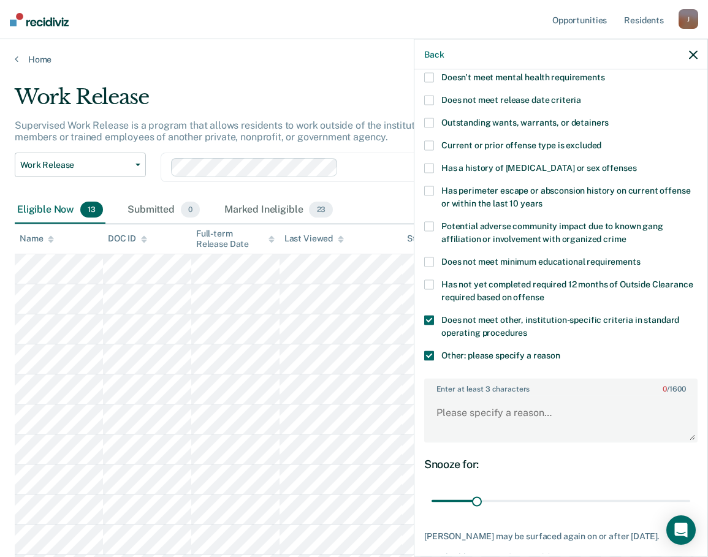
click at [429, 167] on span at bounding box center [429, 169] width 10 height 10
click at [464, 411] on textarea "Enter at least 3 characters 0 / 1600" at bounding box center [560, 418] width 271 height 45
type textarea "Presumptive Parole Date in [DATE], Last CDV in [DATE]. Prior sex offense."
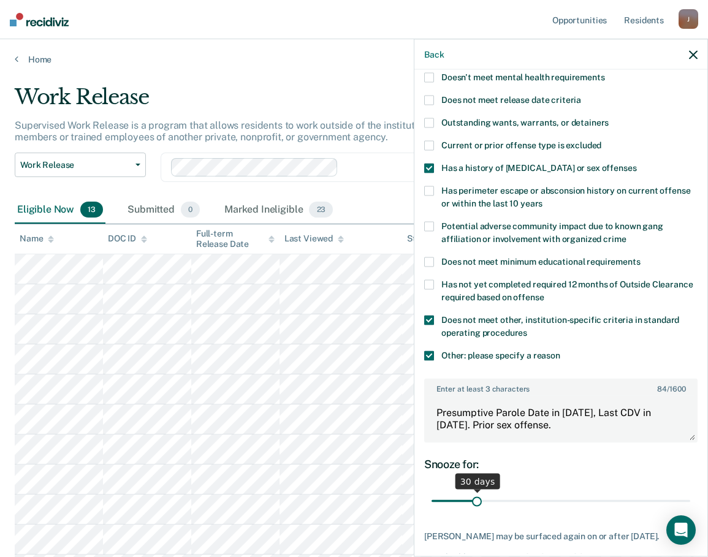
scroll to position [197, 0]
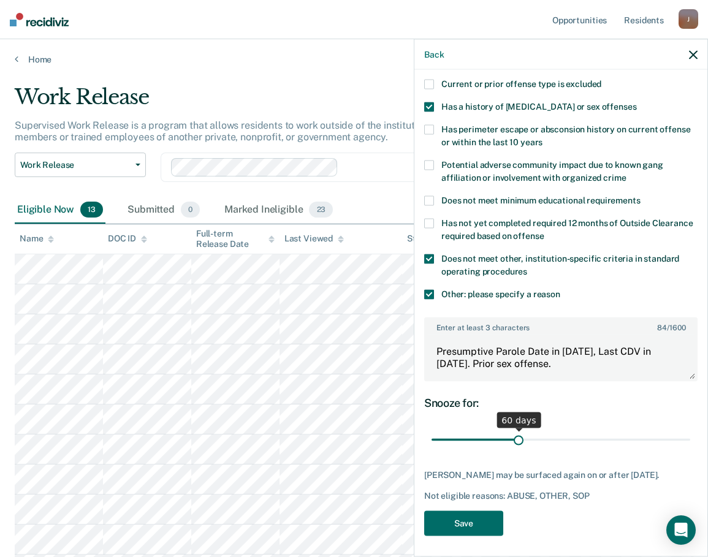
drag, startPoint x: 476, startPoint y: 442, endPoint x: 515, endPoint y: 446, distance: 39.4
type input "60"
click at [515, 446] on input "range" at bounding box center [560, 439] width 259 height 21
click at [469, 524] on button "Save" at bounding box center [463, 523] width 79 height 25
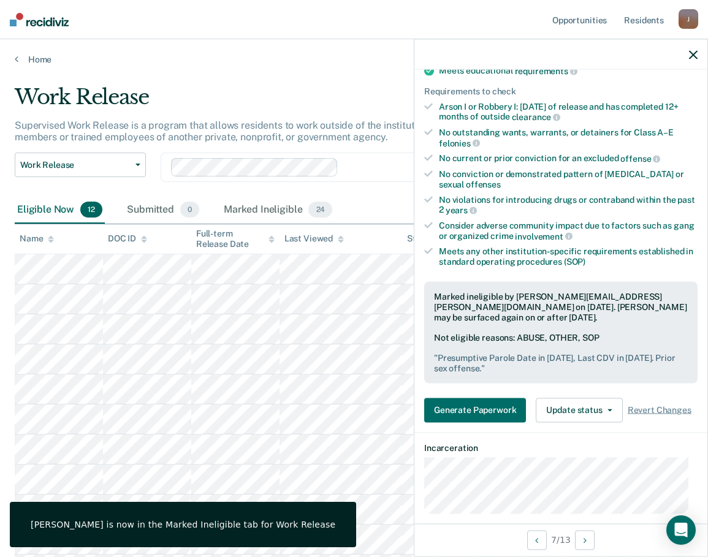
click at [680, 53] on icon "button" at bounding box center [693, 54] width 9 height 9
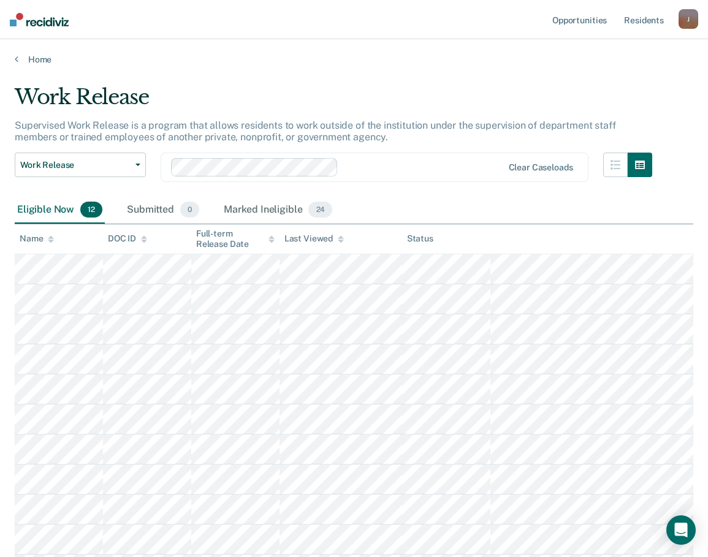
scroll to position [123, 0]
